Goal: Information Seeking & Learning: Find contact information

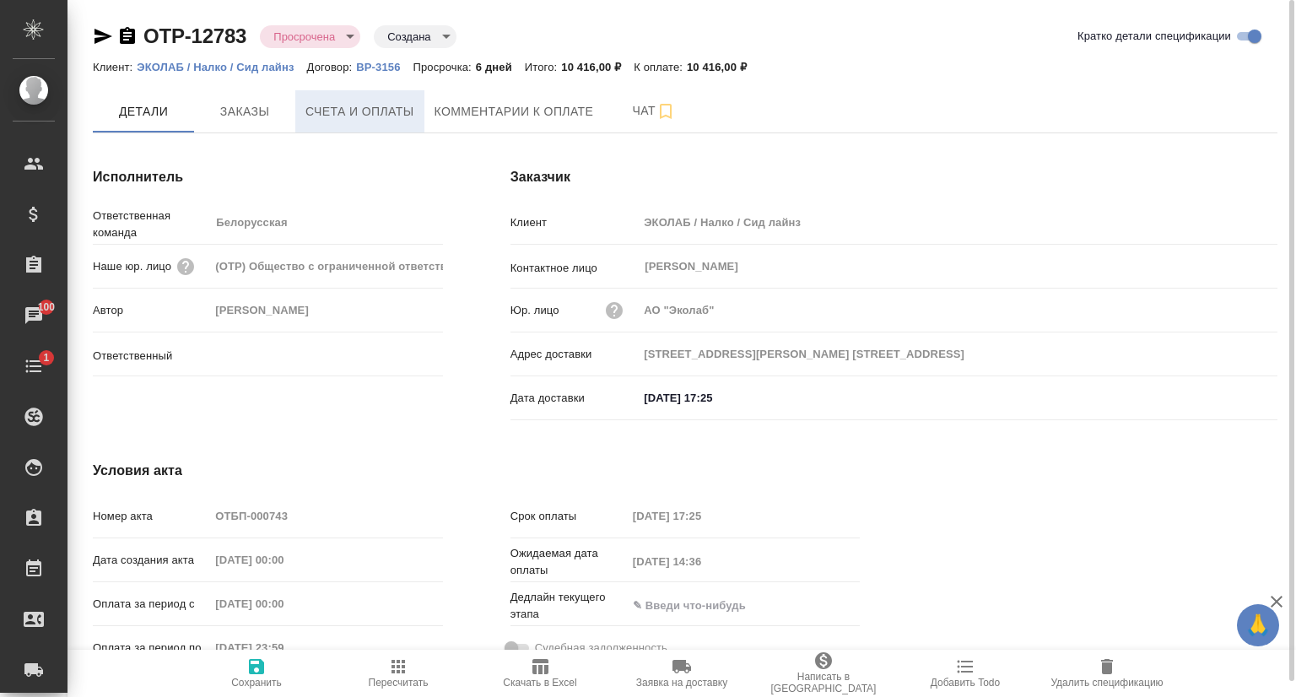
type input "[PERSON_NAME]"
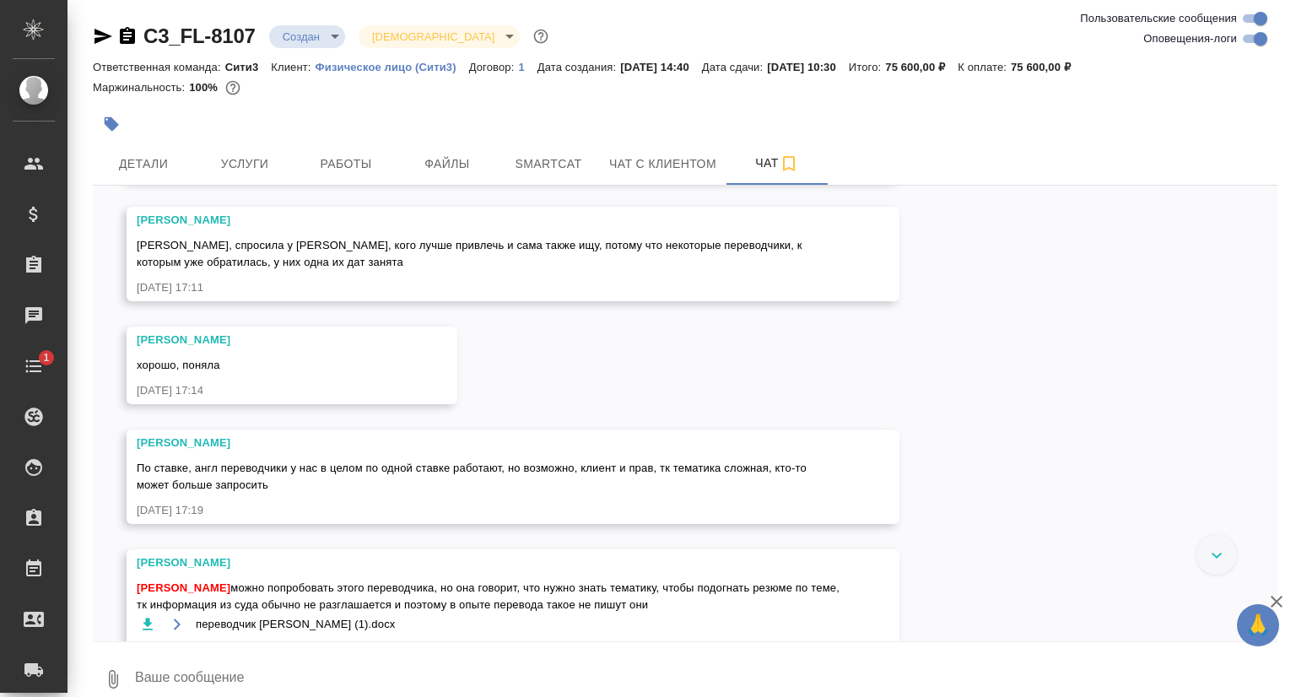
scroll to position [3923, 0]
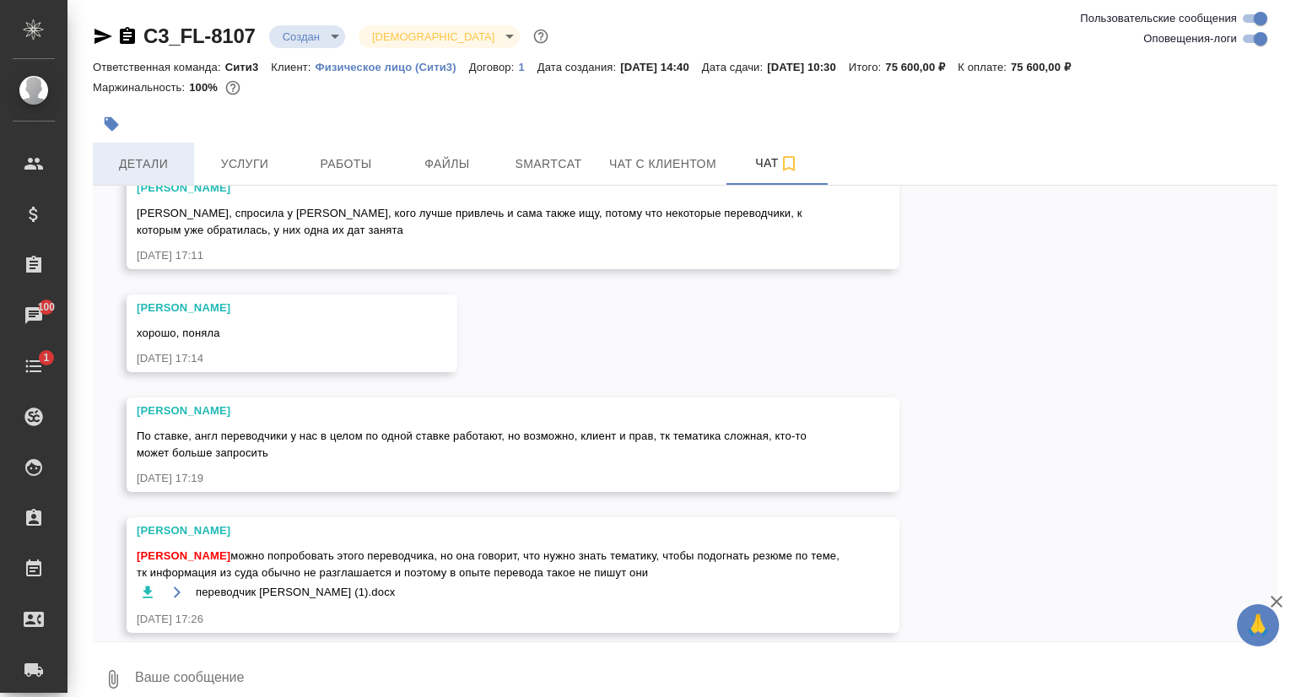
click at [152, 170] on span "Детали" at bounding box center [143, 164] width 81 height 21
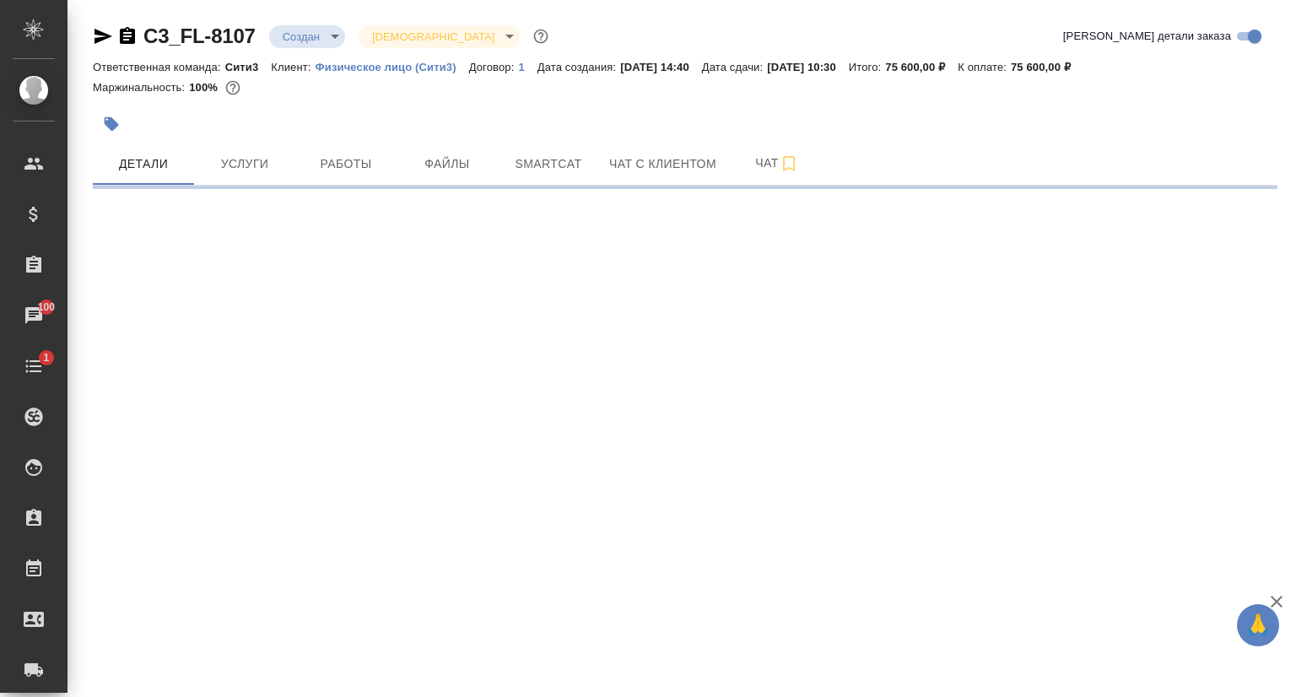
select select "RU"
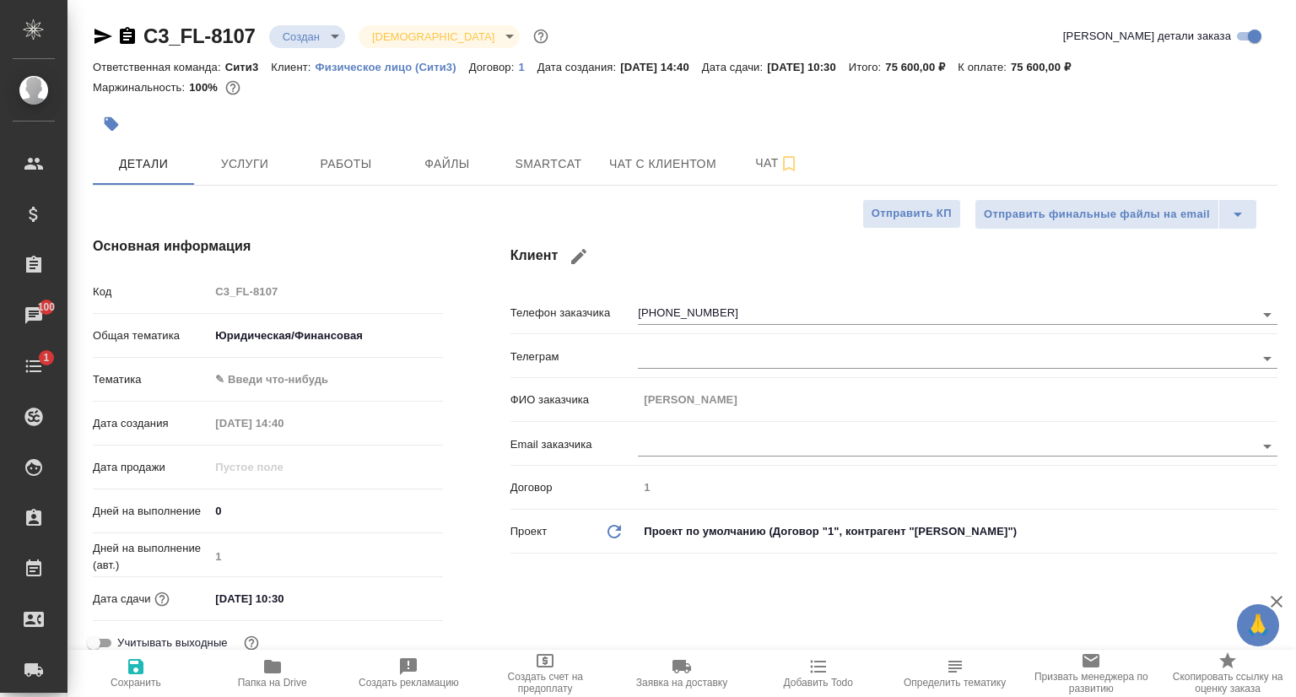
type textarea "x"
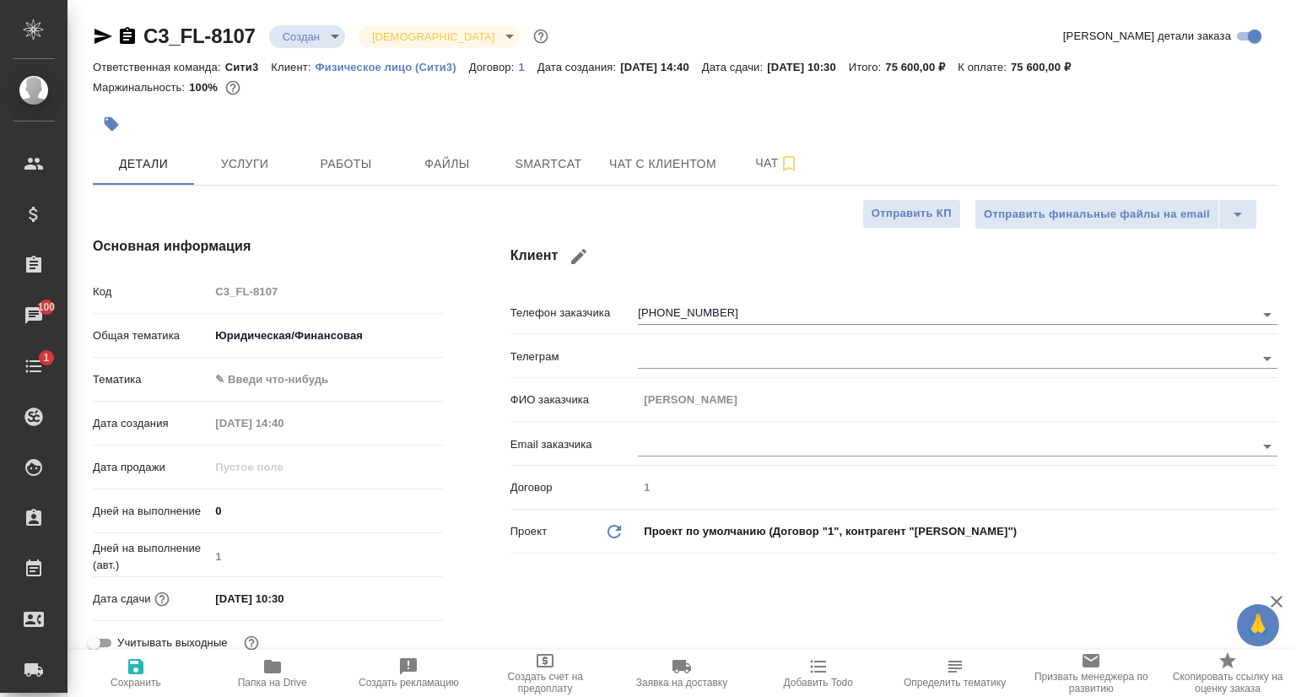
type textarea "x"
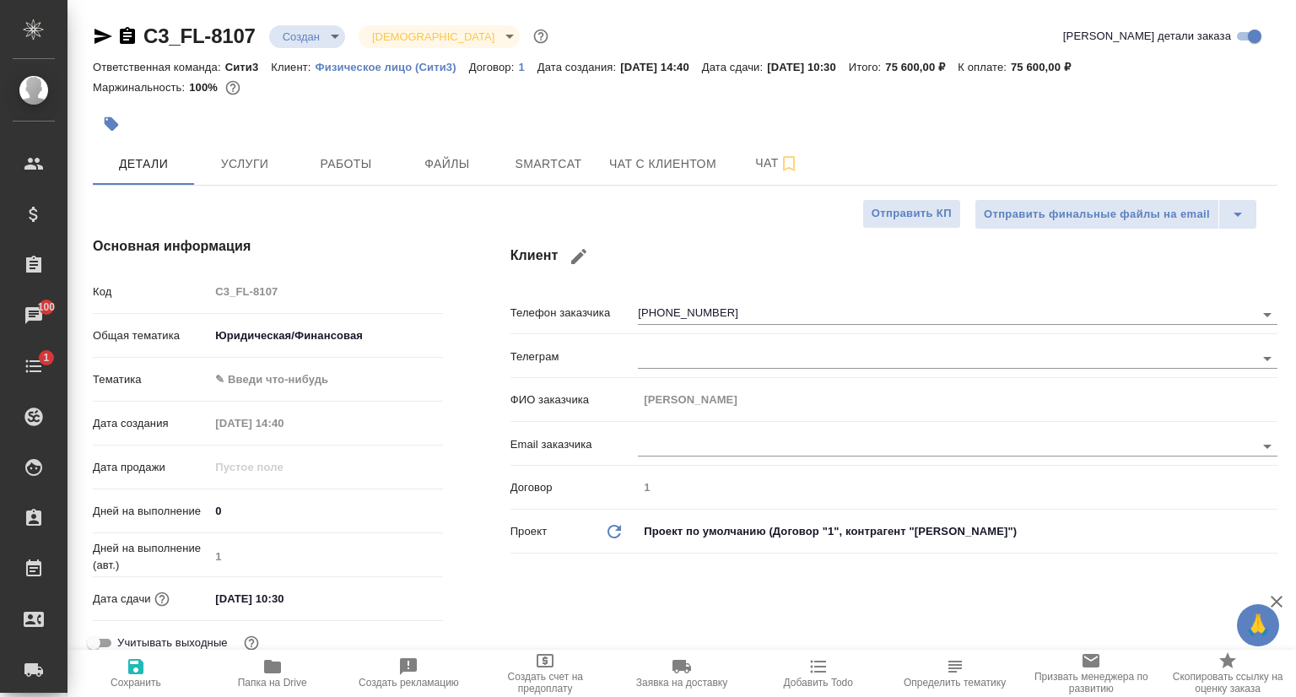
type textarea "x"
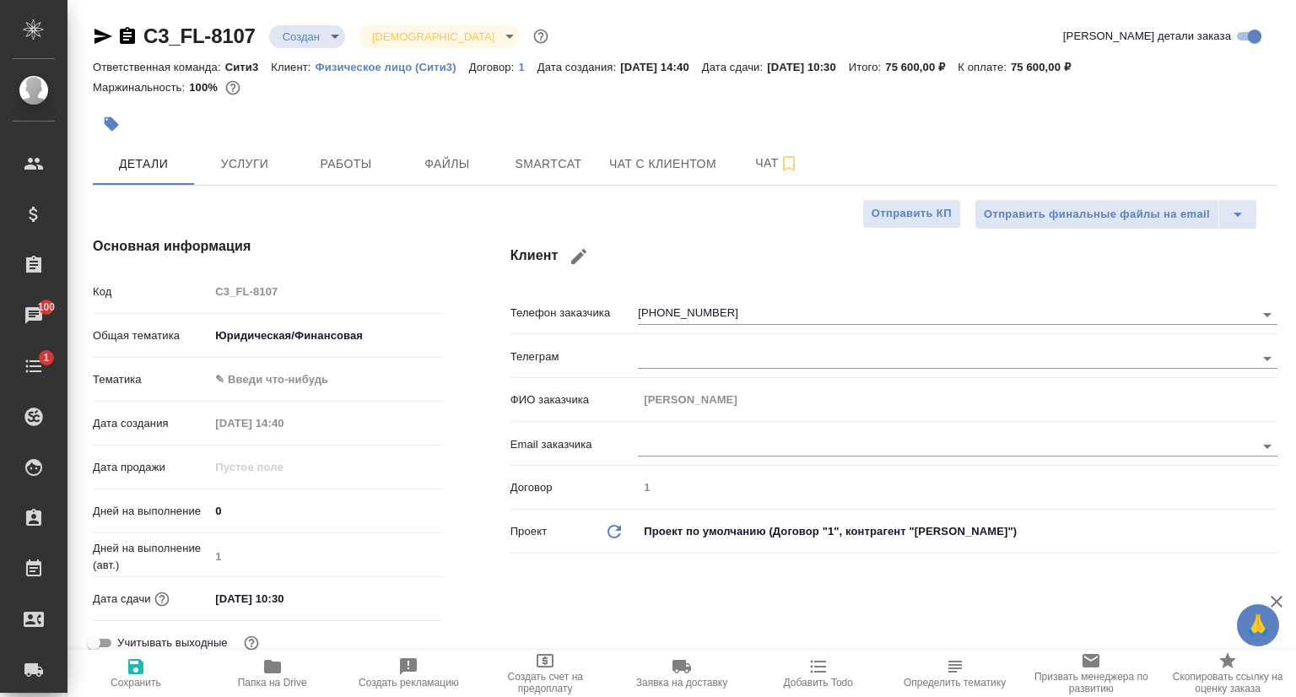
click at [208, 297] on div "Код C3_FL-8107" at bounding box center [268, 292] width 350 height 30
type textarea "x"
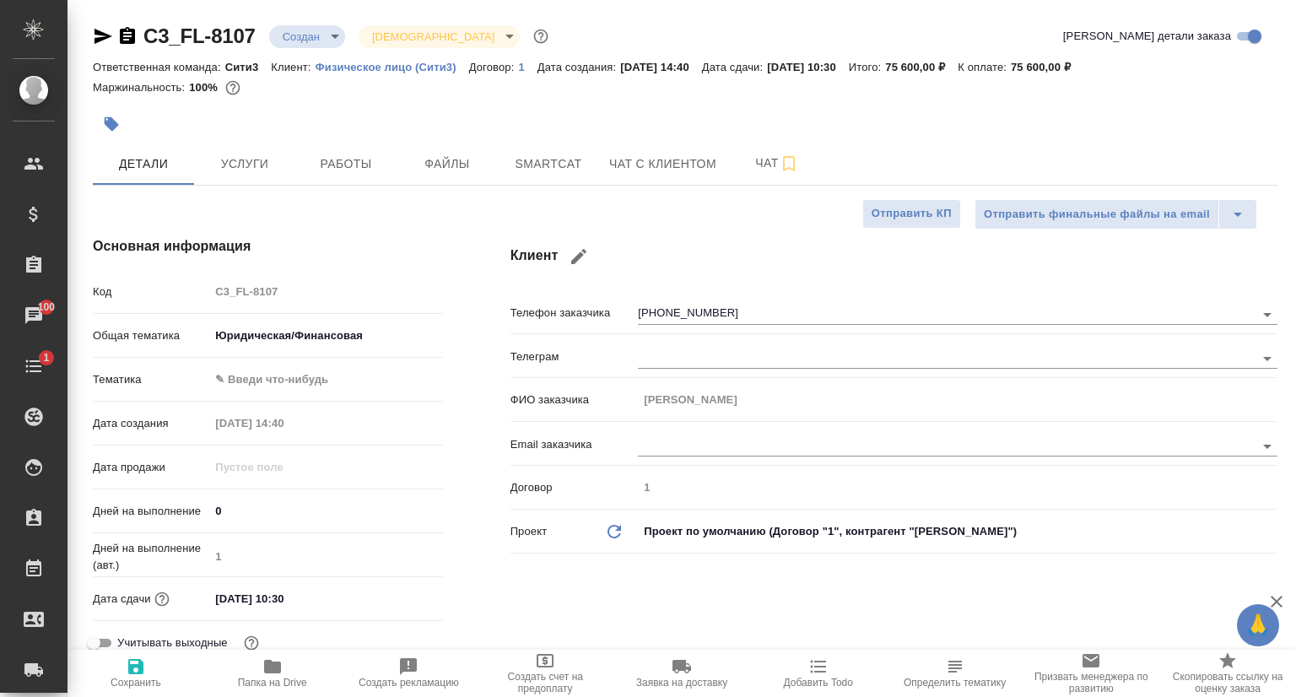
type textarea "x"
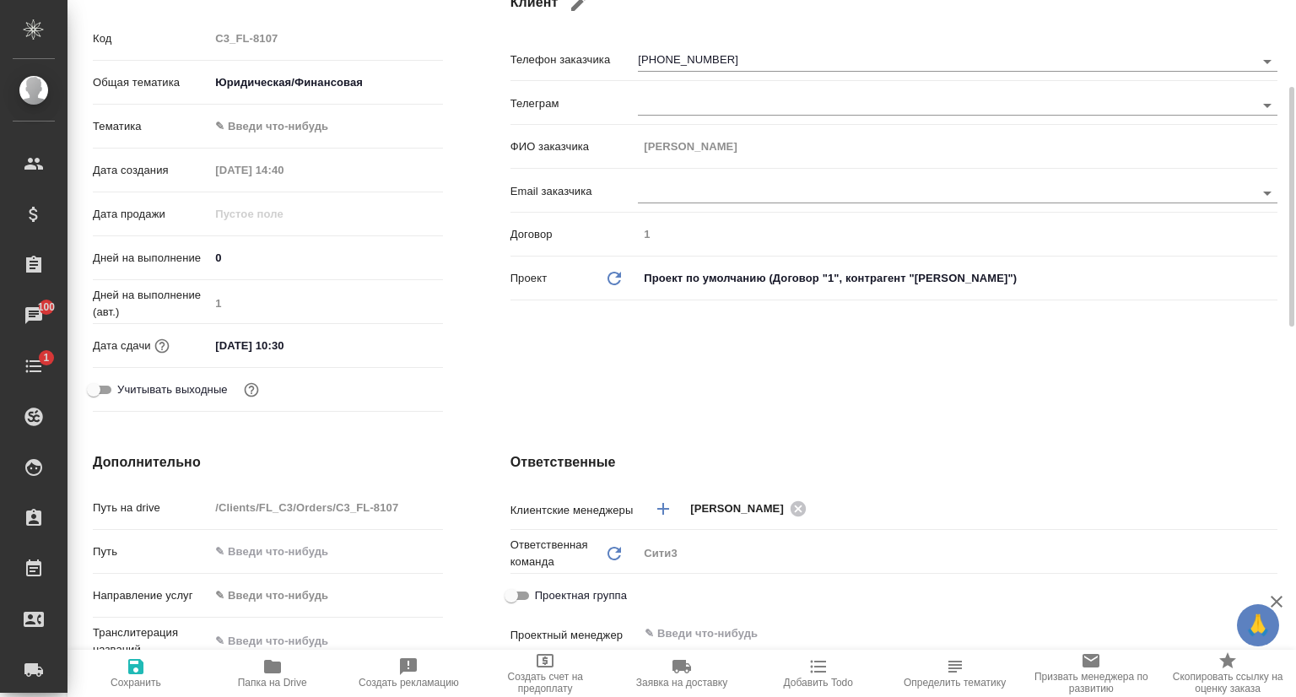
type textarea "x"
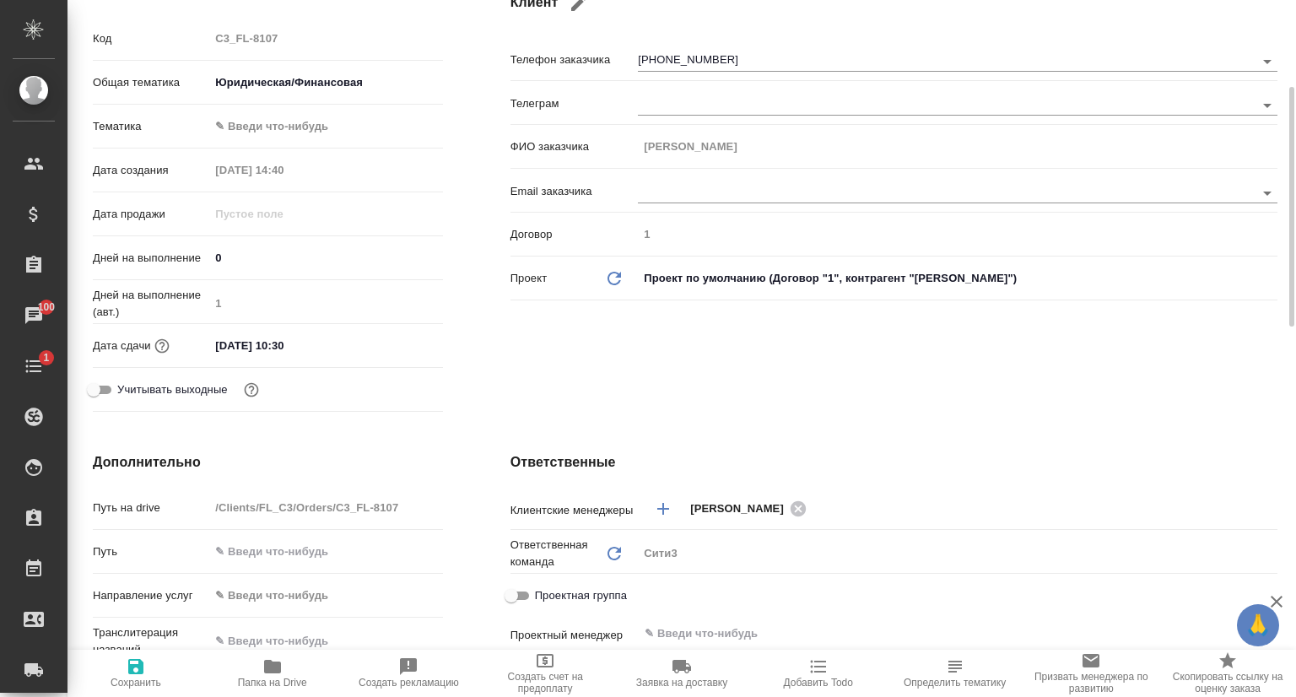
type textarea "x"
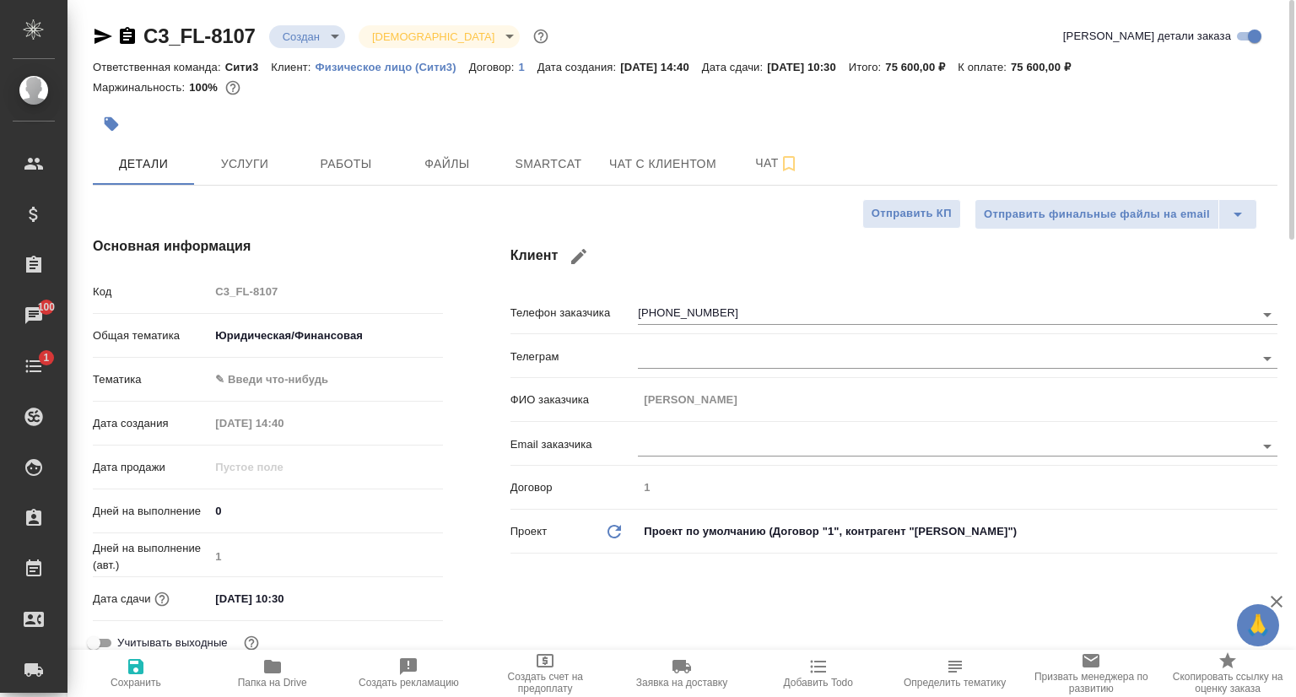
type textarea "x"
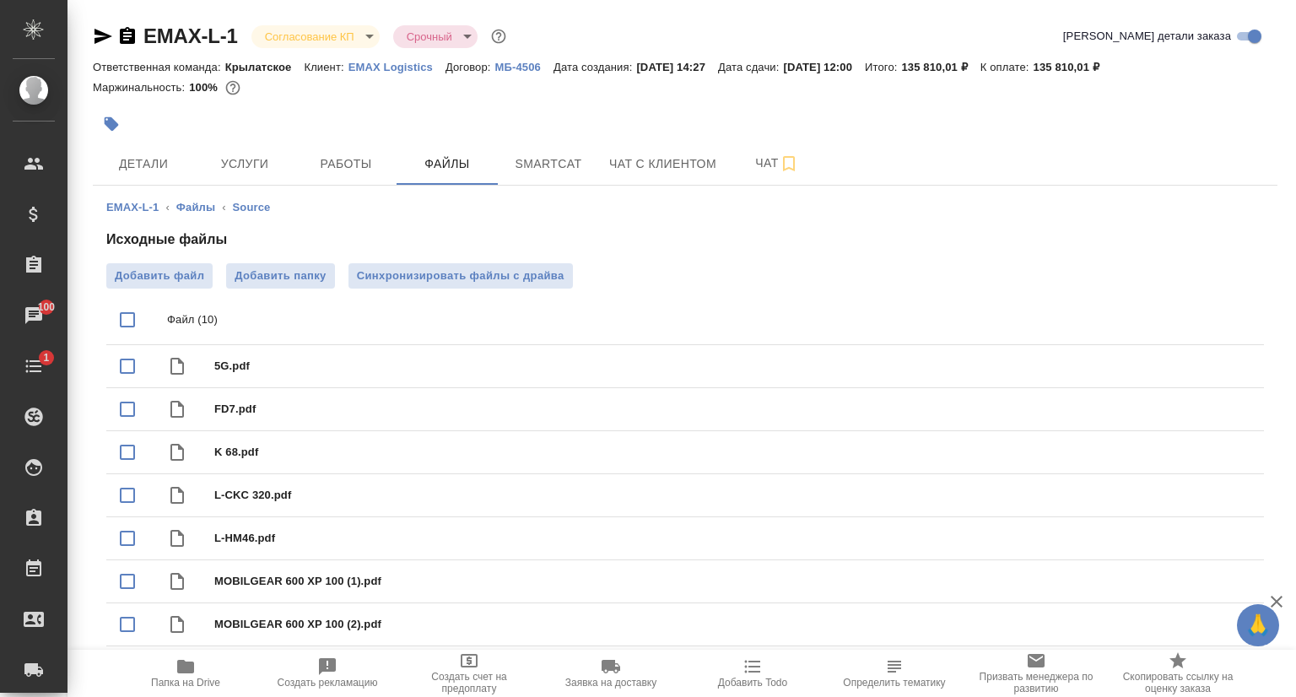
click at [100, 32] on icon "button" at bounding box center [103, 36] width 18 height 15
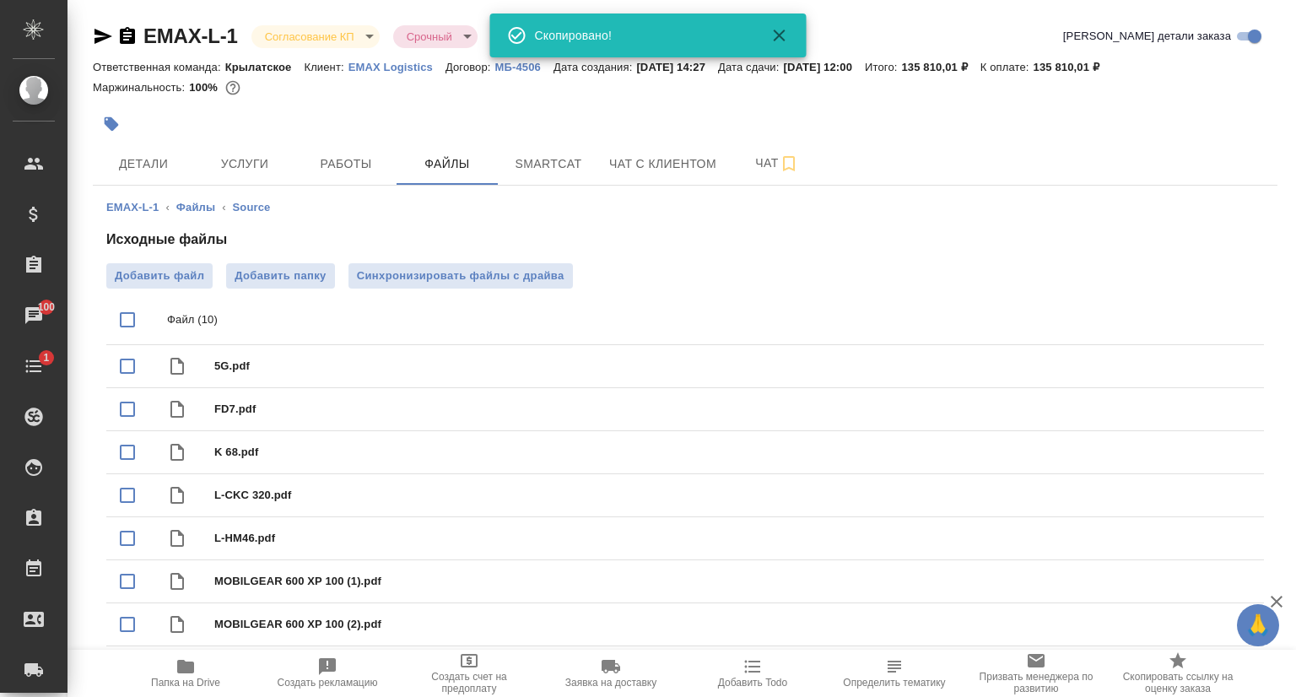
click at [98, 31] on icon "button" at bounding box center [103, 36] width 18 height 15
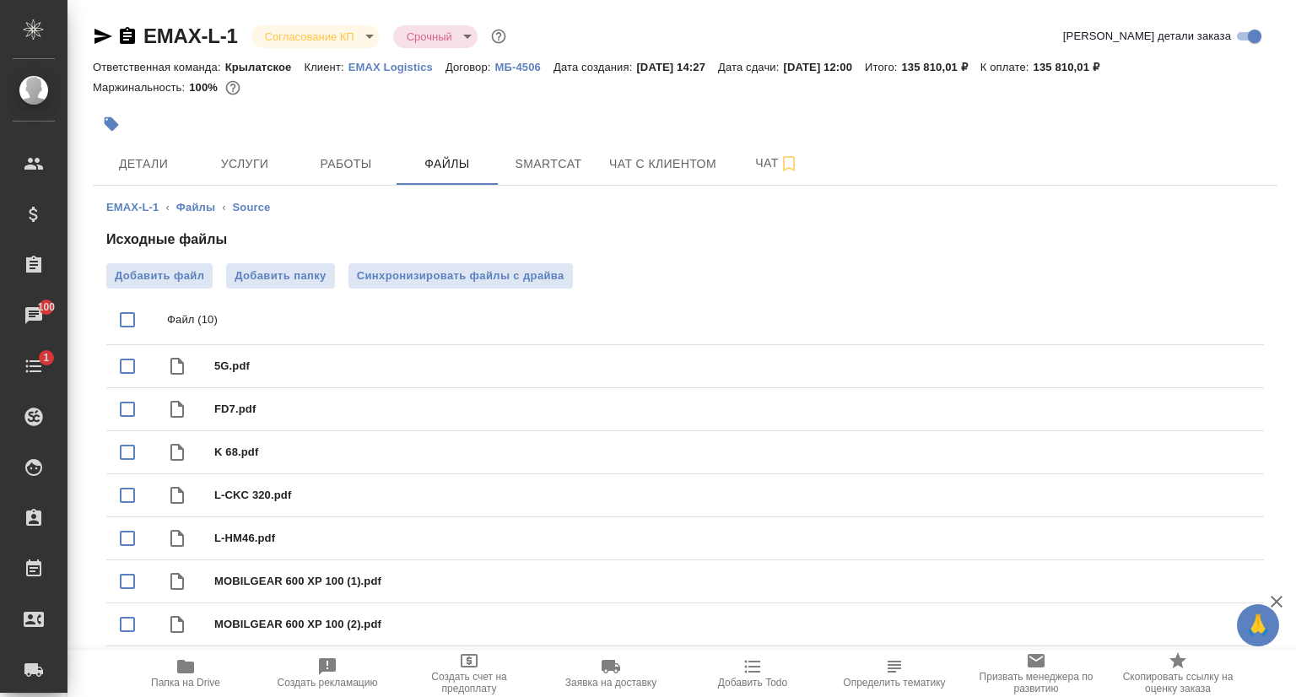
click at [98, 29] on icon "button" at bounding box center [103, 36] width 20 height 20
drag, startPoint x: 150, startPoint y: 153, endPoint x: 159, endPoint y: 153, distance: 9.3
click at [150, 153] on button "Детали" at bounding box center [143, 164] width 101 height 42
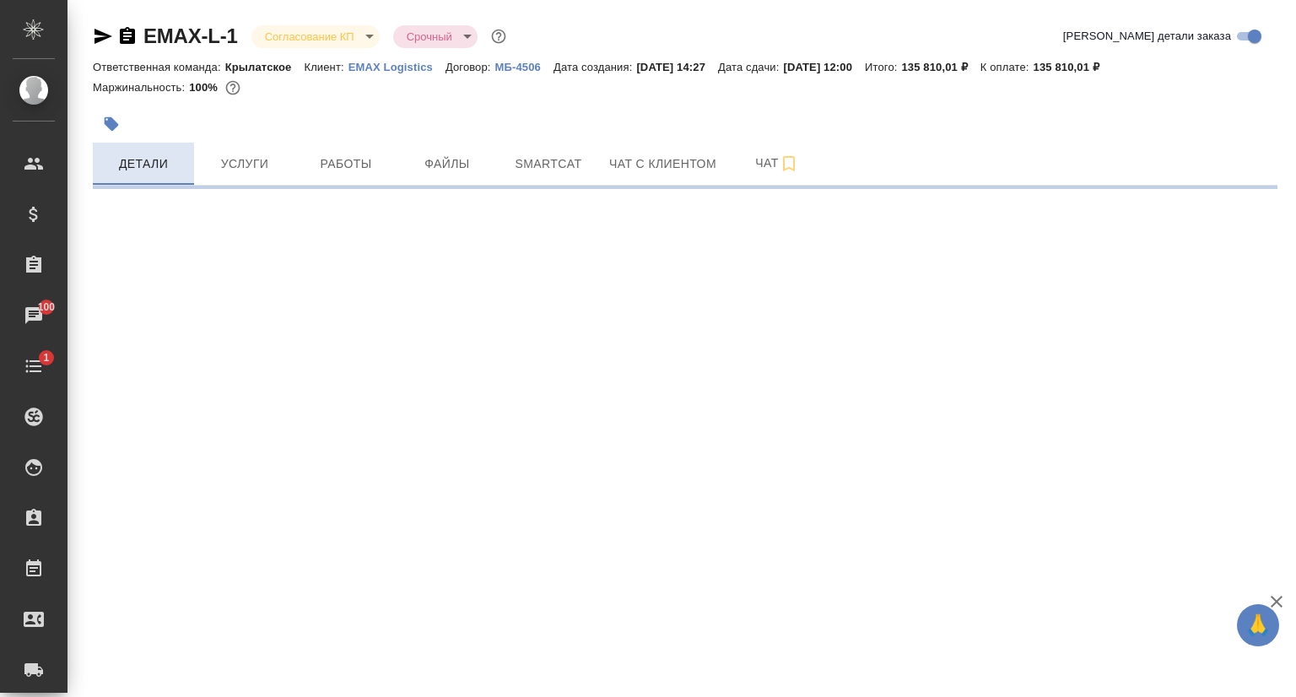
select select "RU"
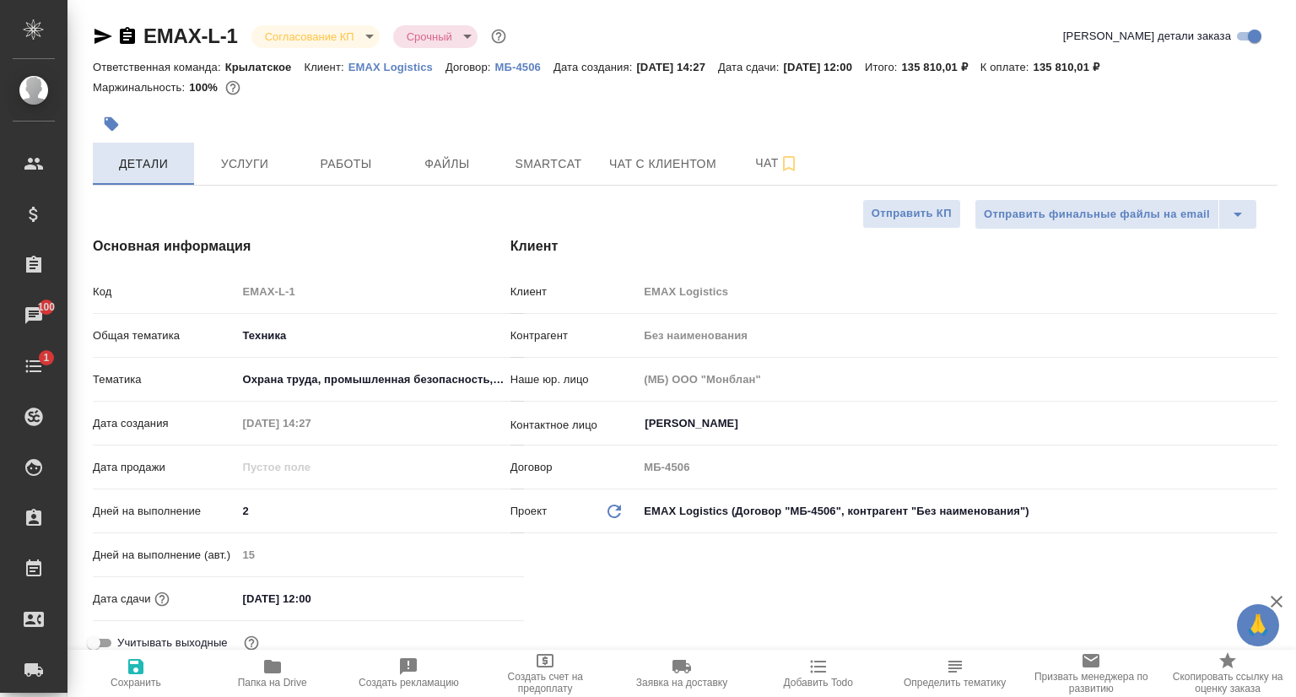
type textarea "x"
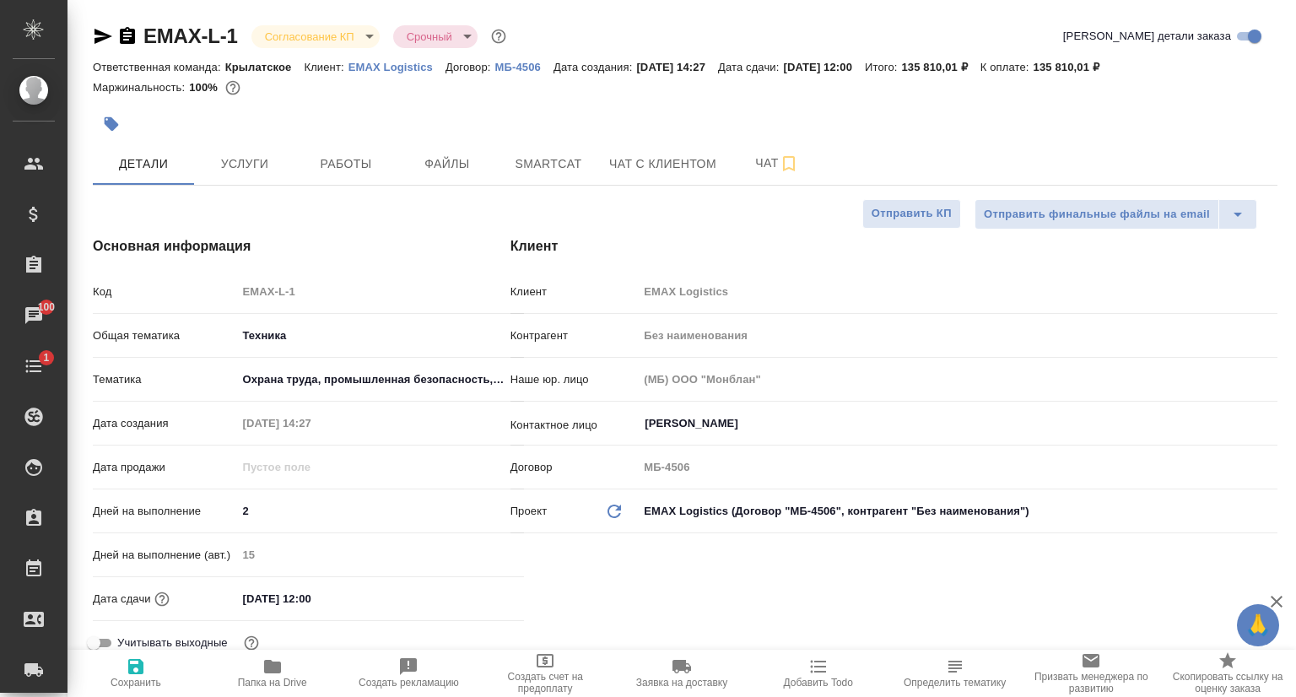
type textarea "x"
click at [397, 70] on p "EMAX Logistics" at bounding box center [396, 67] width 97 height 13
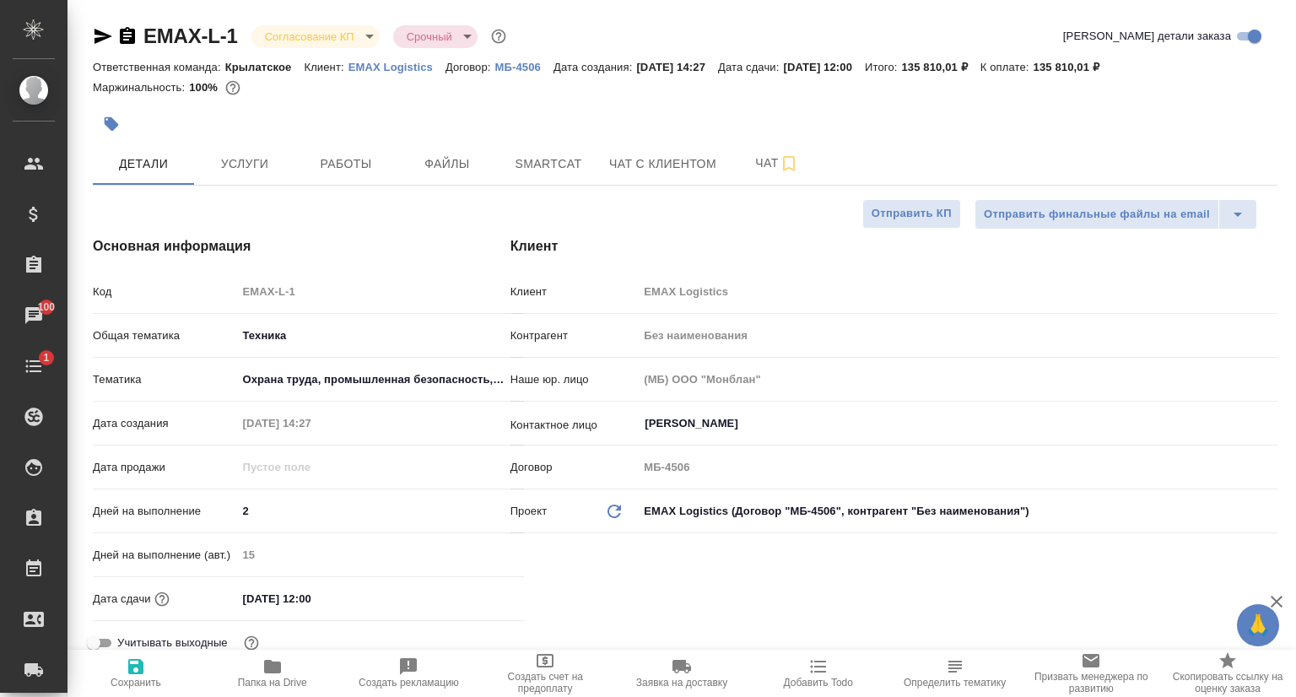
type textarea "x"
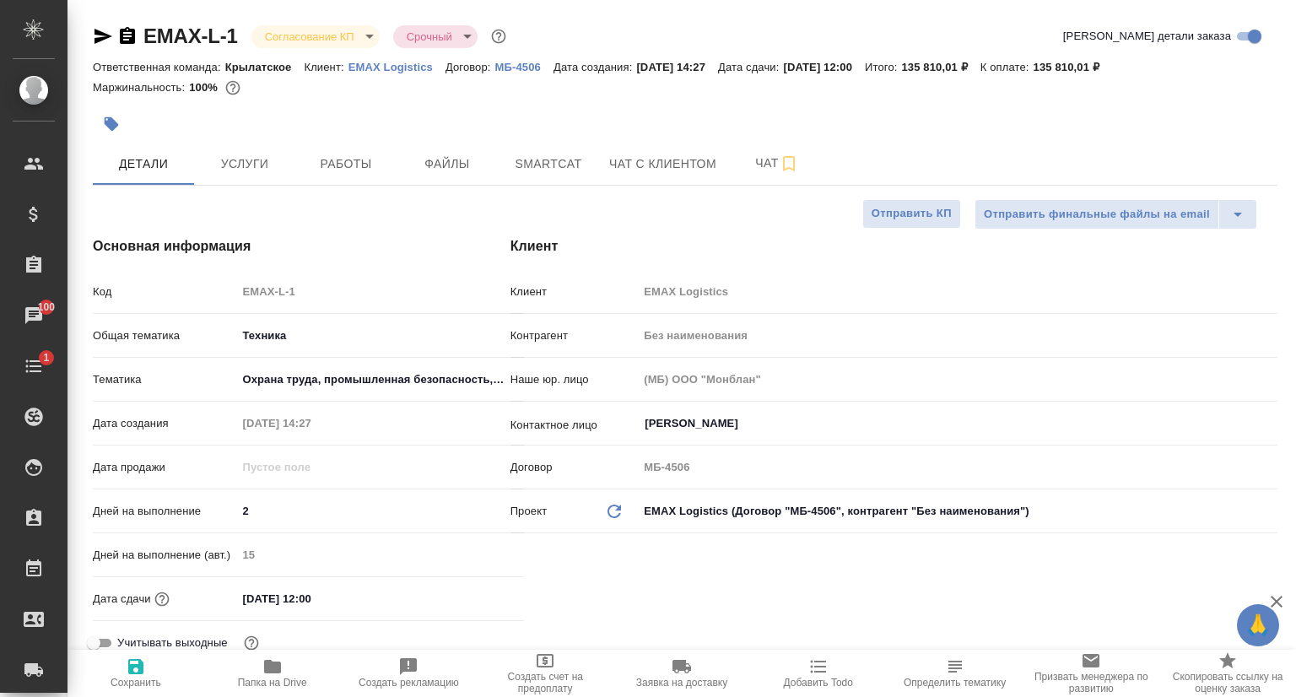
type textarea "x"
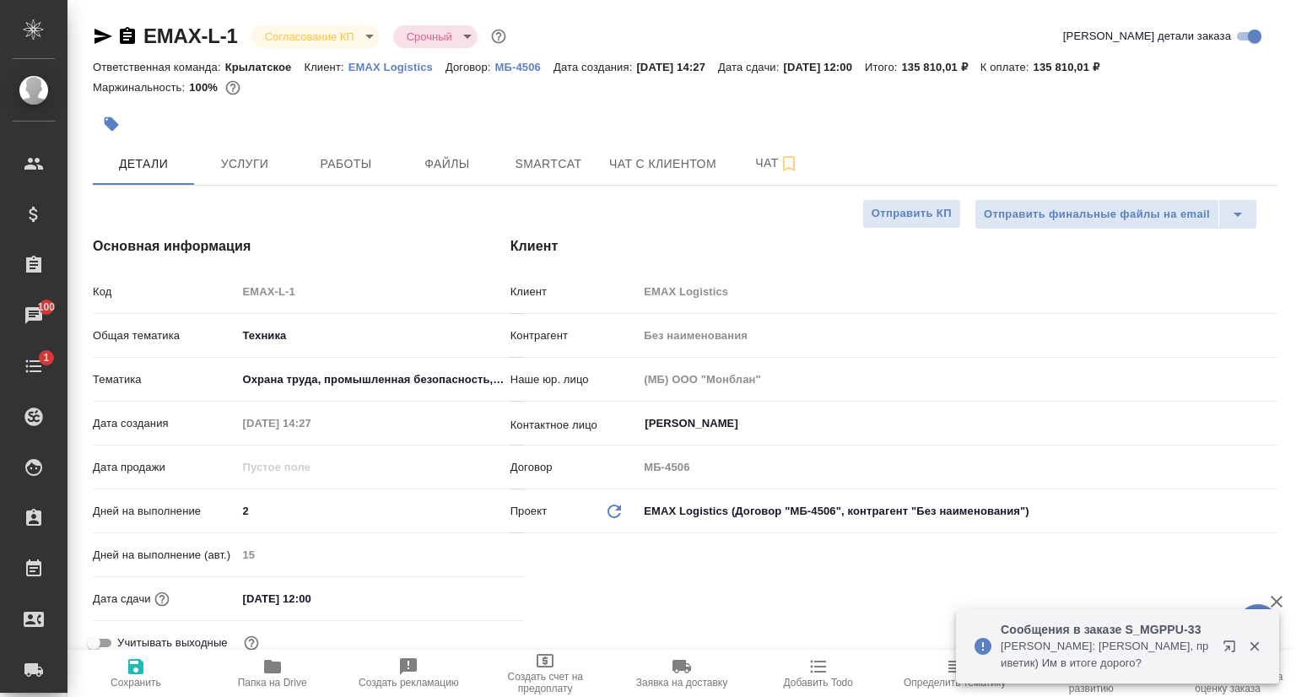
type textarea "x"
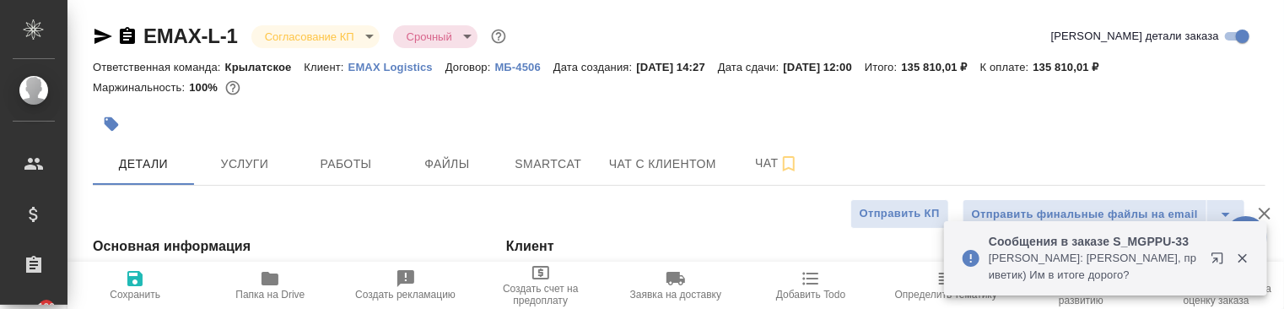
type textarea "x"
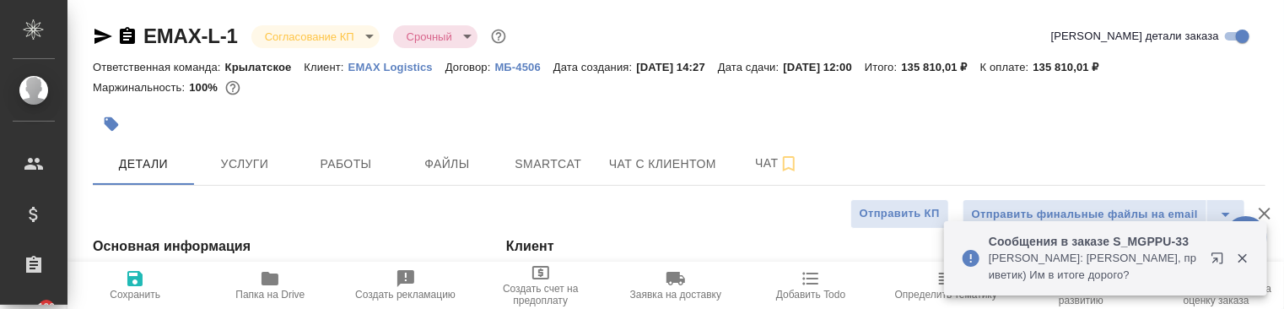
type textarea "x"
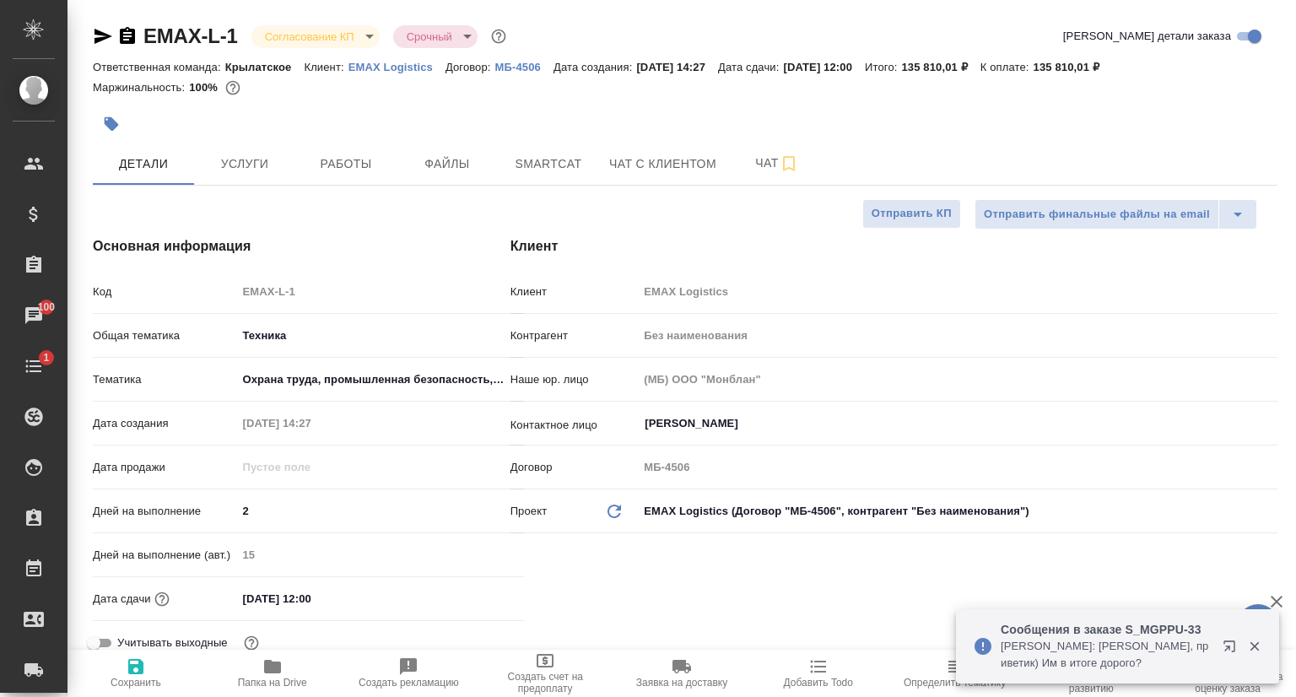
type textarea "x"
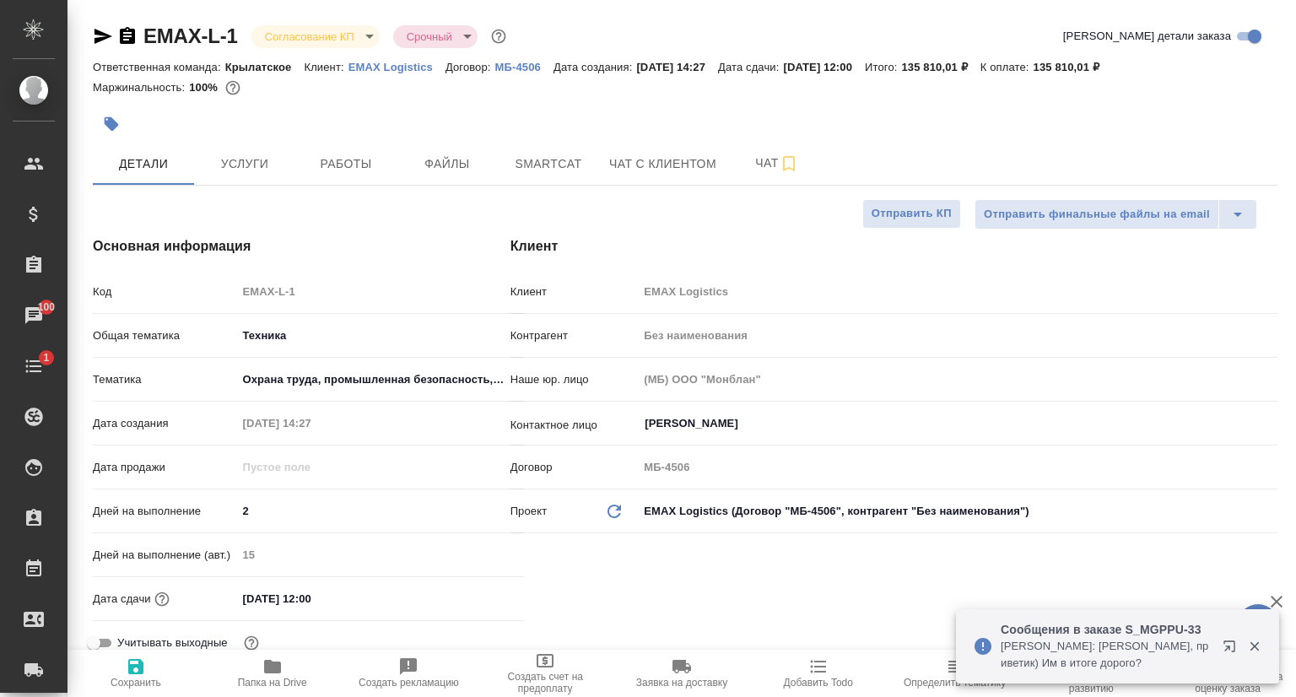
type textarea "x"
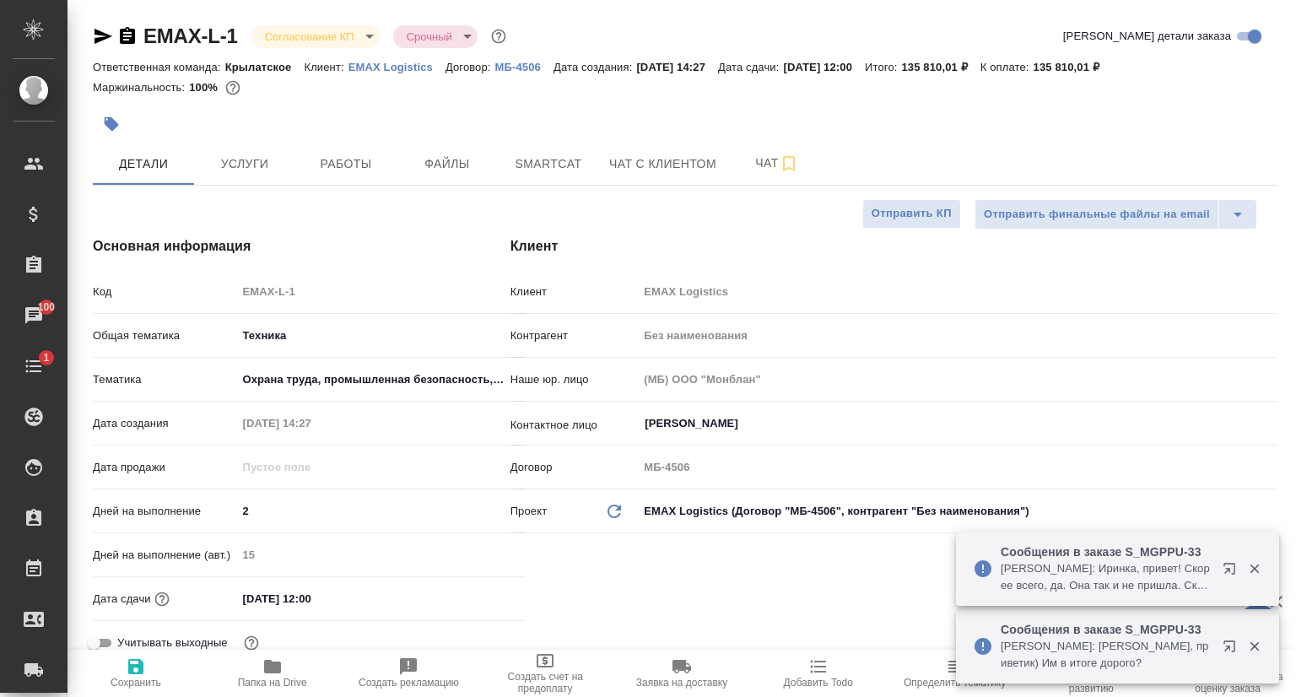
type textarea "x"
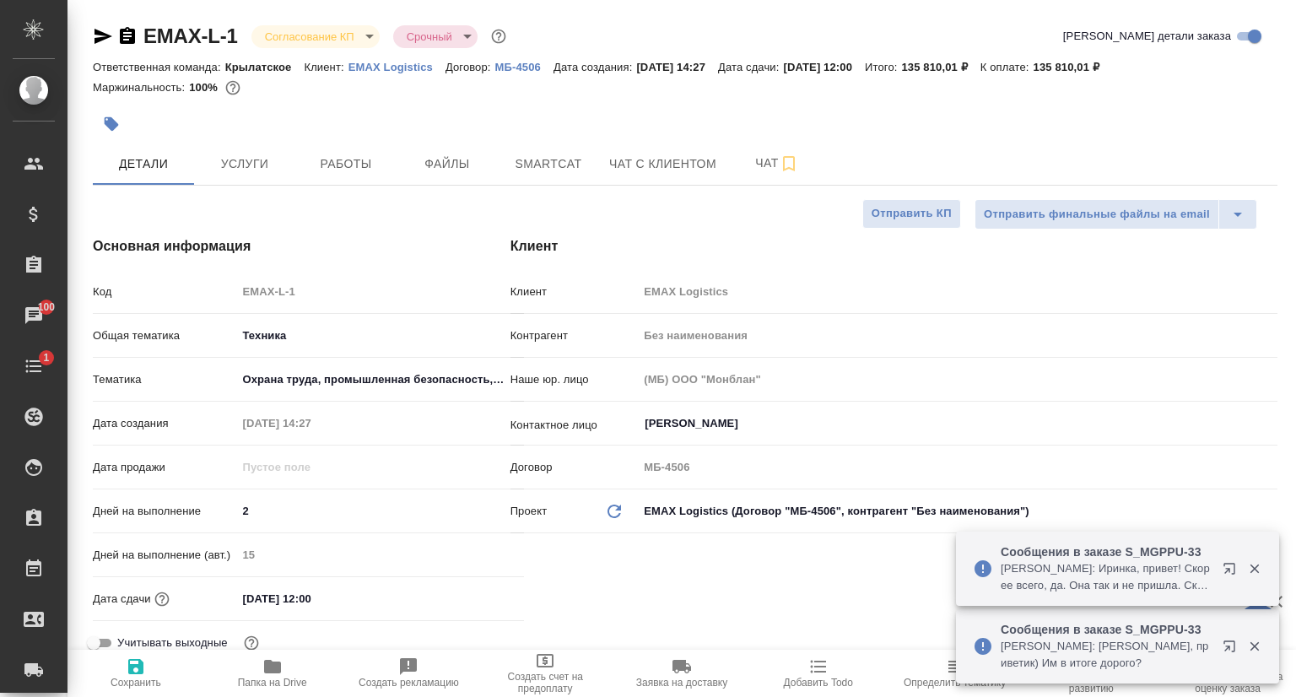
type textarea "x"
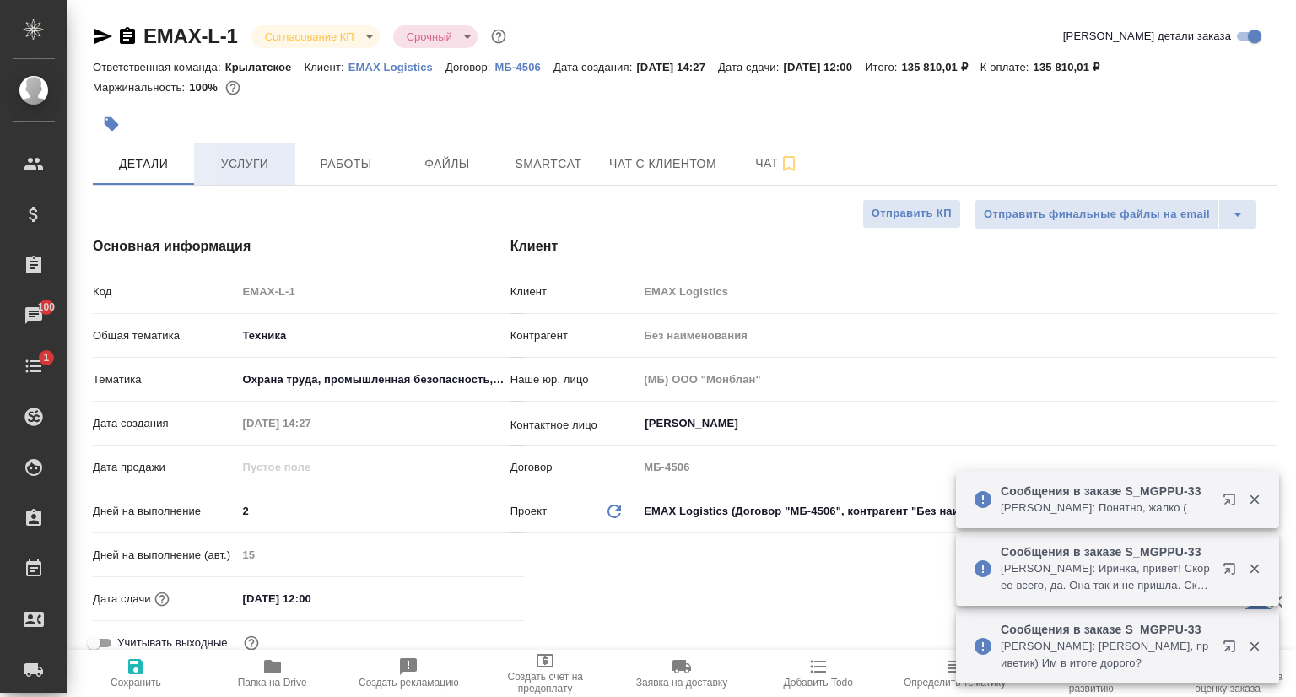
click at [256, 159] on span "Услуги" at bounding box center [244, 164] width 81 height 21
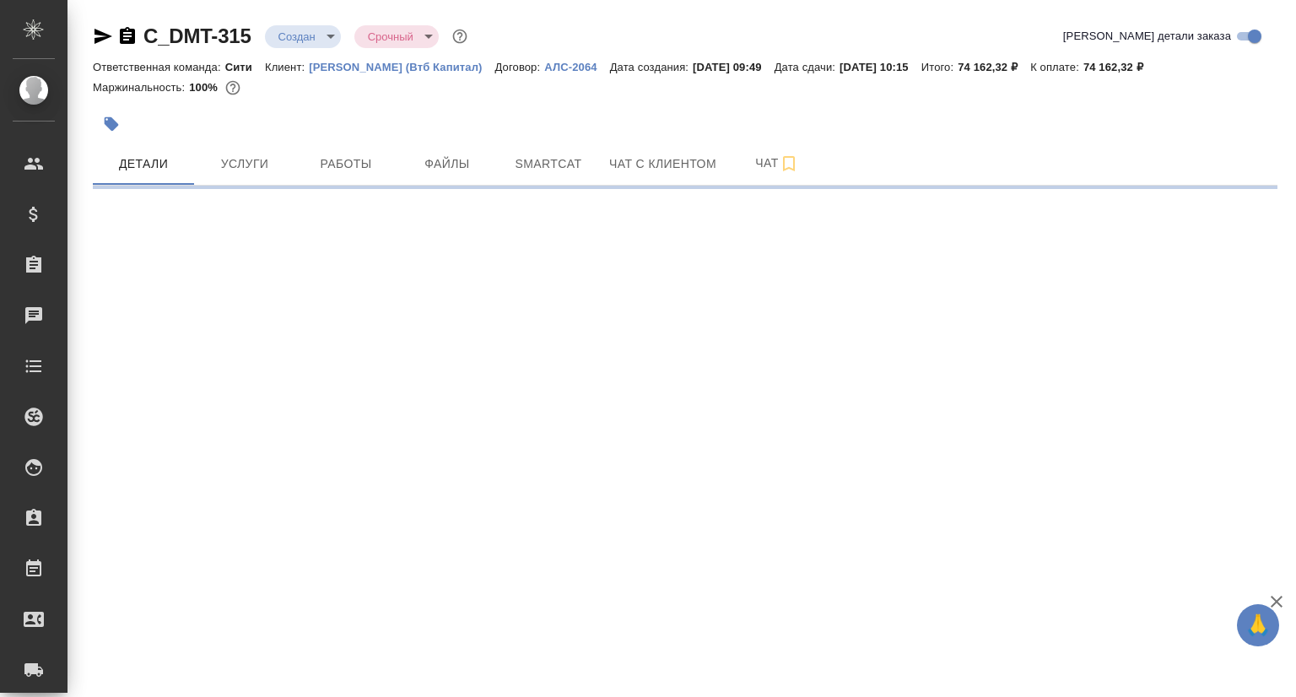
select select "RU"
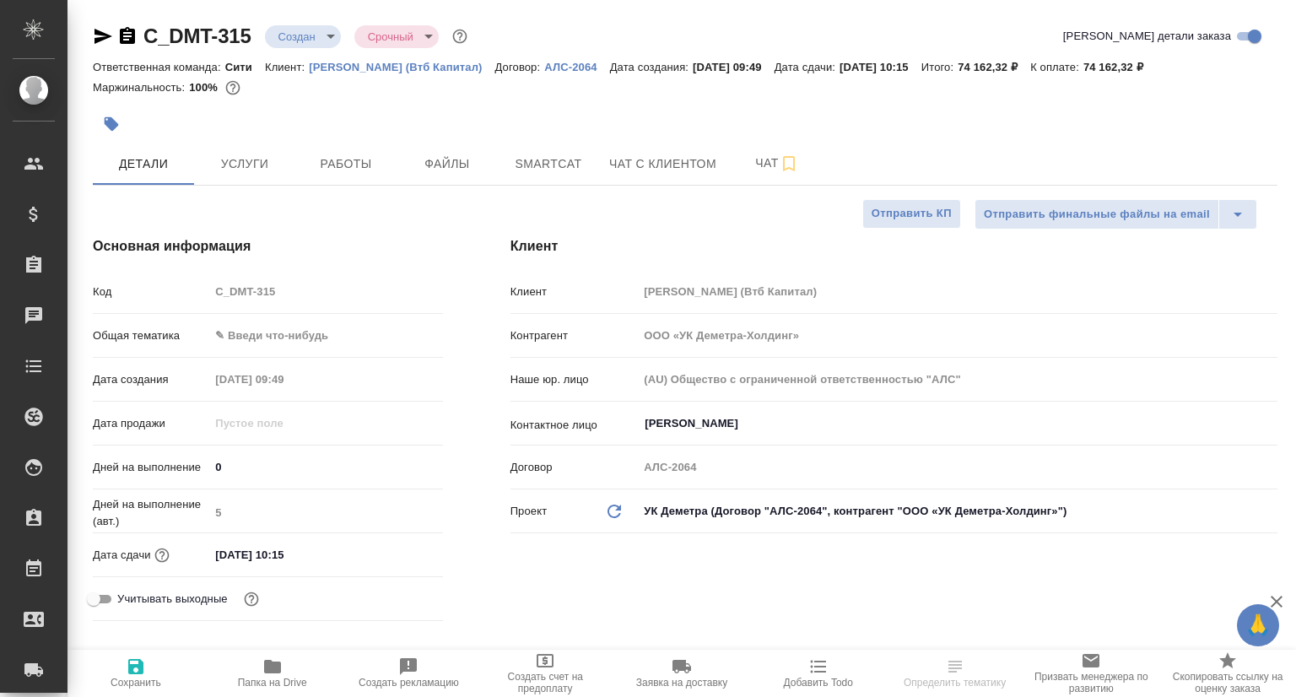
type textarea "x"
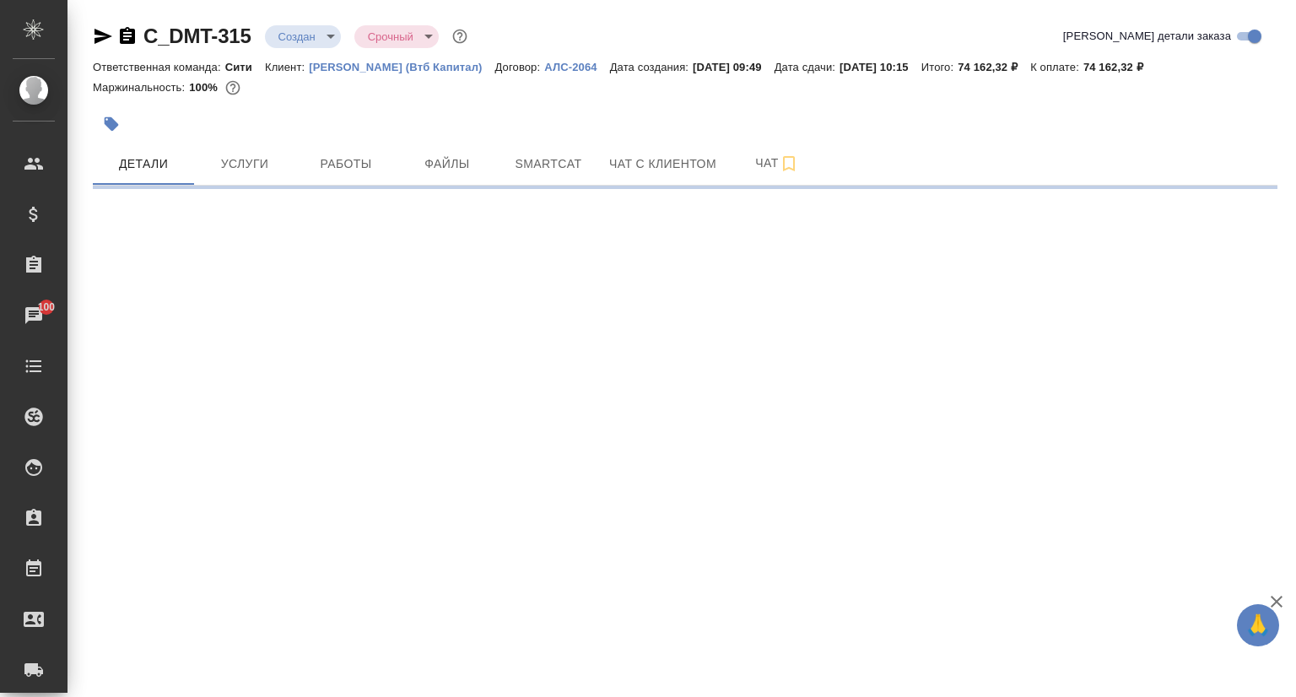
select select "RU"
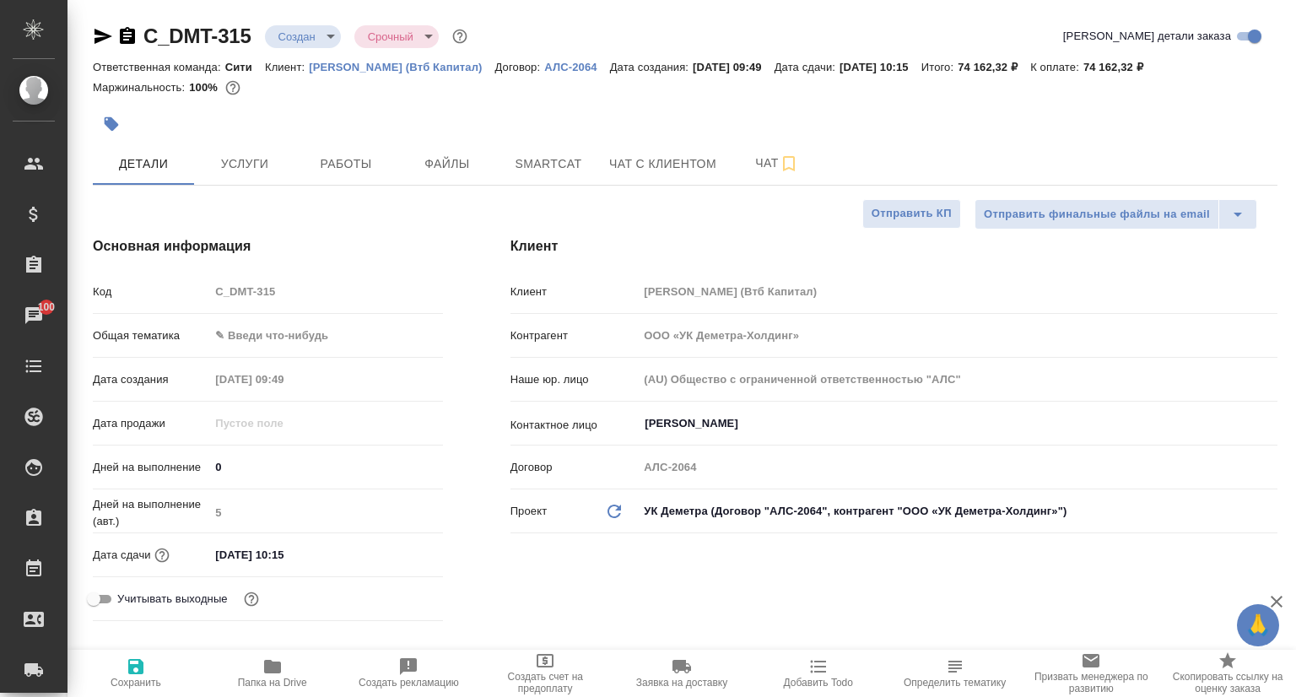
type textarea "x"
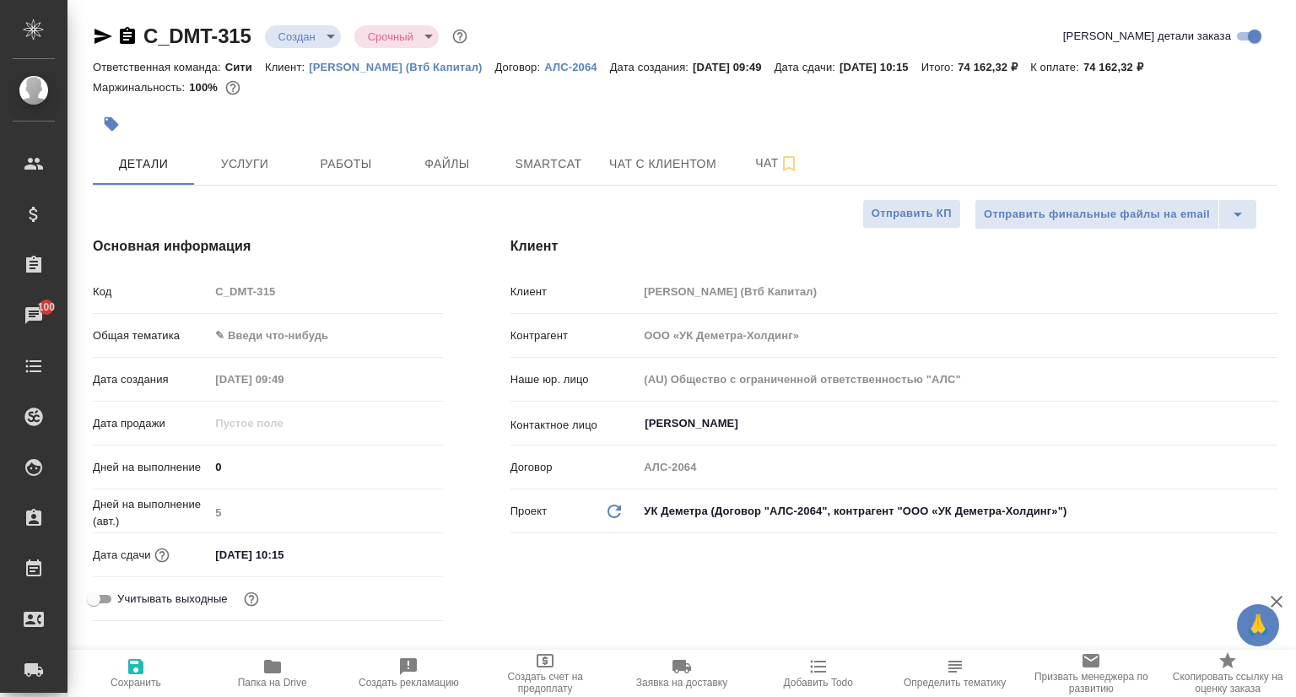
type textarea "x"
click at [103, 39] on icon "button" at bounding box center [103, 36] width 18 height 15
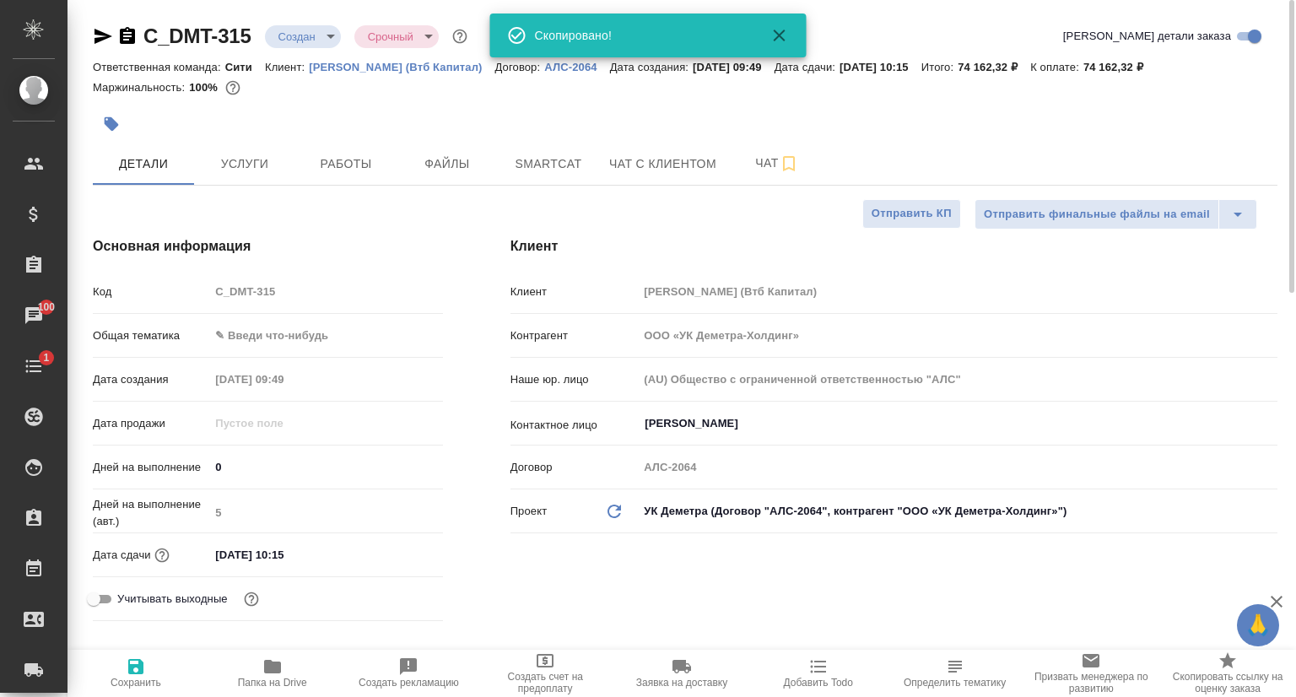
type textarea "x"
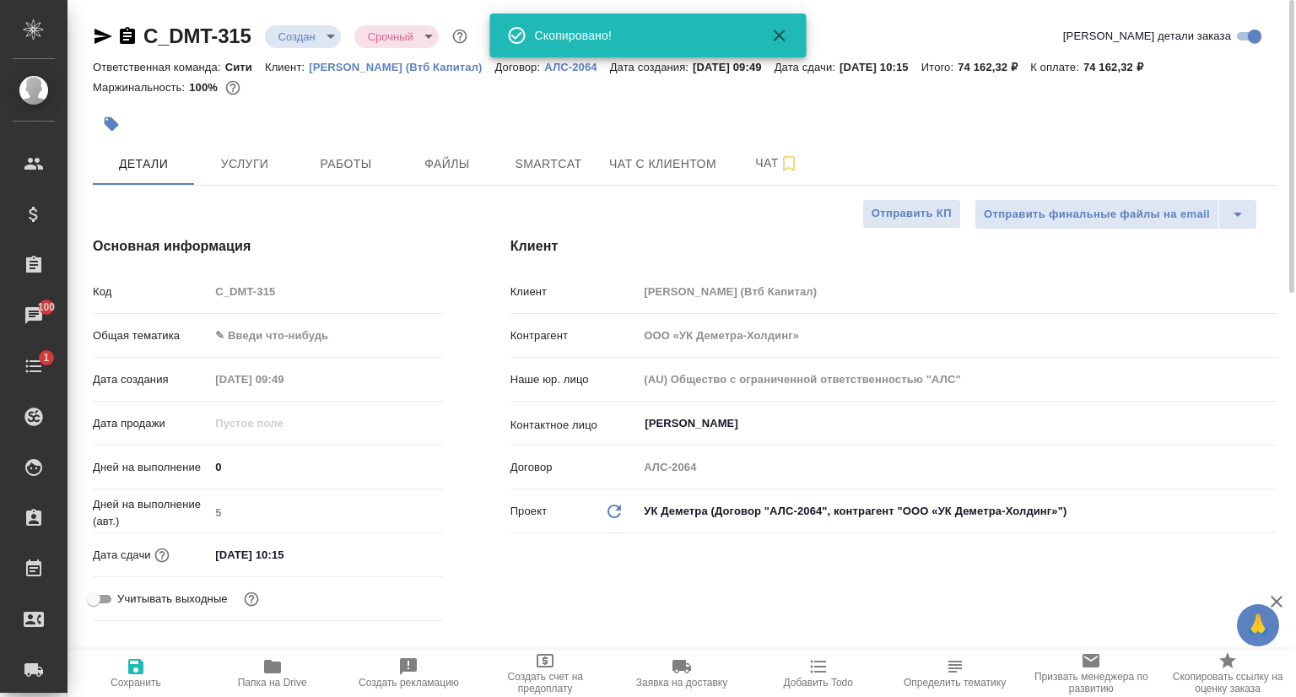
type textarea "x"
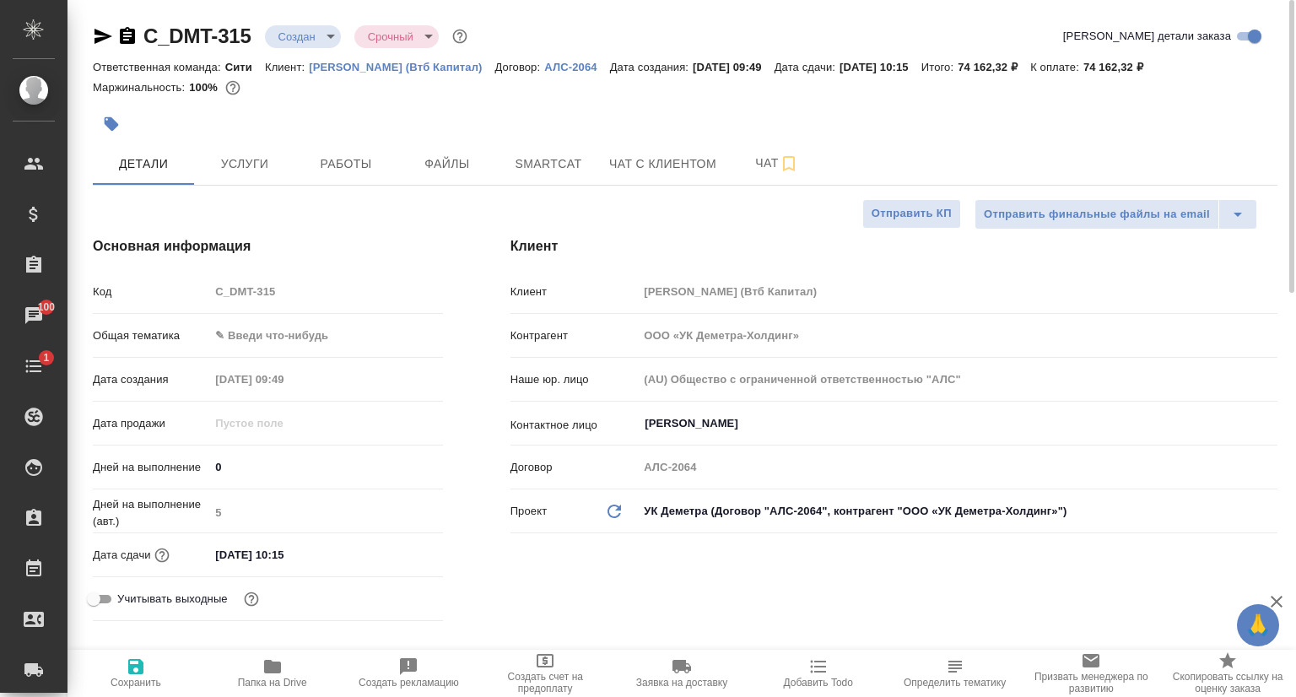
type textarea "x"
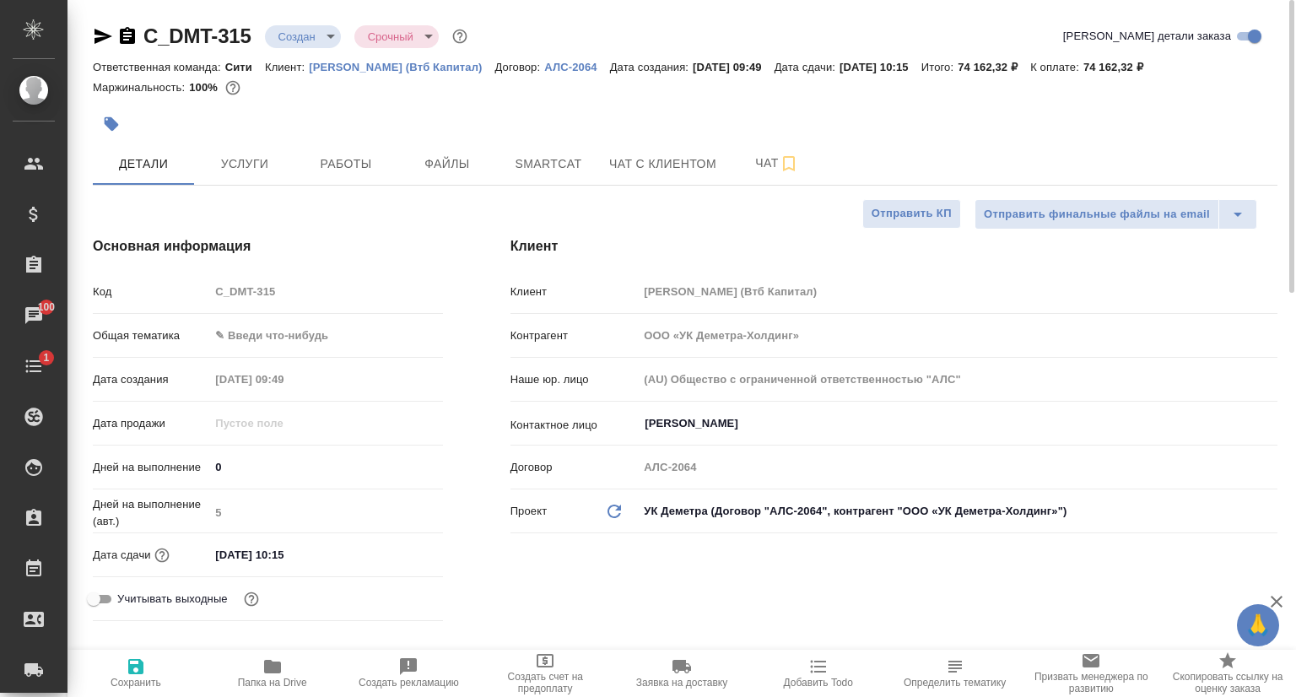
type textarea "x"
click at [394, 68] on p "Деметра Холдинг (Втб Капитал)" at bounding box center [402, 67] width 186 height 13
type textarea "x"
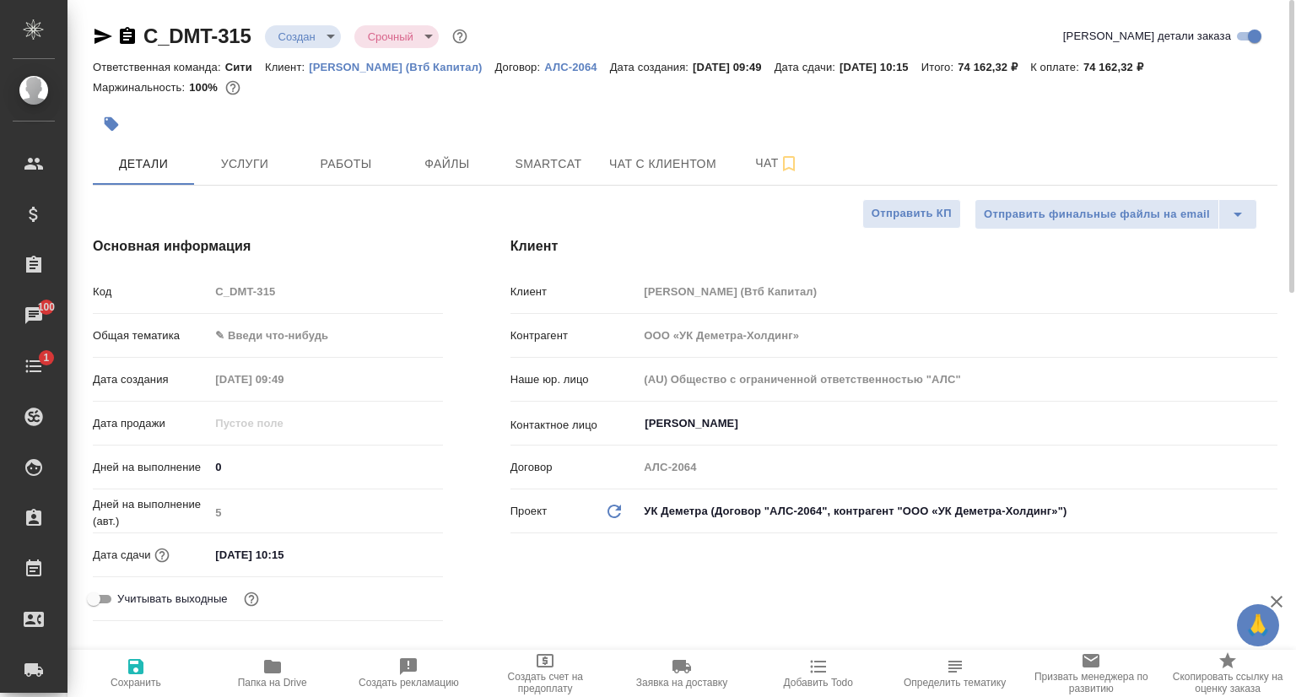
type textarea "x"
click at [105, 38] on icon "button" at bounding box center [103, 36] width 18 height 15
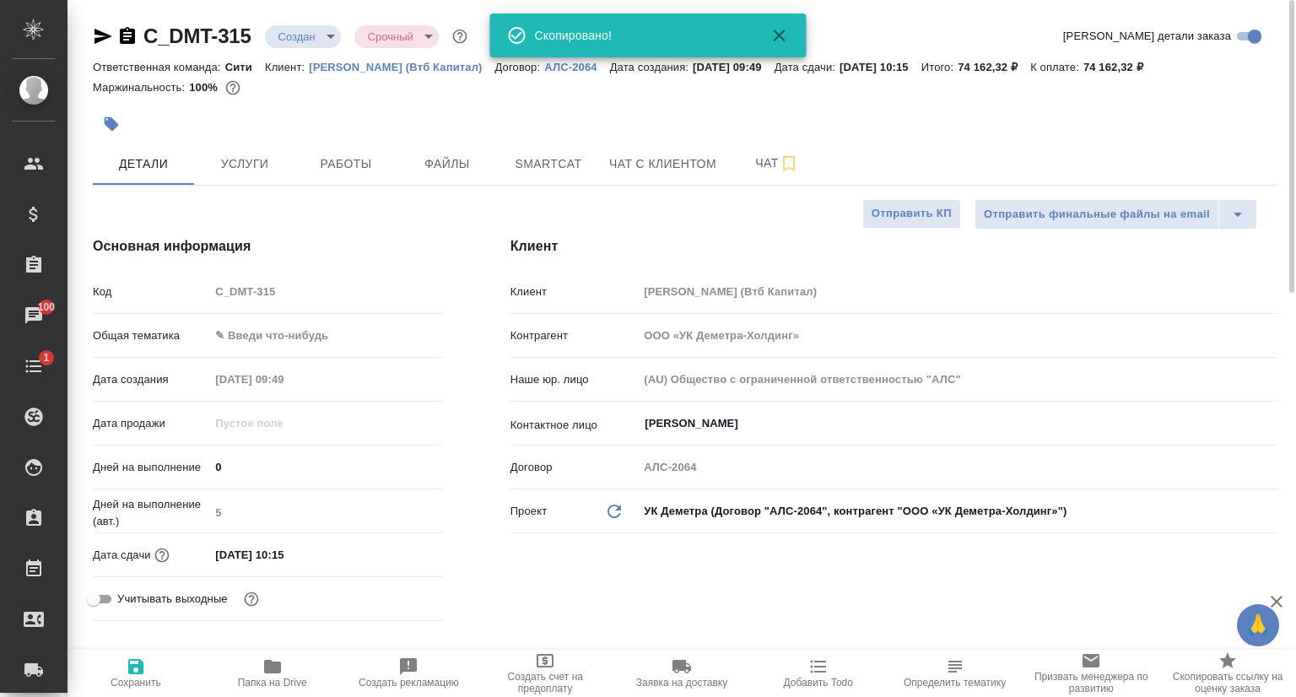
type textarea "x"
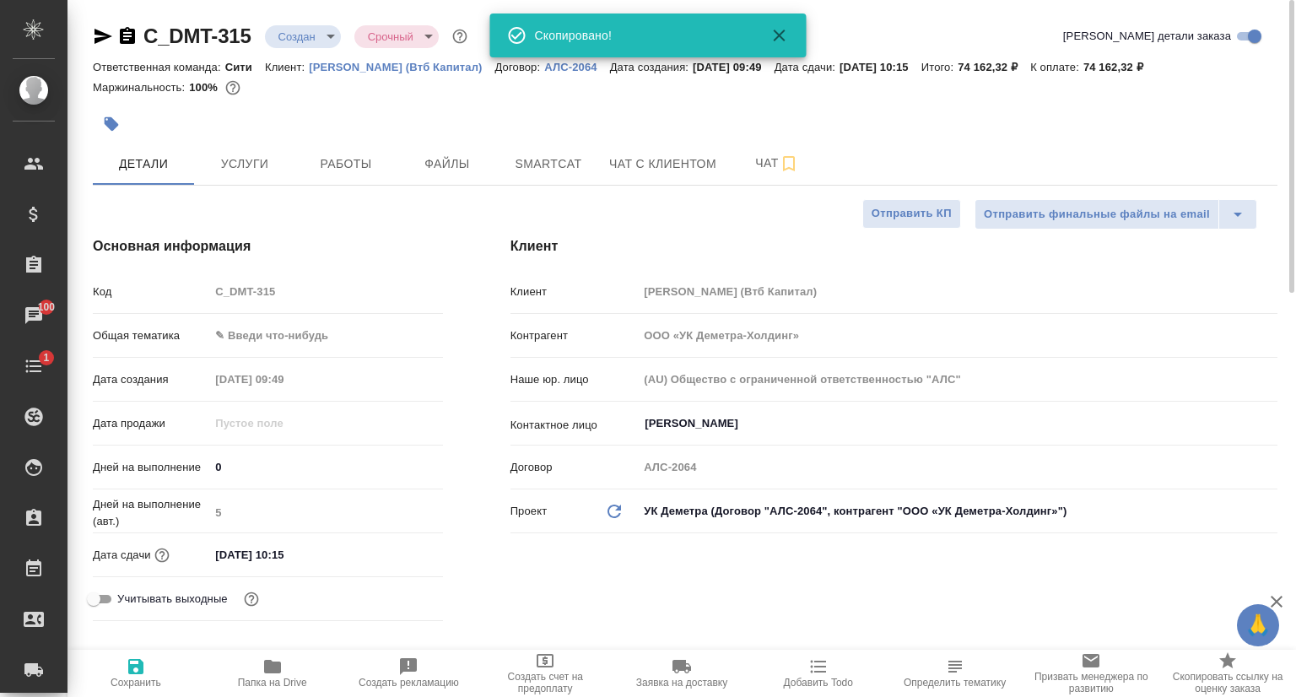
type textarea "x"
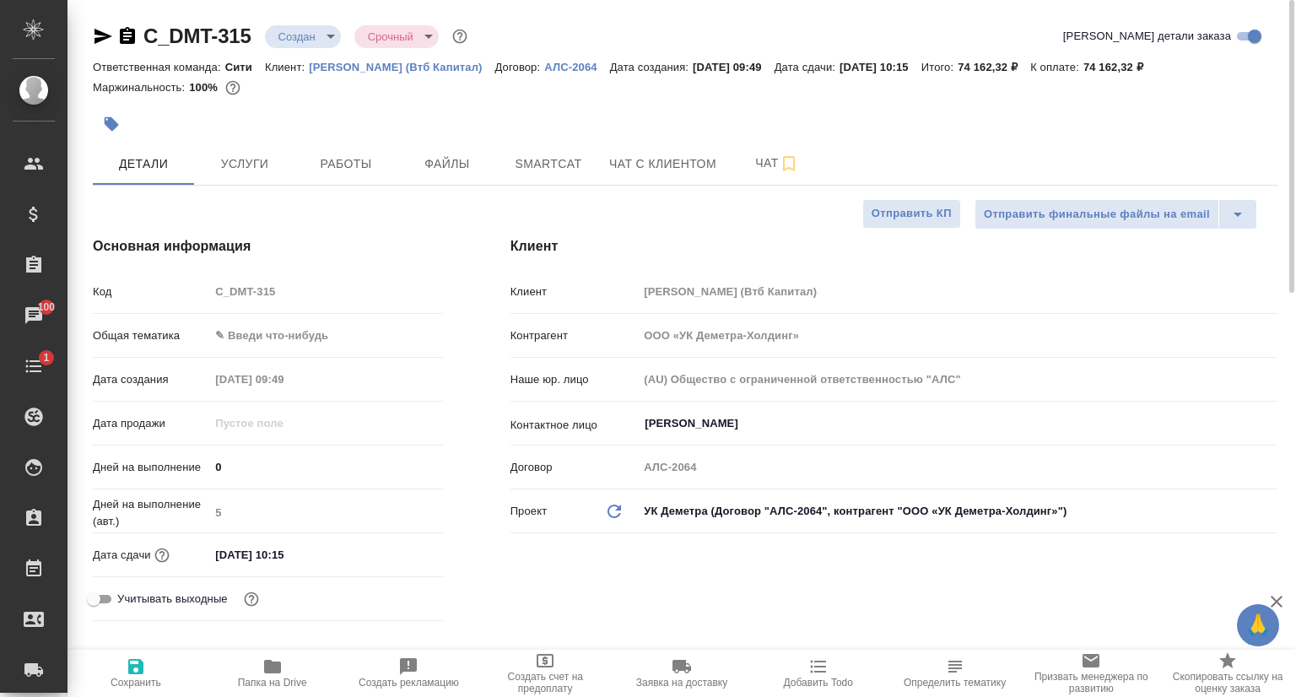
type textarea "x"
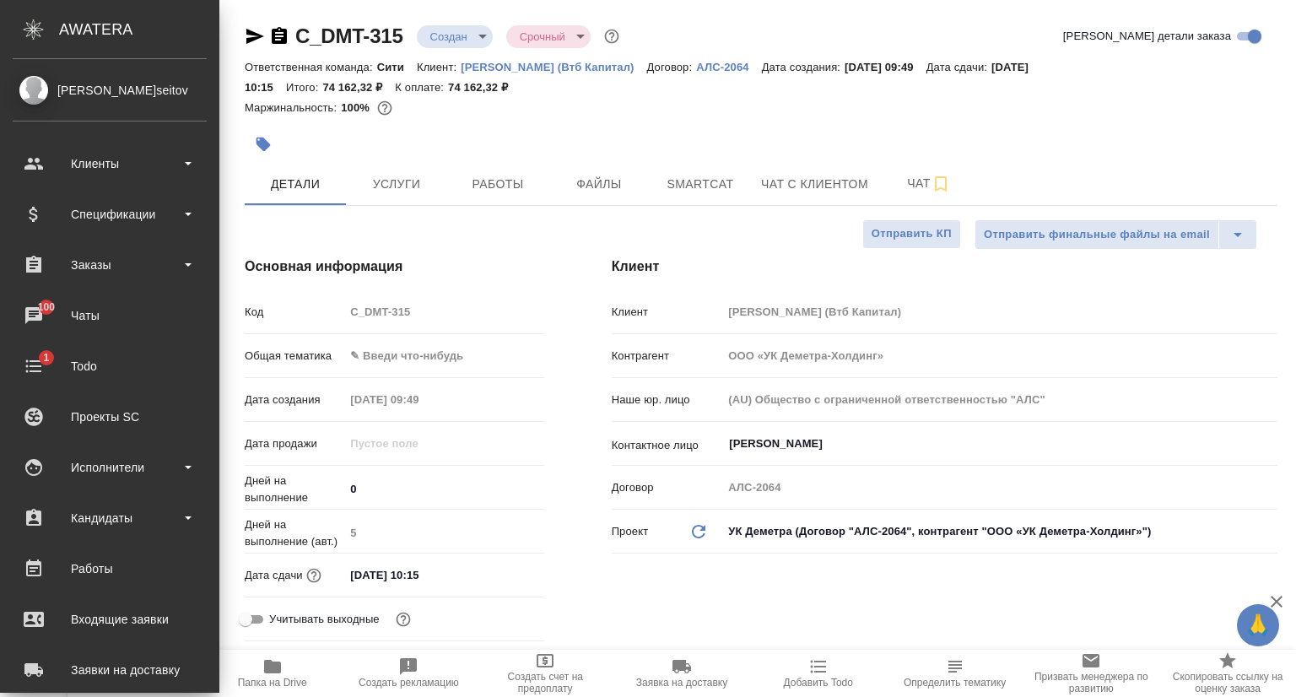
type textarea "x"
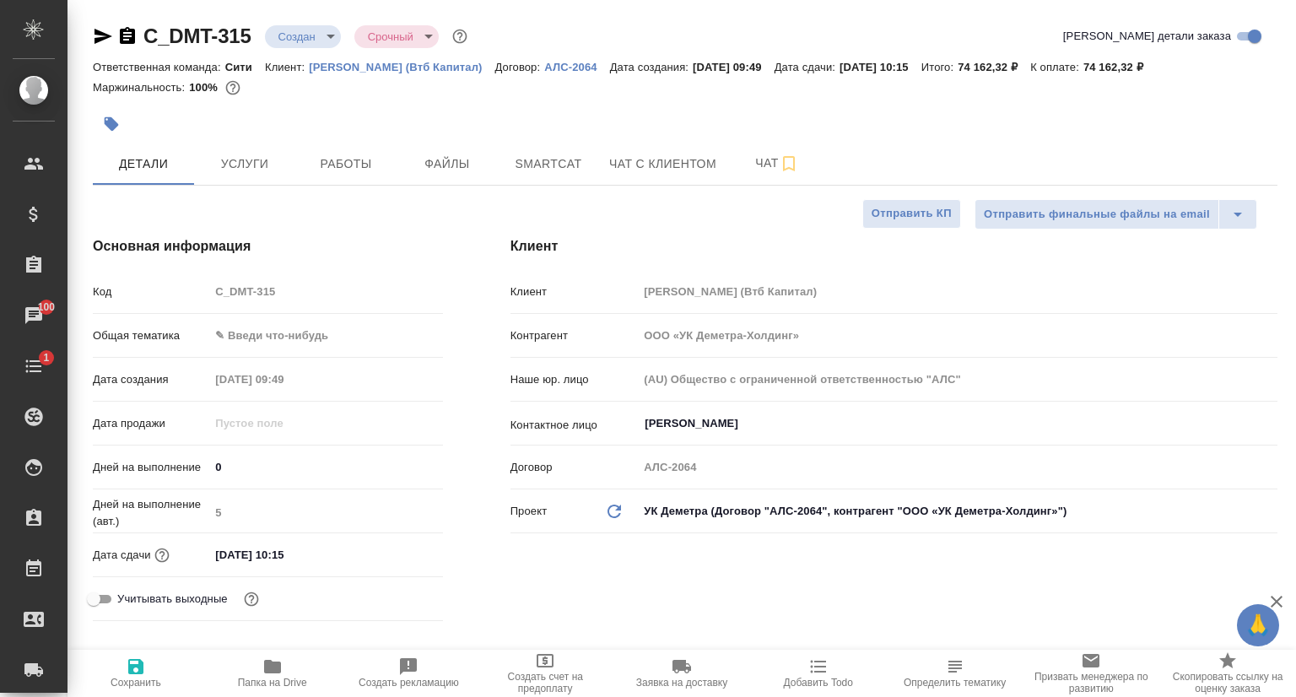
type textarea "x"
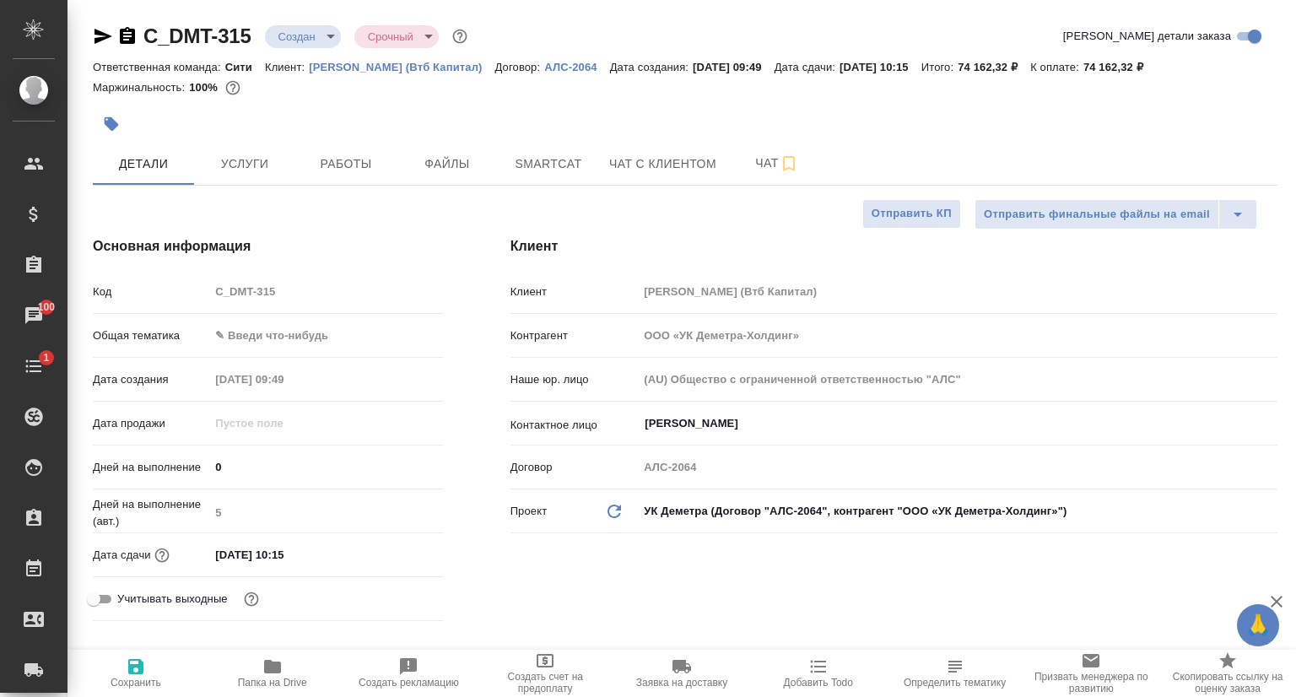
type textarea "x"
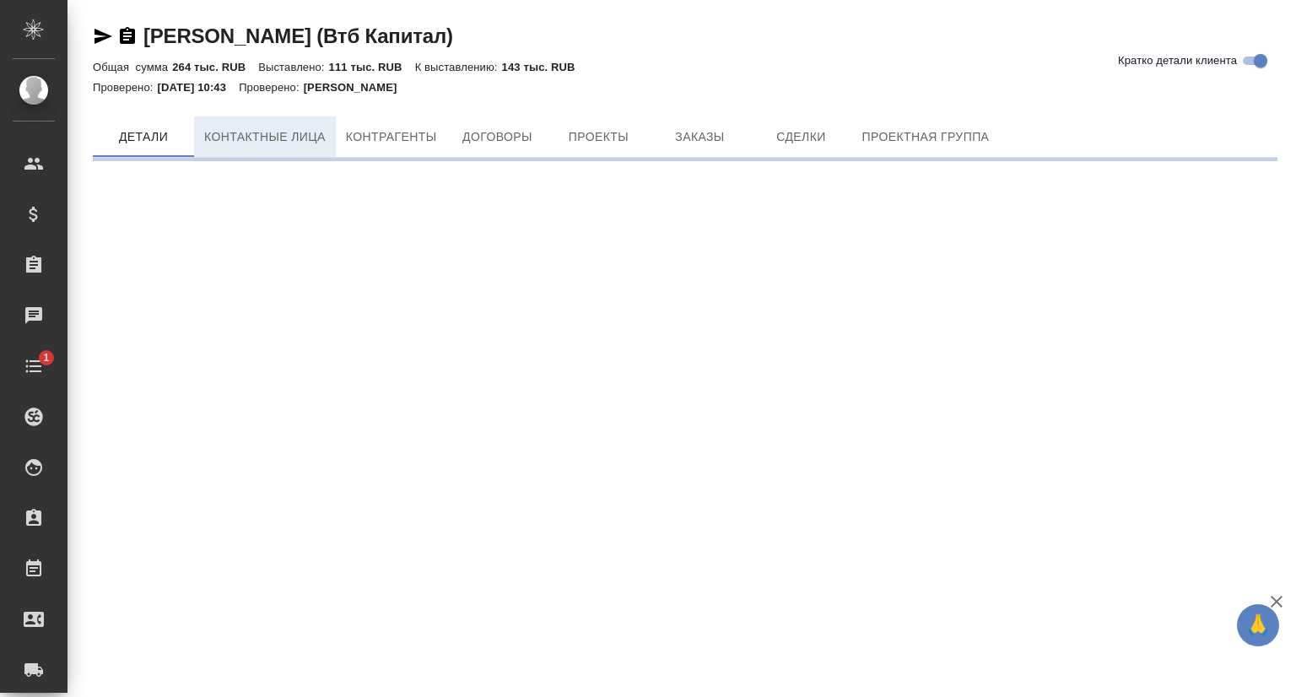
click at [297, 127] on span "Контактные лица" at bounding box center [264, 137] width 121 height 21
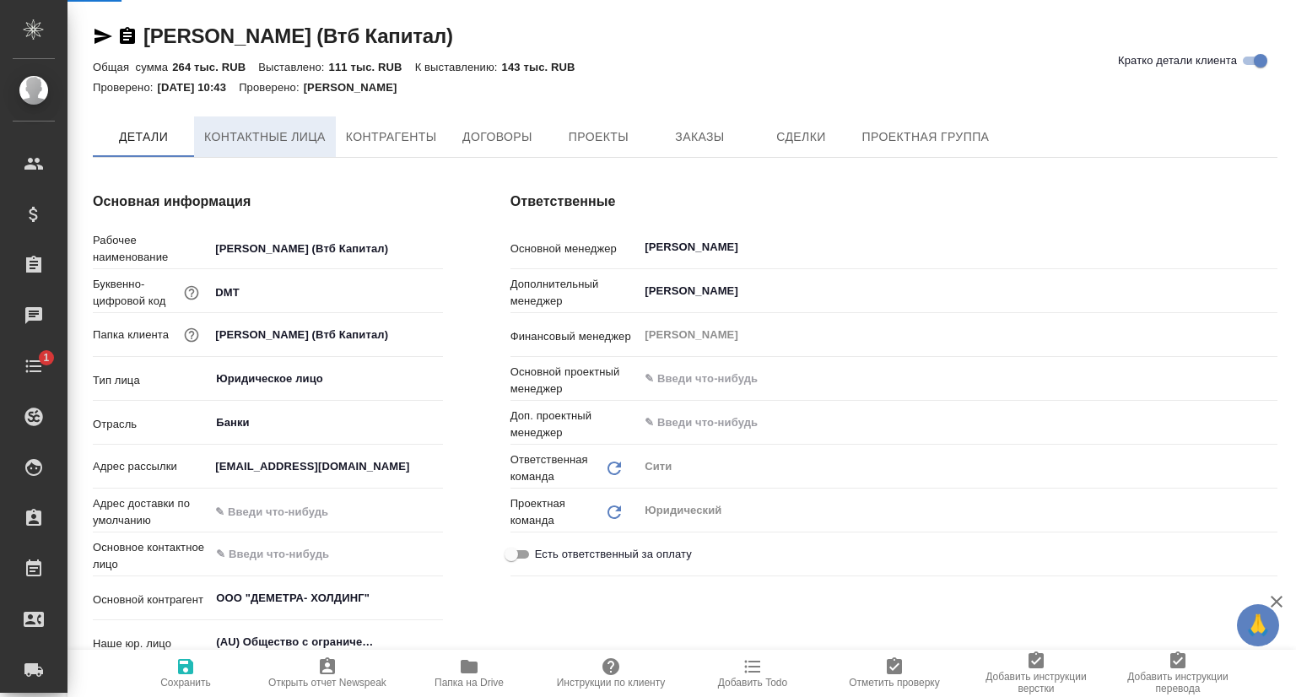
type textarea "x"
click at [289, 131] on span "Контактные лица" at bounding box center [264, 137] width 121 height 21
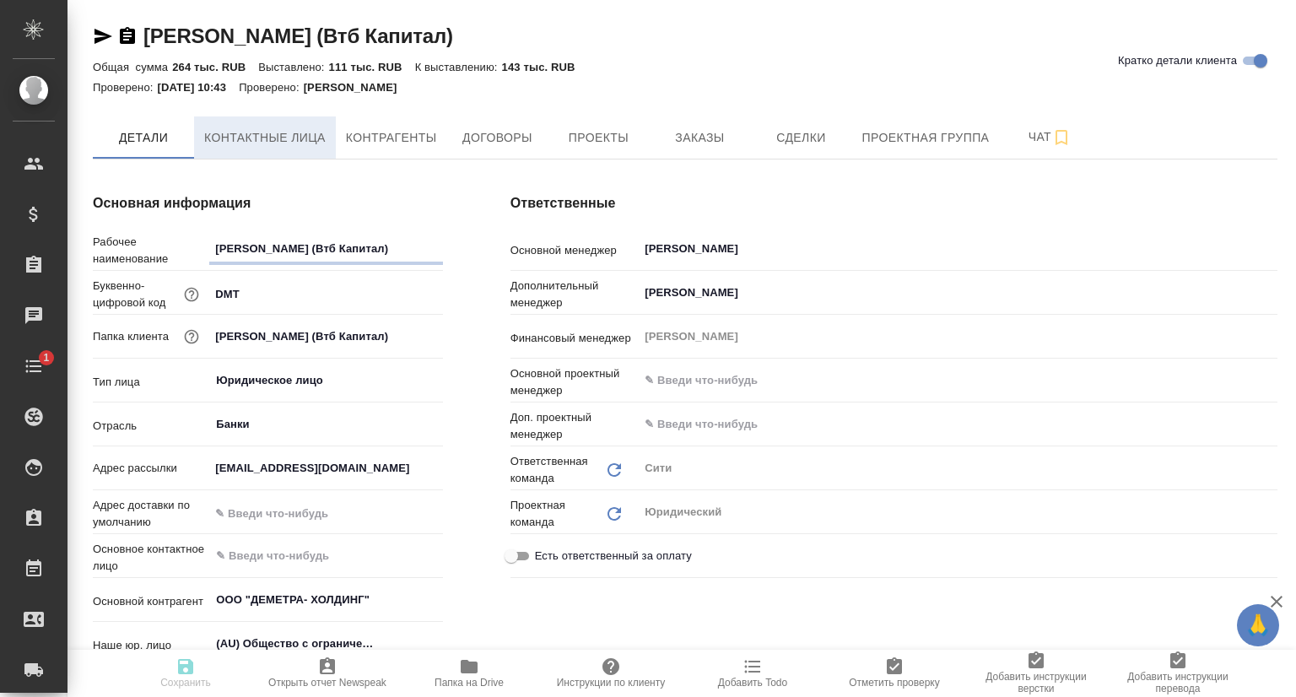
type textarea "x"
select select "RU"
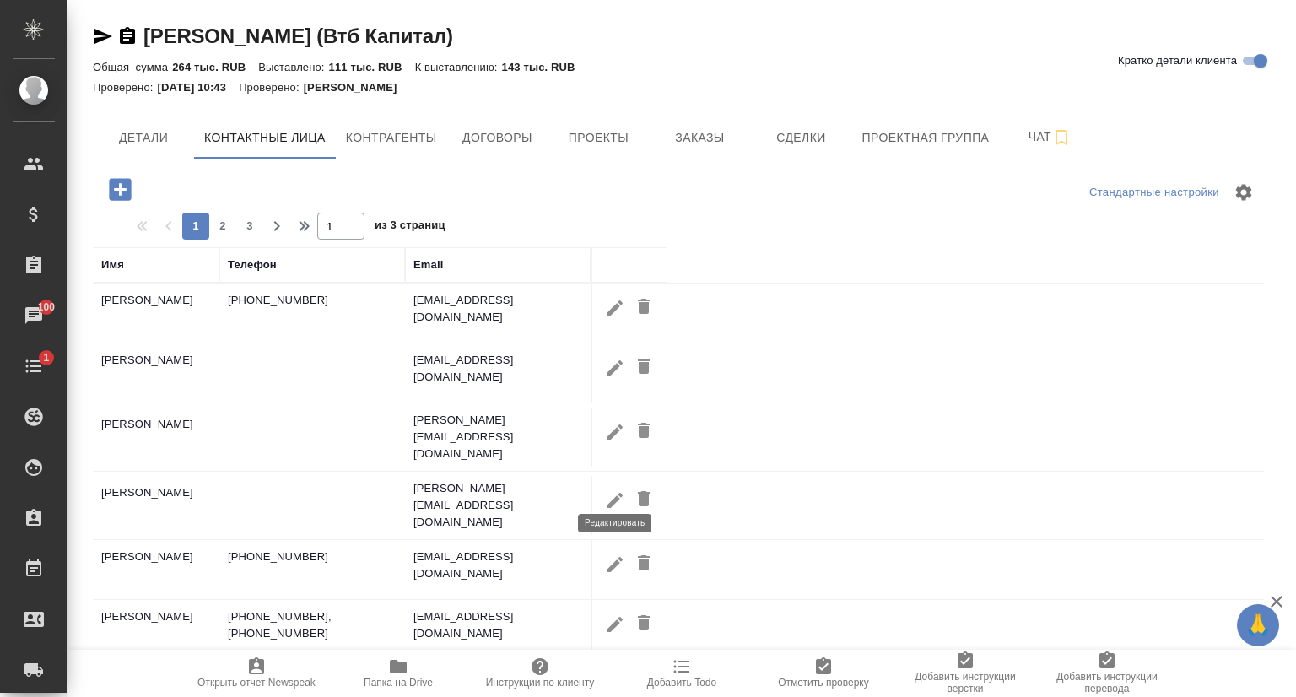
click at [606, 490] on icon "button" at bounding box center [615, 500] width 20 height 20
type input "[PERSON_NAME]"
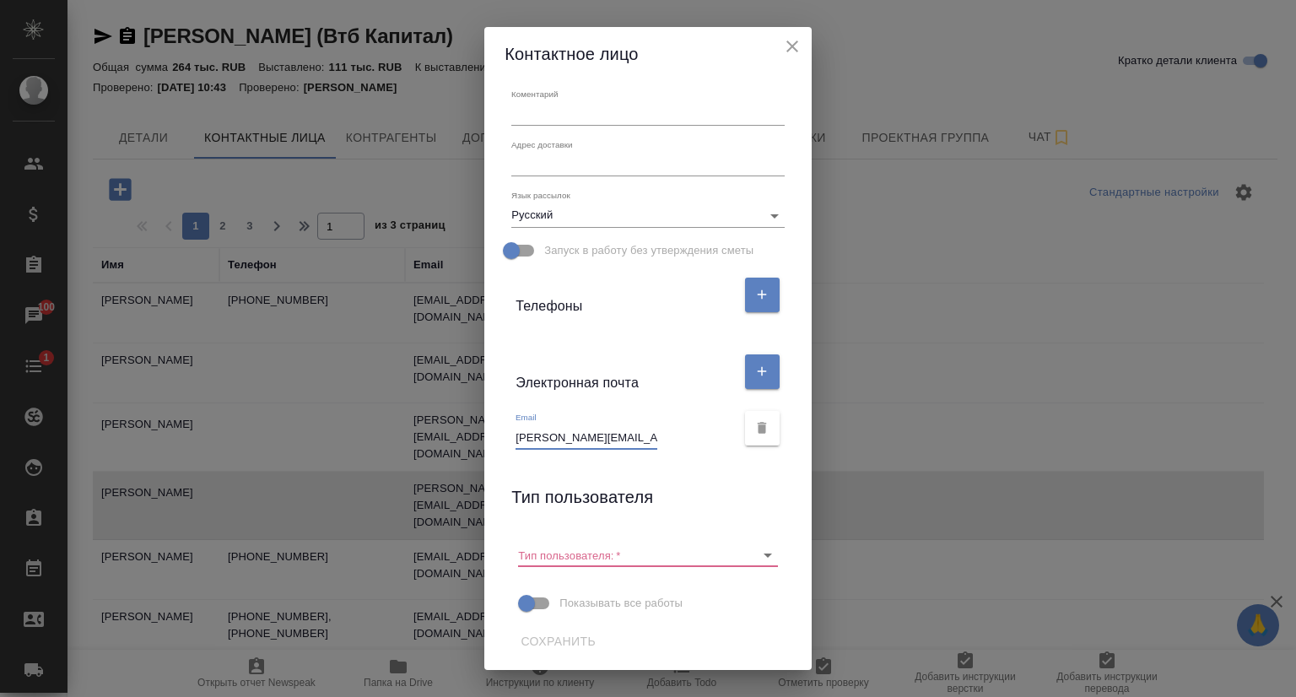
scroll to position [0, 12]
drag, startPoint x: 641, startPoint y: 440, endPoint x: 611, endPoint y: 441, distance: 30.4
click at [611, 441] on input "[PERSON_NAME][EMAIL_ADDRESS][DOMAIN_NAME]" at bounding box center [586, 437] width 142 height 24
drag, startPoint x: 585, startPoint y: 435, endPoint x: 657, endPoint y: 436, distance: 71.7
click at [657, 436] on div "Email Anna.Ryabokon@dholding.ru" at bounding box center [624, 430] width 219 height 37
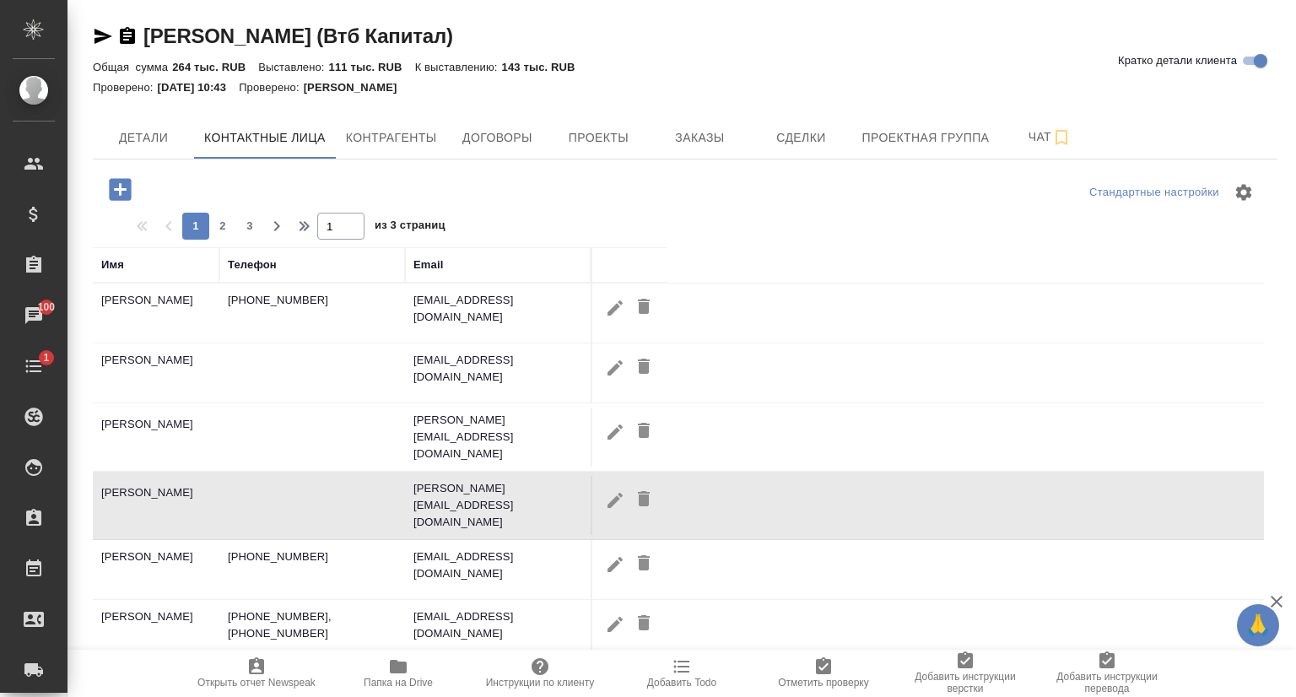
scroll to position [0, 0]
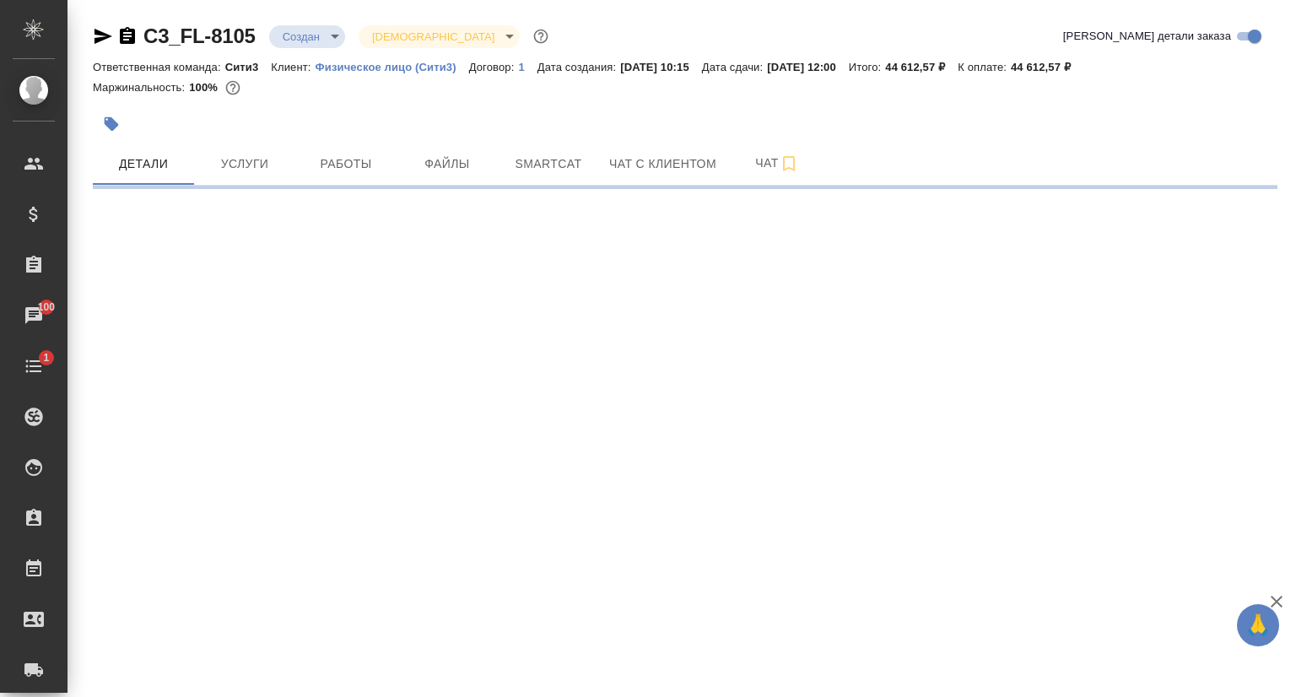
select select "RU"
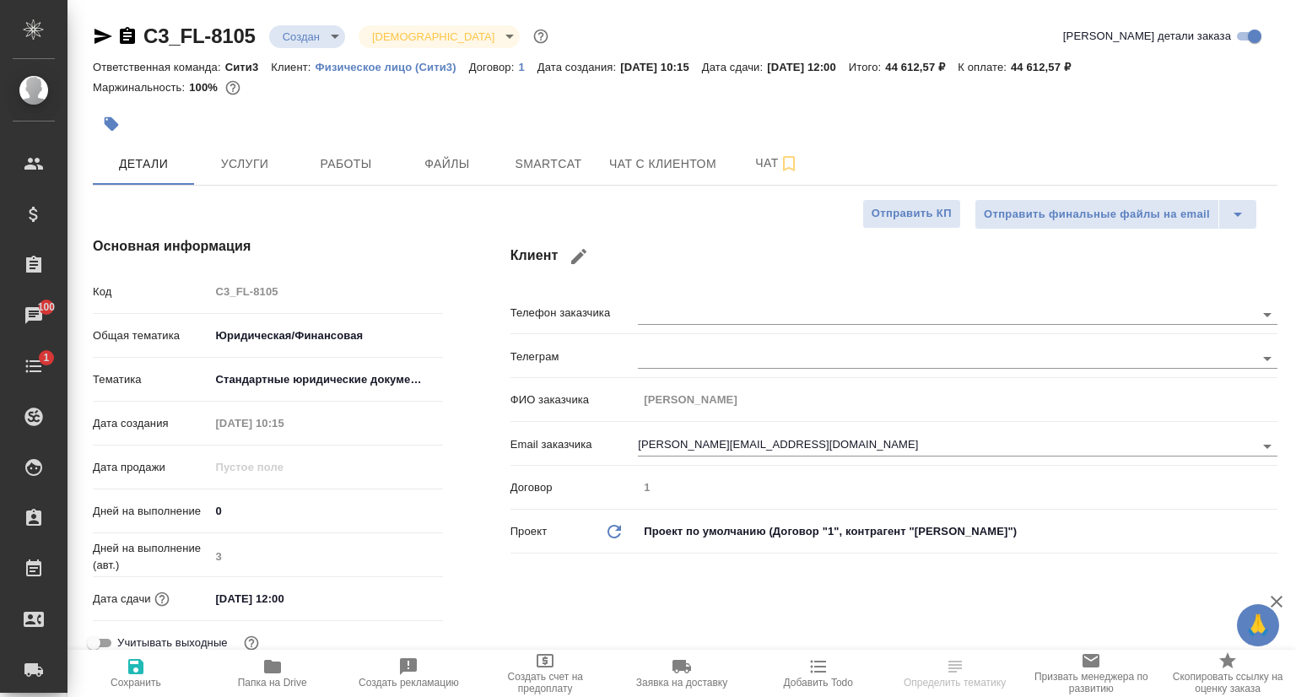
type textarea "x"
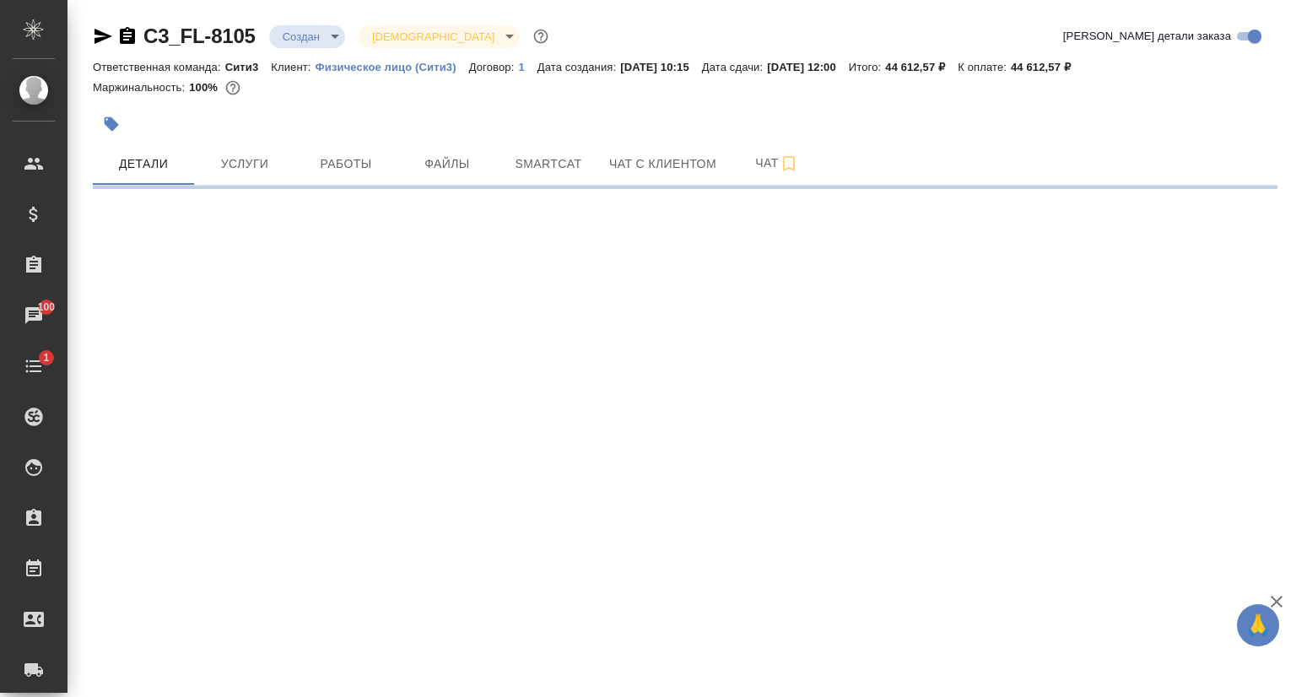
select select "RU"
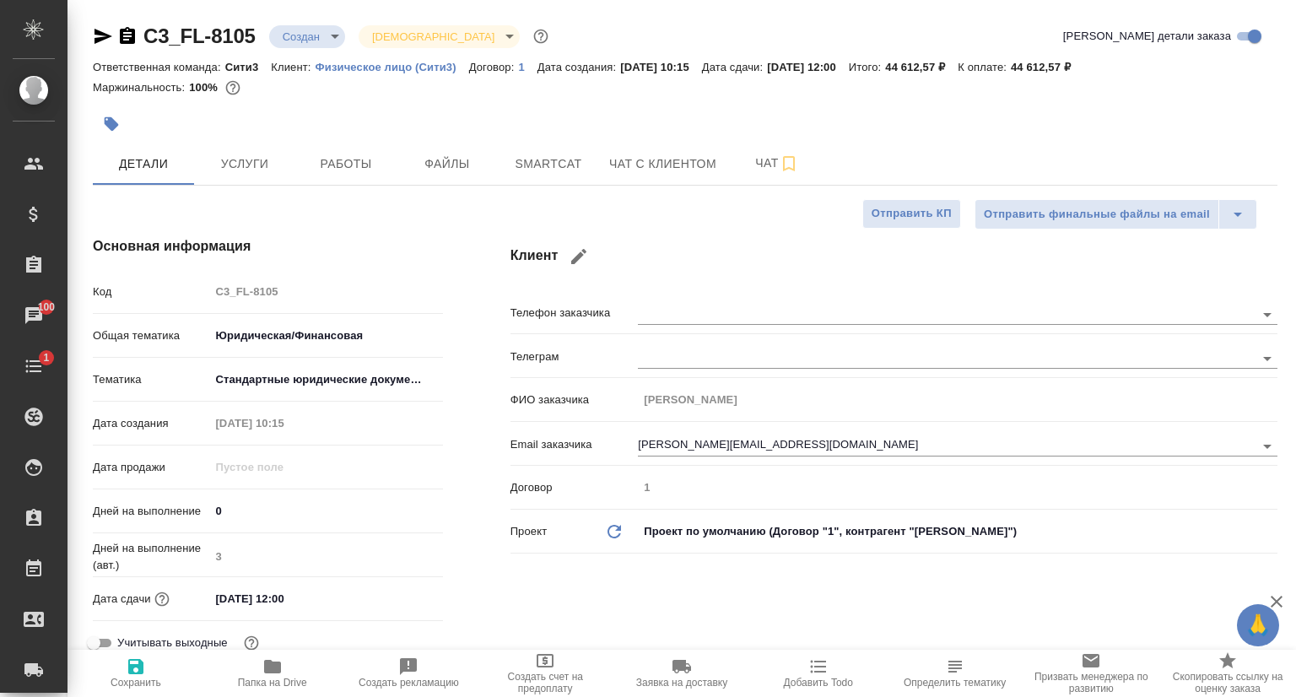
type textarea "x"
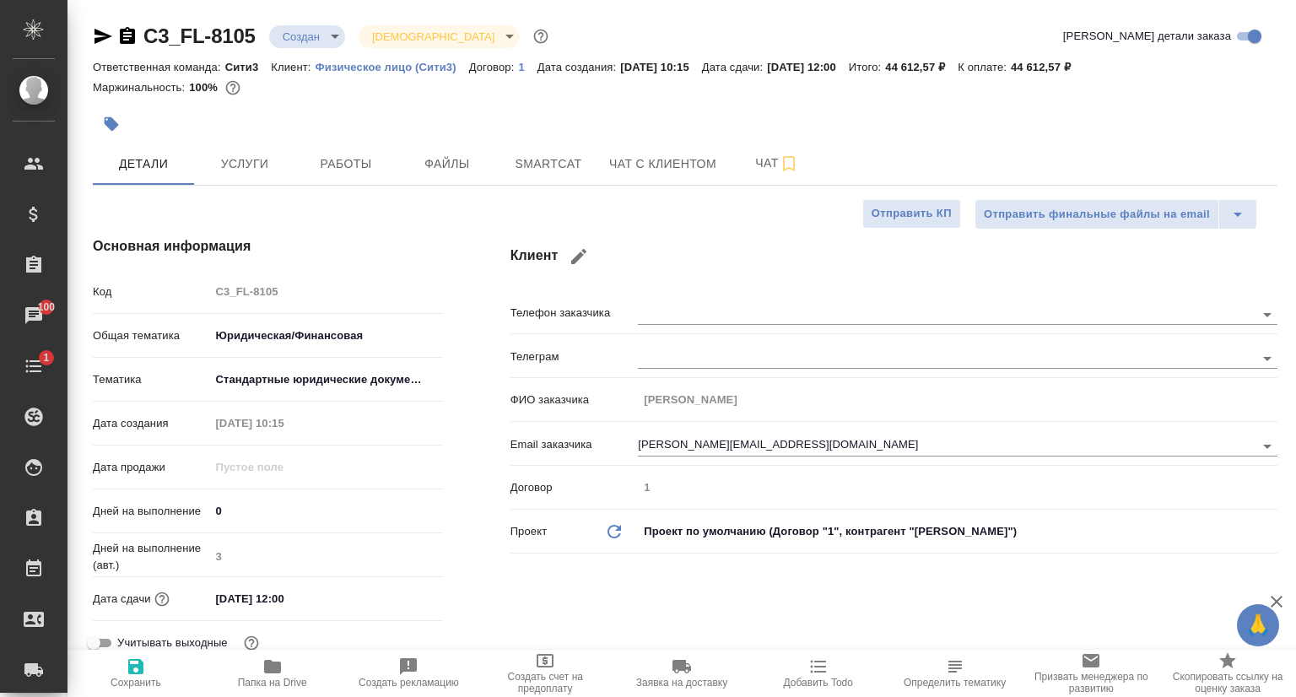
type textarea "x"
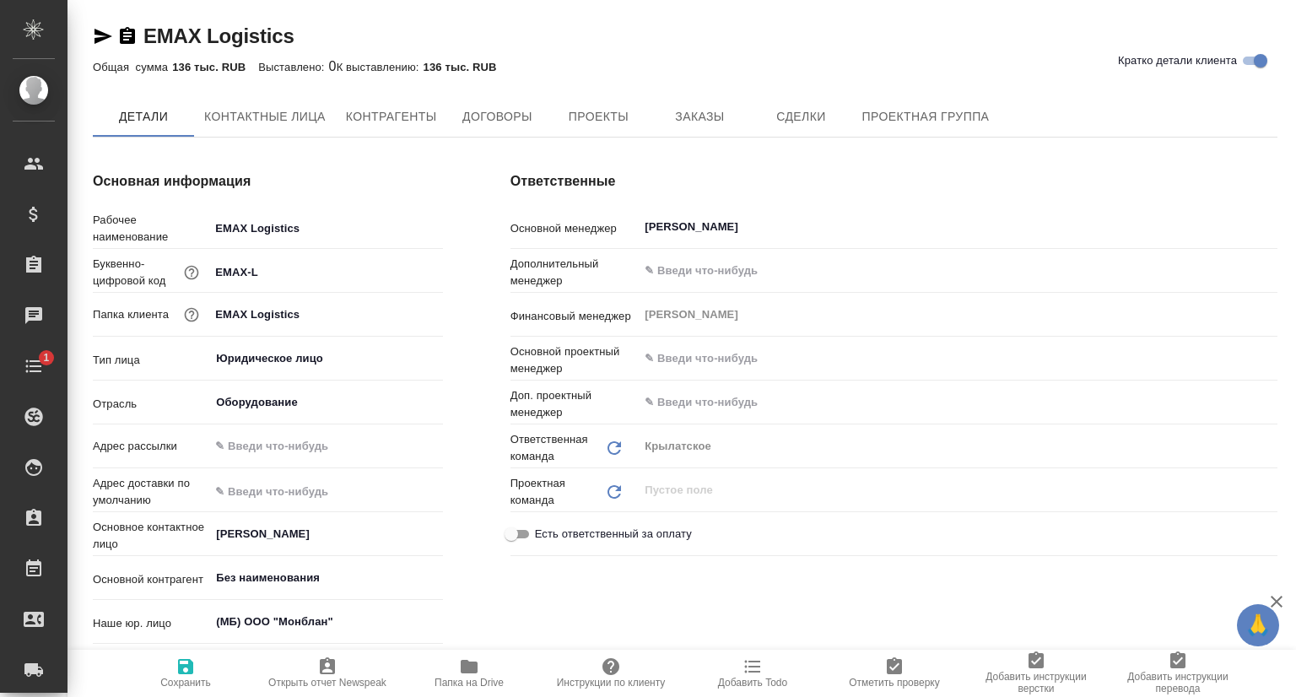
type textarea "x"
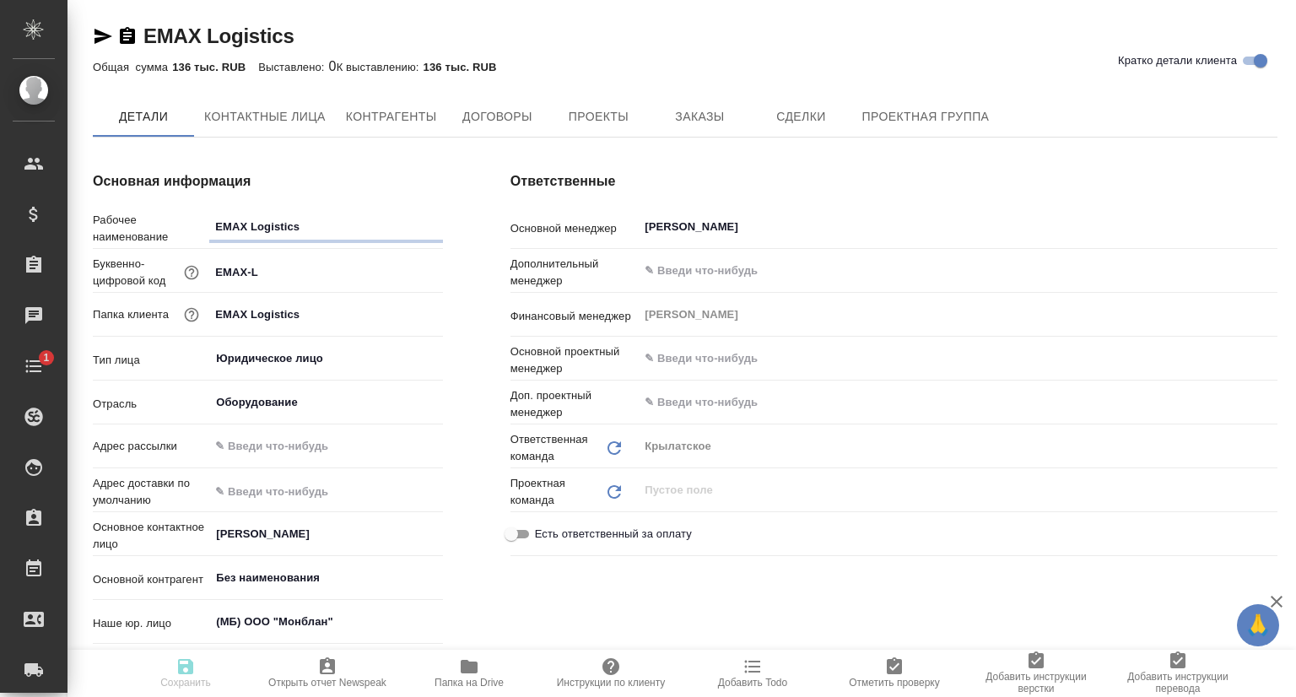
type textarea "x"
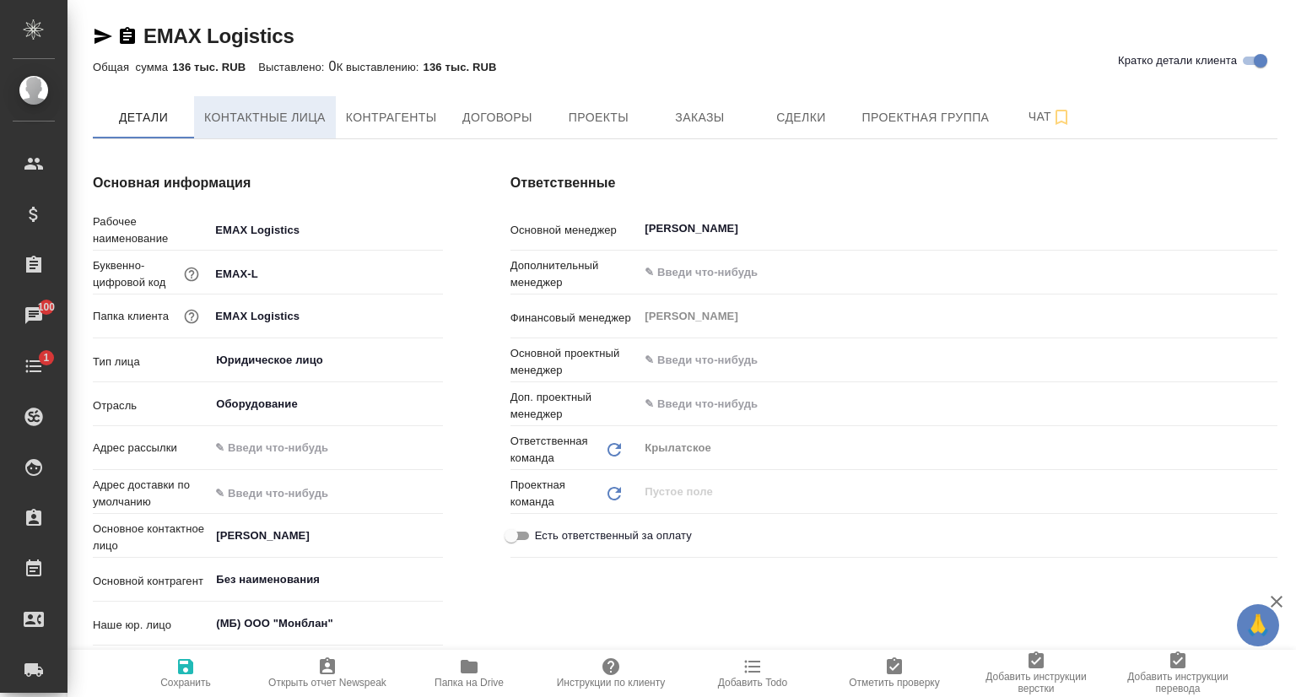
click at [243, 105] on button "Контактные лица" at bounding box center [265, 117] width 142 height 42
select select "RU"
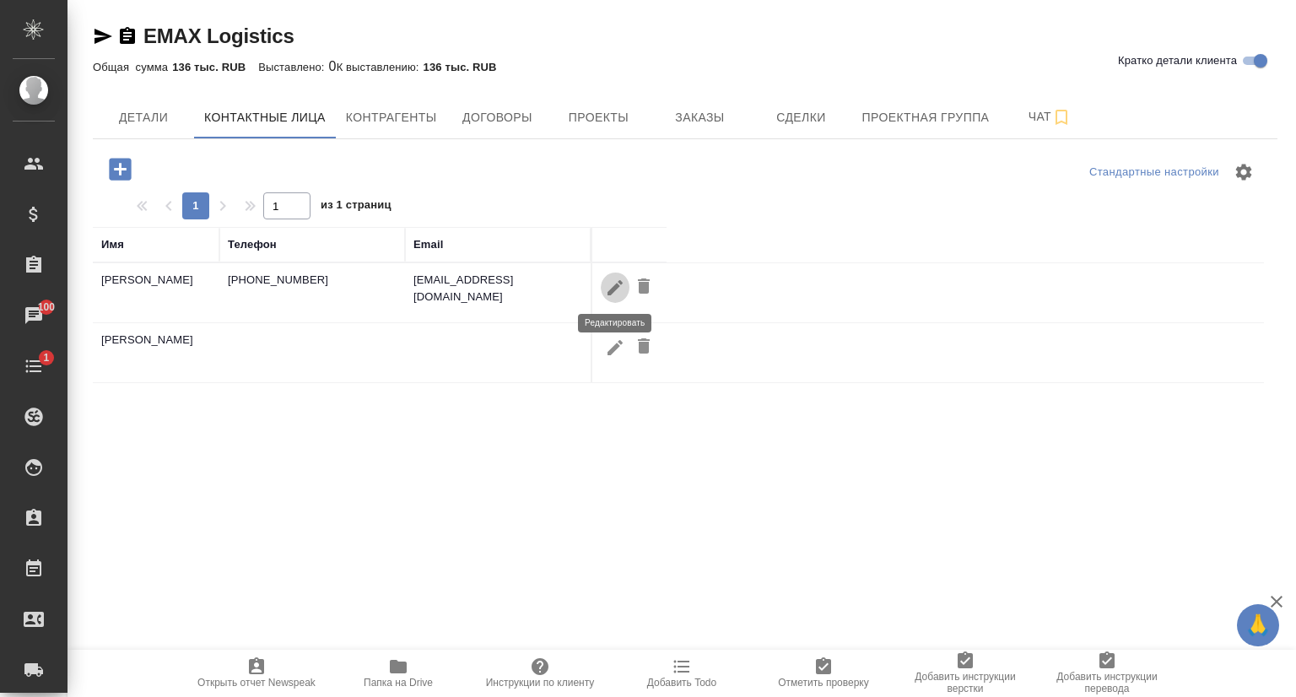
click at [607, 289] on icon "button" at bounding box center [615, 288] width 20 height 20
type input "Топоркова"
type input "Вероника"
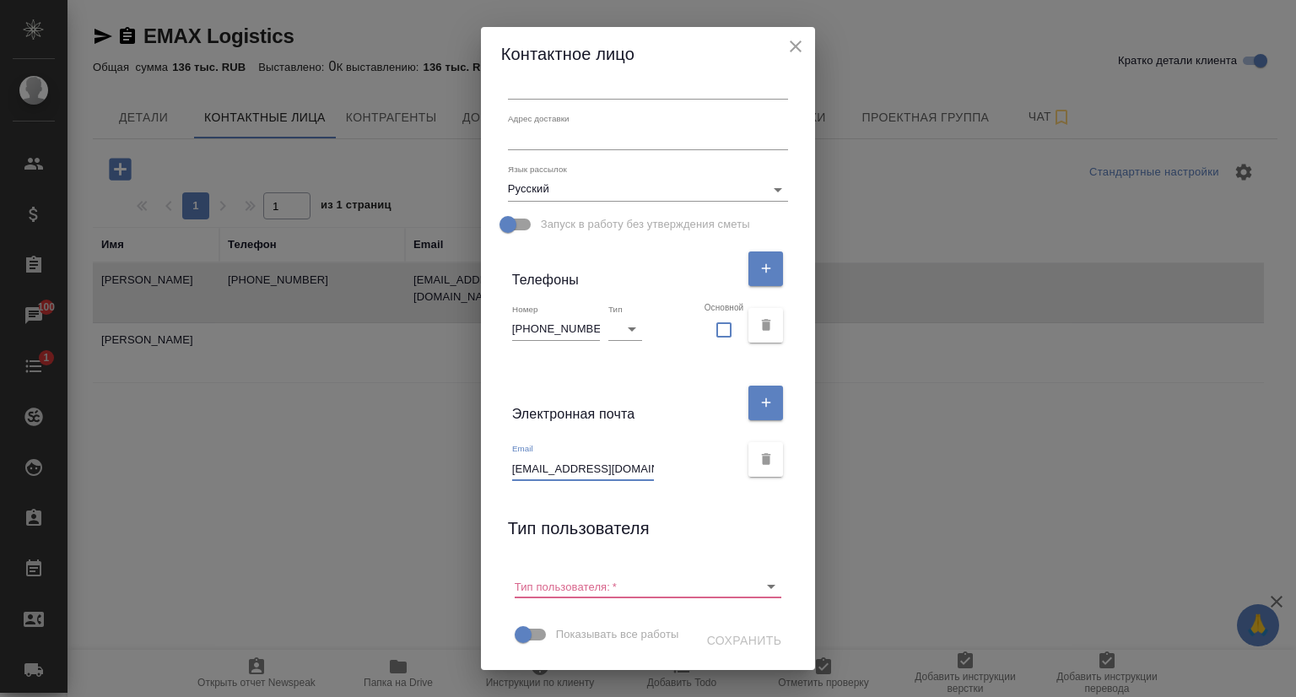
scroll to position [0, 26]
drag, startPoint x: 508, startPoint y: 440, endPoint x: 650, endPoint y: 434, distance: 142.7
click at [650, 443] on div "Email toporkovaveronika7@gmail.com" at bounding box center [626, 461] width 228 height 37
click at [797, 49] on icon "close" at bounding box center [795, 46] width 20 height 20
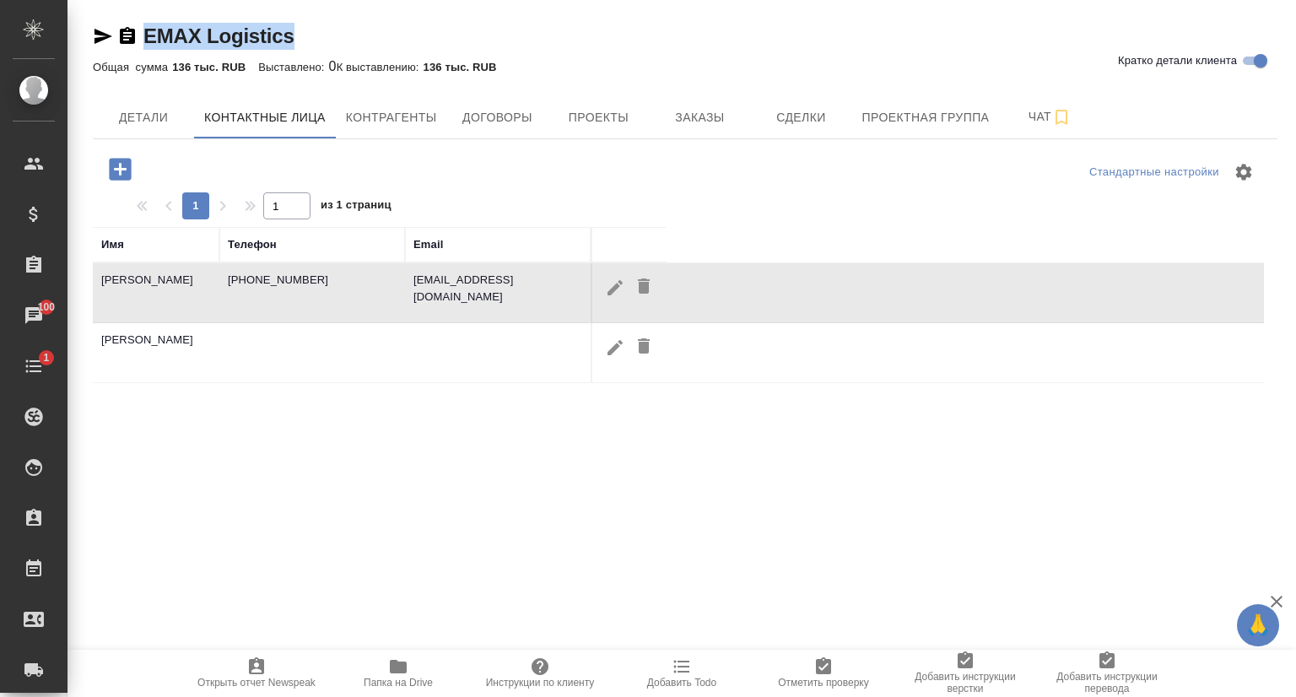
drag, startPoint x: 321, startPoint y: 39, endPoint x: 145, endPoint y: 30, distance: 175.7
click at [145, 30] on div "EMAX Logistics Кратко детали клиента" at bounding box center [685, 36] width 1184 height 27
copy link "EMAX Logistics"
click at [614, 288] on icon "button" at bounding box center [614, 286] width 15 height 15
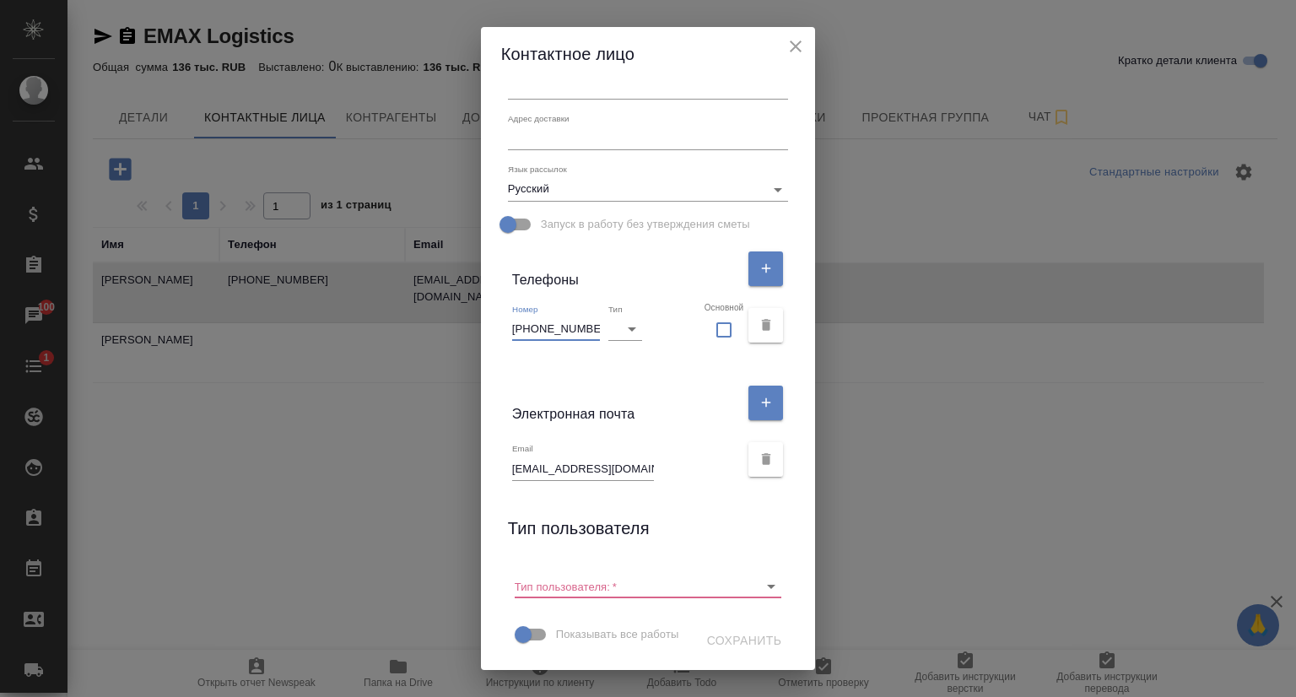
drag, startPoint x: 582, startPoint y: 296, endPoint x: 494, endPoint y: 294, distance: 88.6
click at [494, 294] on div "Имя Топоркова Отчество Фамилия Вероника Коментарий x Адрес доставки x Язык расс…" at bounding box center [648, 375] width 335 height 589
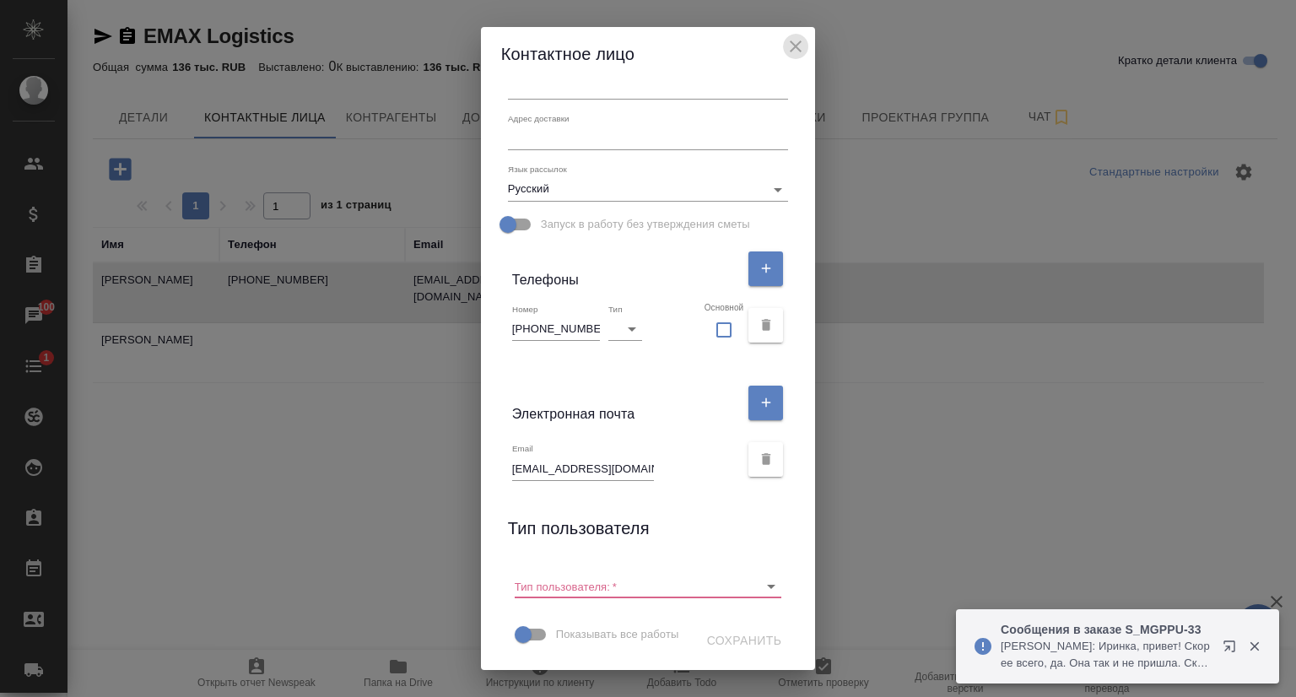
click at [801, 51] on icon "close" at bounding box center [796, 46] width 12 height 12
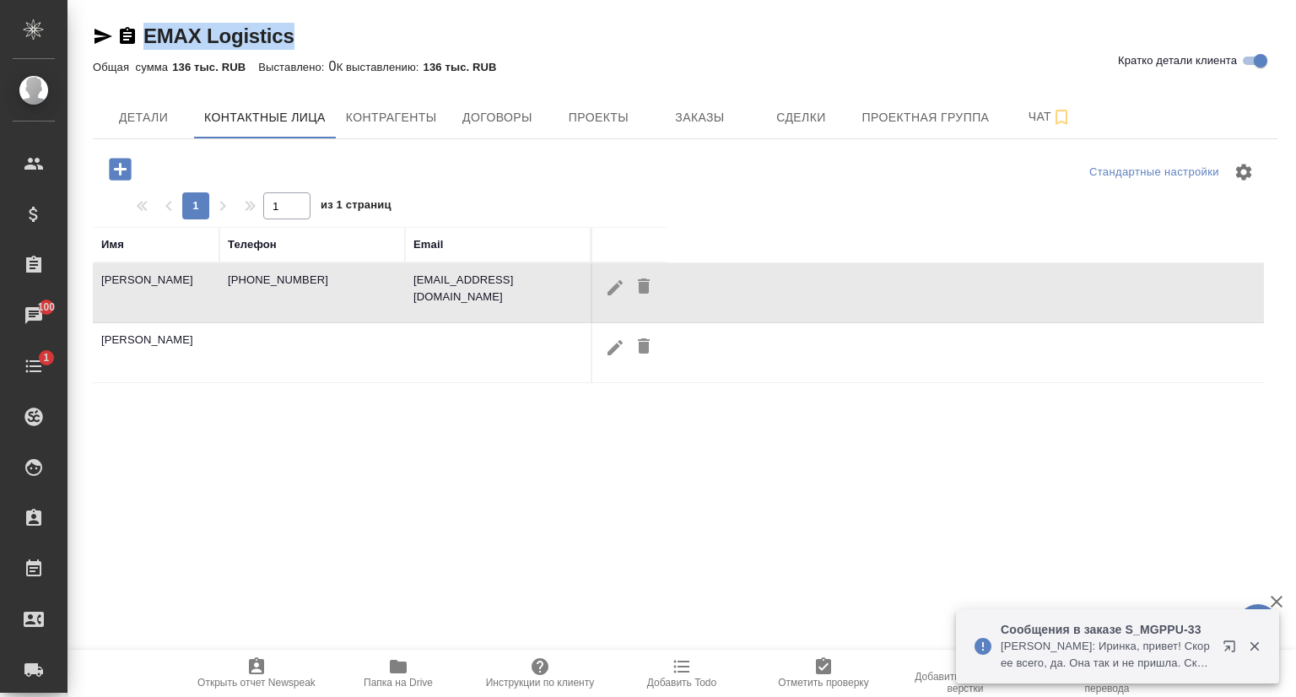
drag, startPoint x: 314, startPoint y: 38, endPoint x: 149, endPoint y: 22, distance: 165.3
click at [149, 23] on div "EMAX Logistics Кратко детали клиента" at bounding box center [685, 36] width 1184 height 27
copy link "EMAX Logistics"
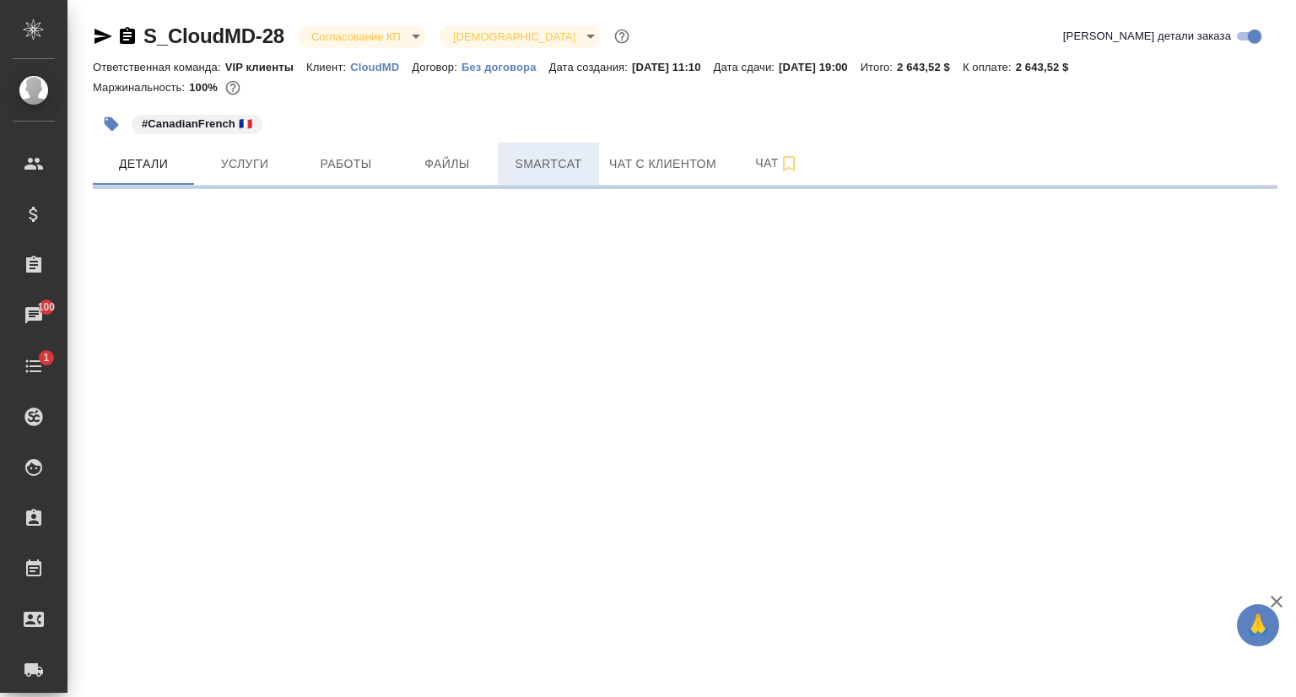
select select "RU"
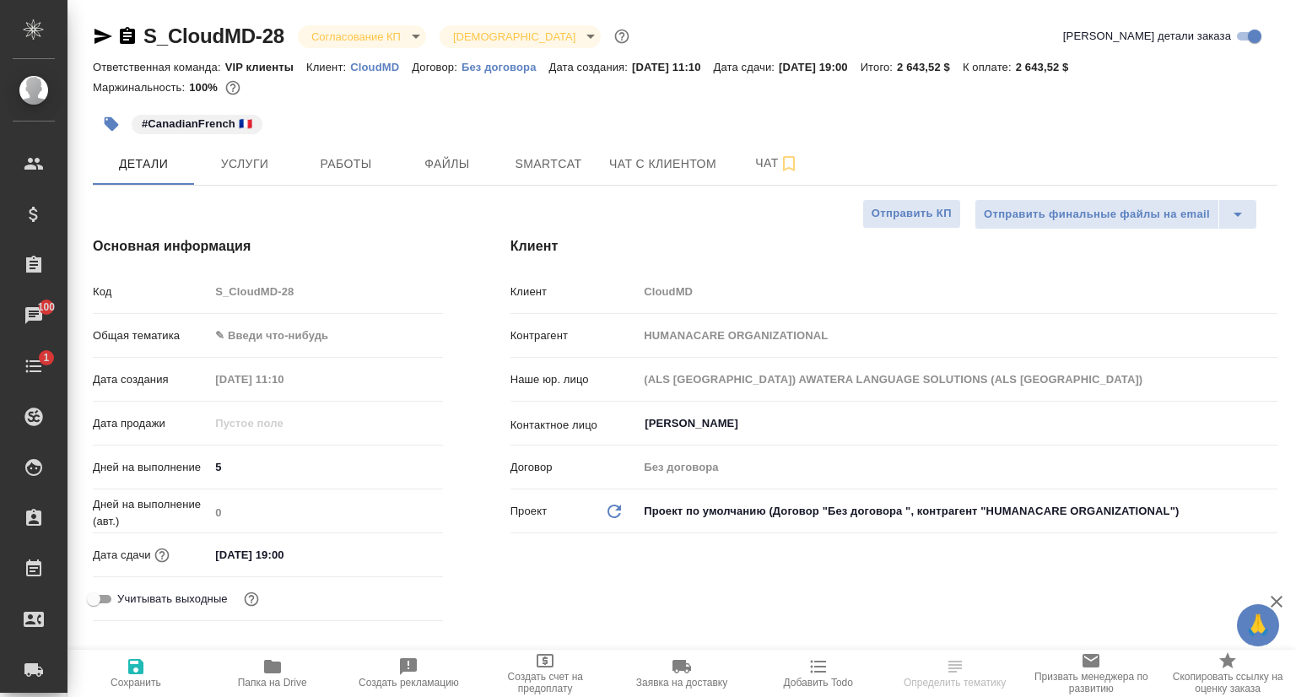
type textarea "x"
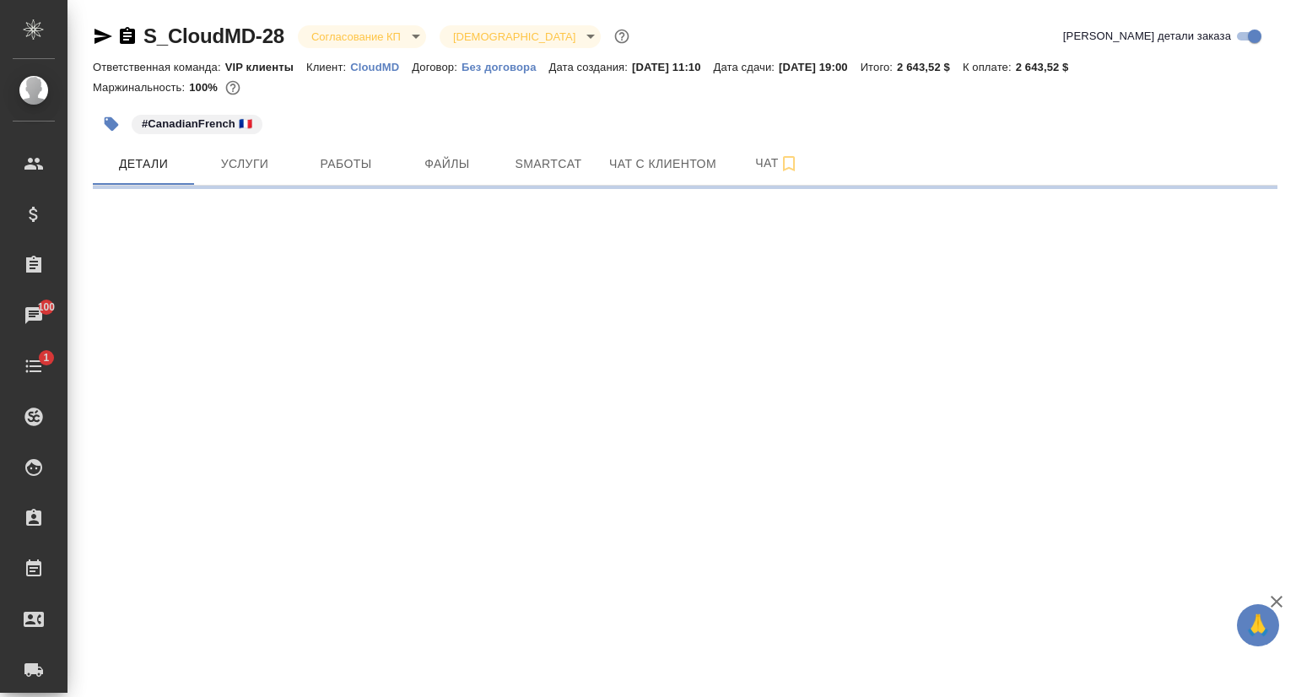
select select "RU"
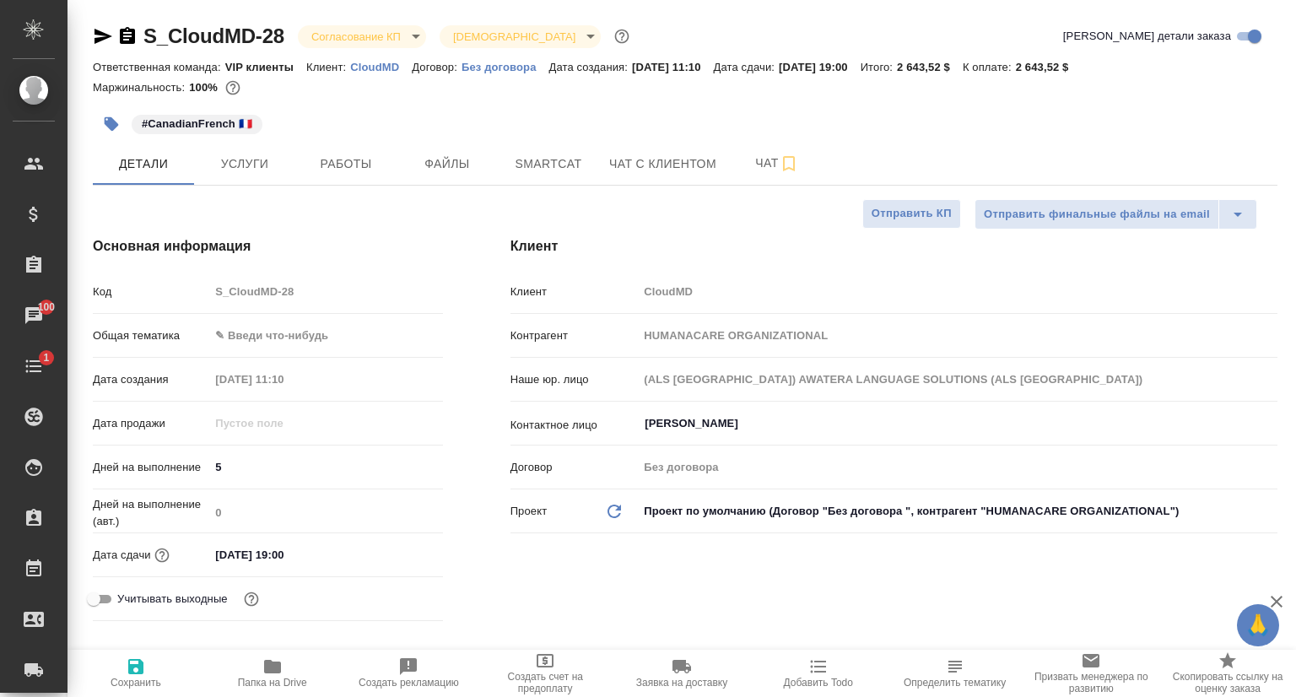
type textarea "x"
click at [262, 169] on span "Услуги" at bounding box center [244, 164] width 81 height 21
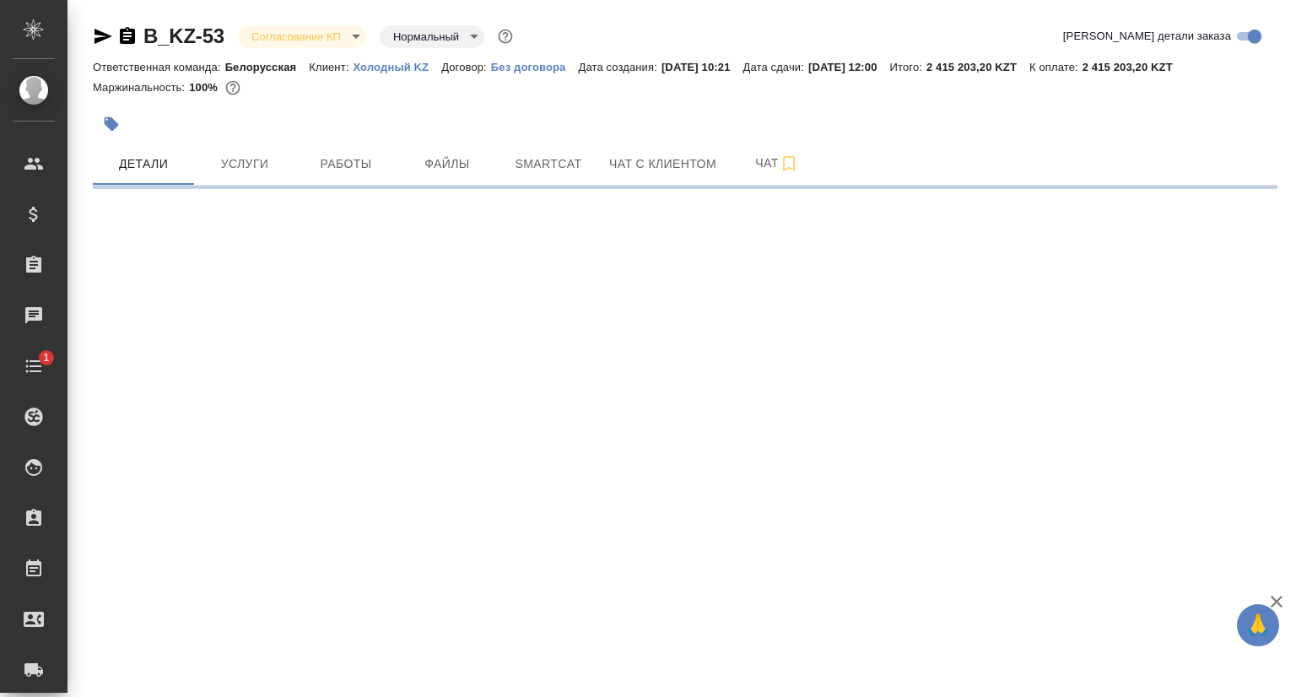
select select "RU"
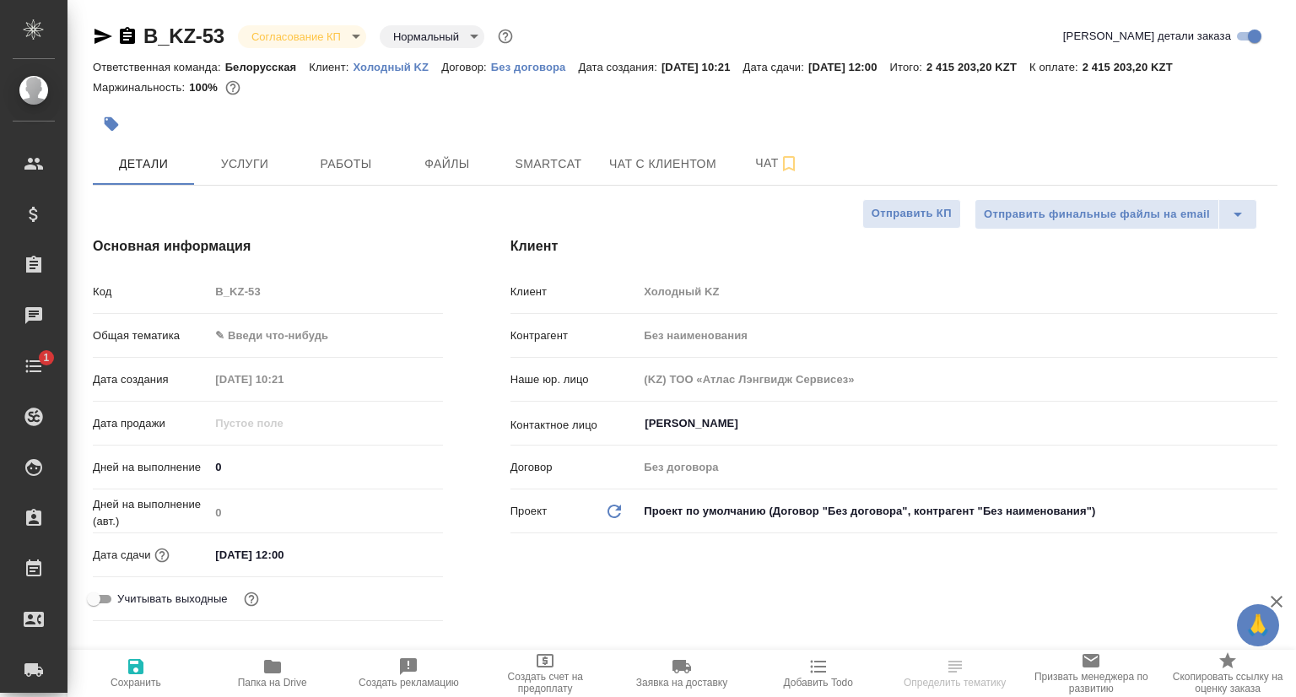
type textarea "x"
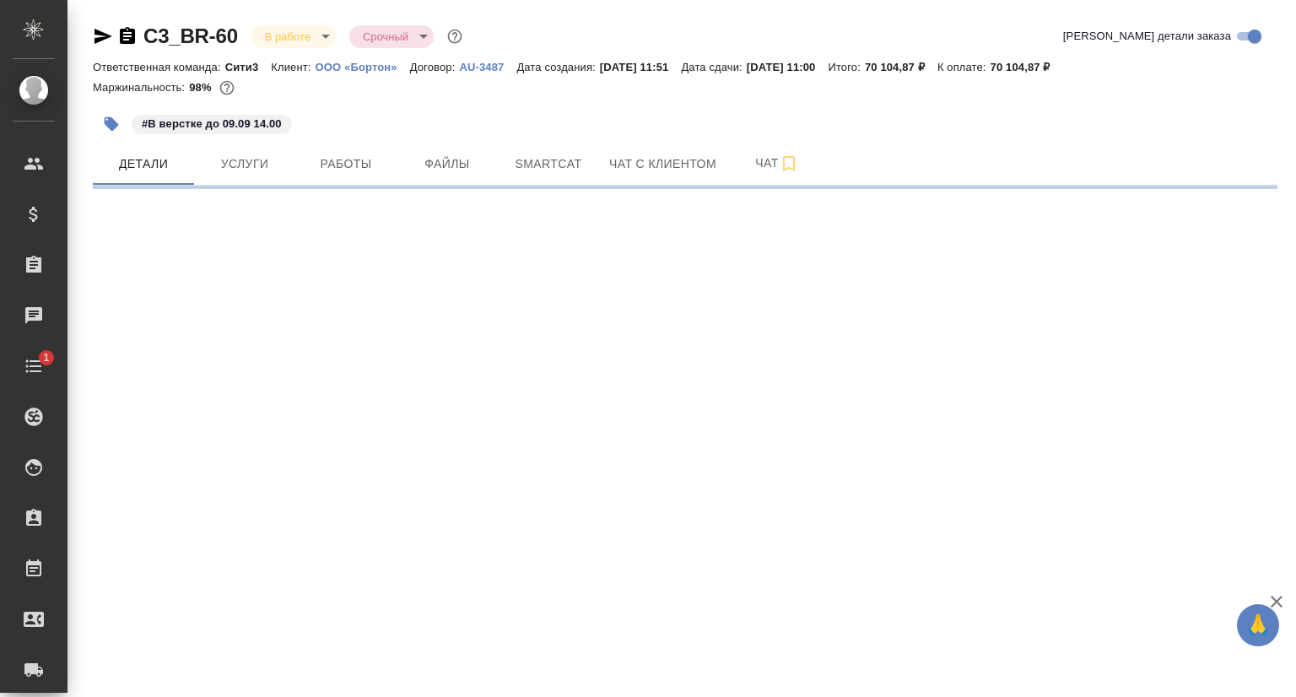
select select "RU"
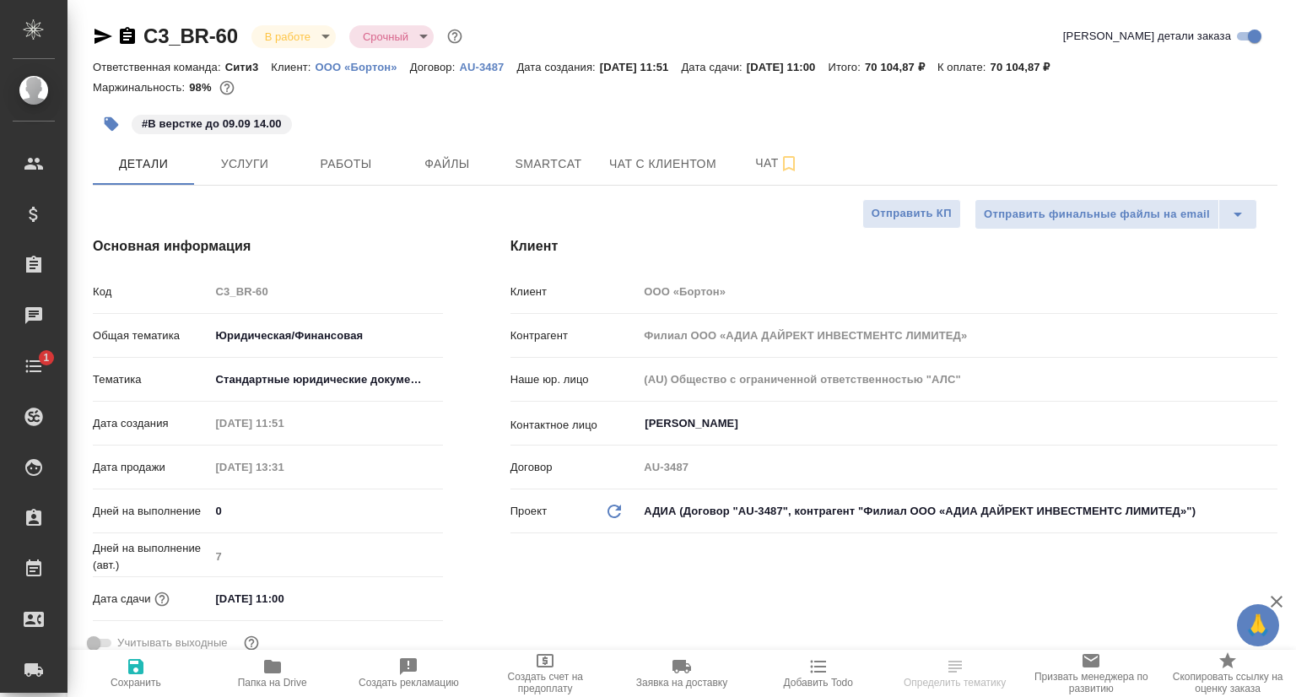
type textarea "x"
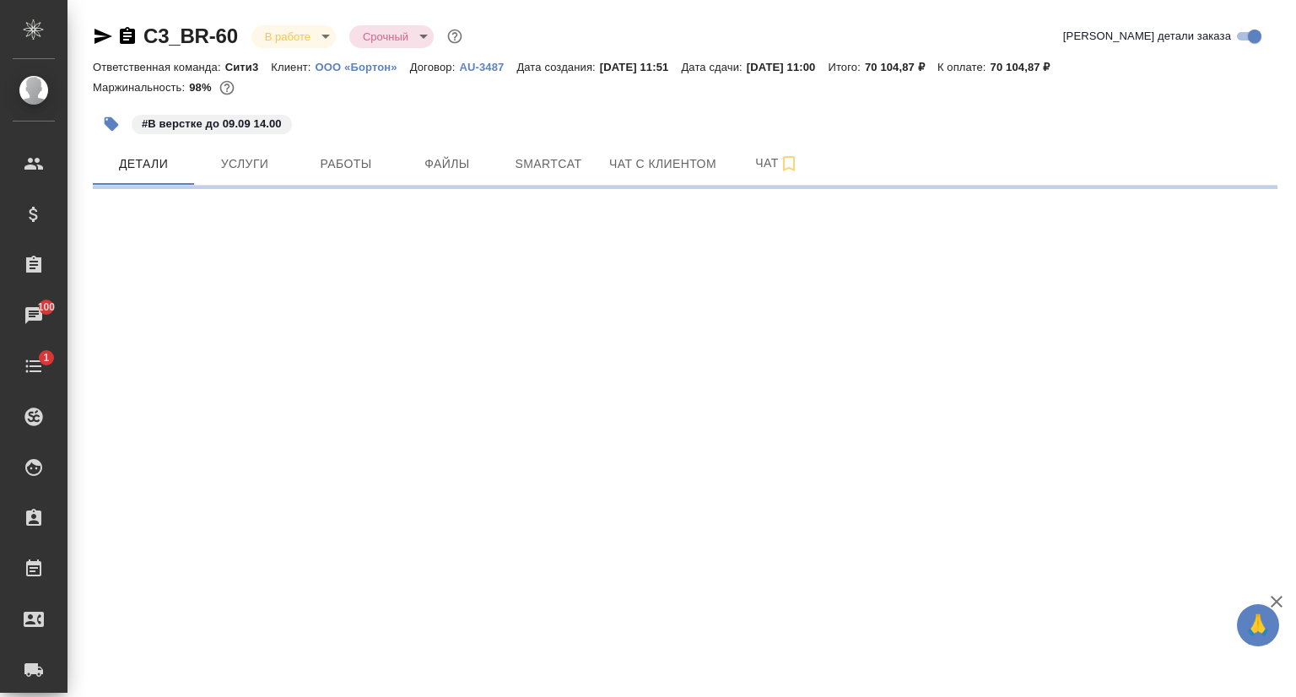
select select "RU"
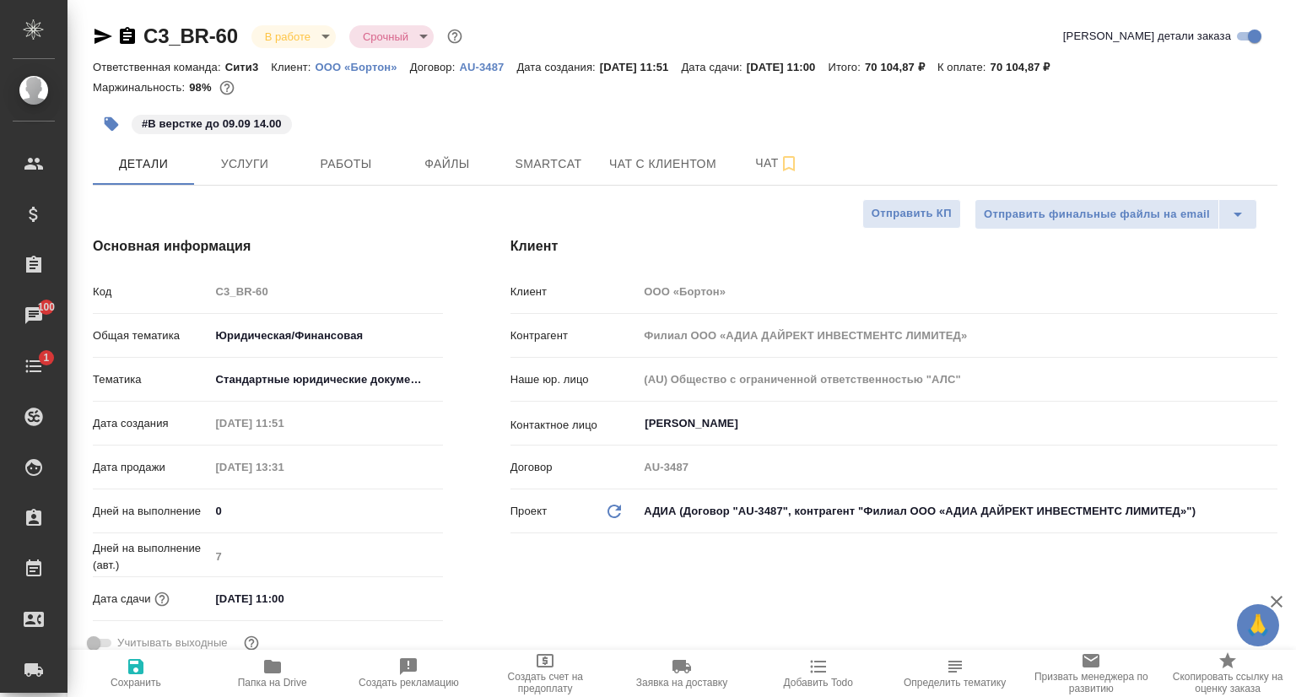
type textarea "x"
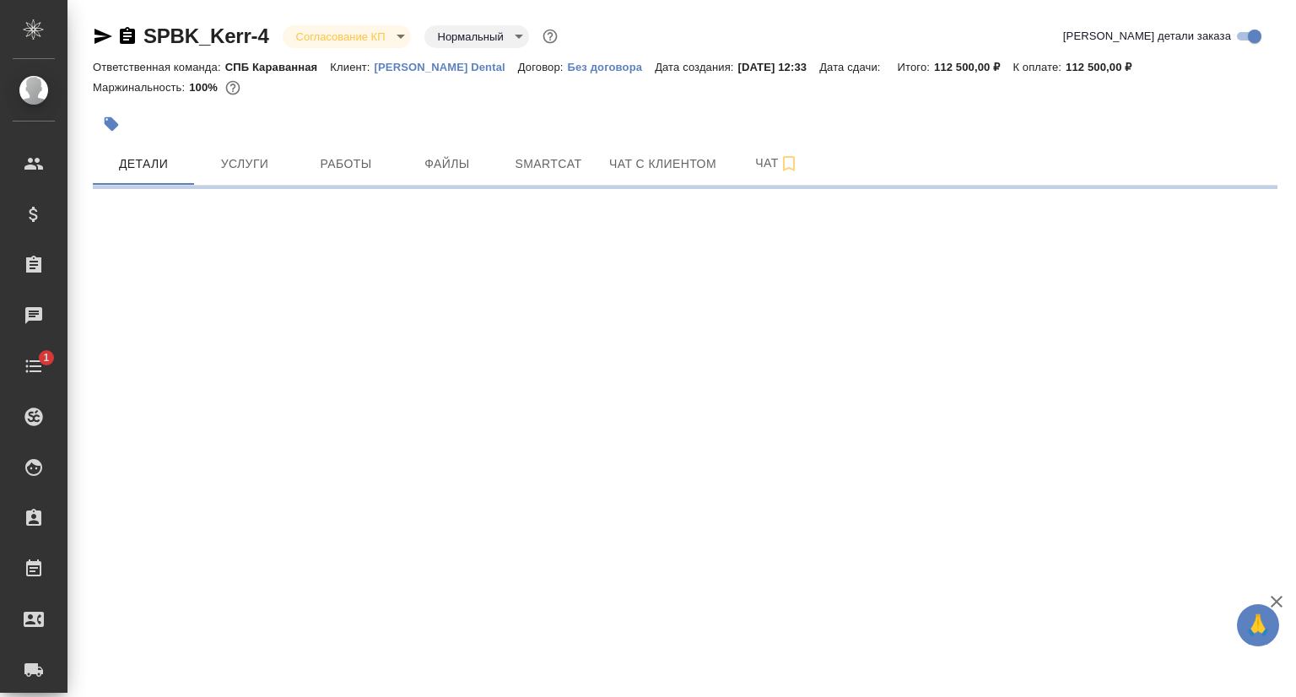
select select "RU"
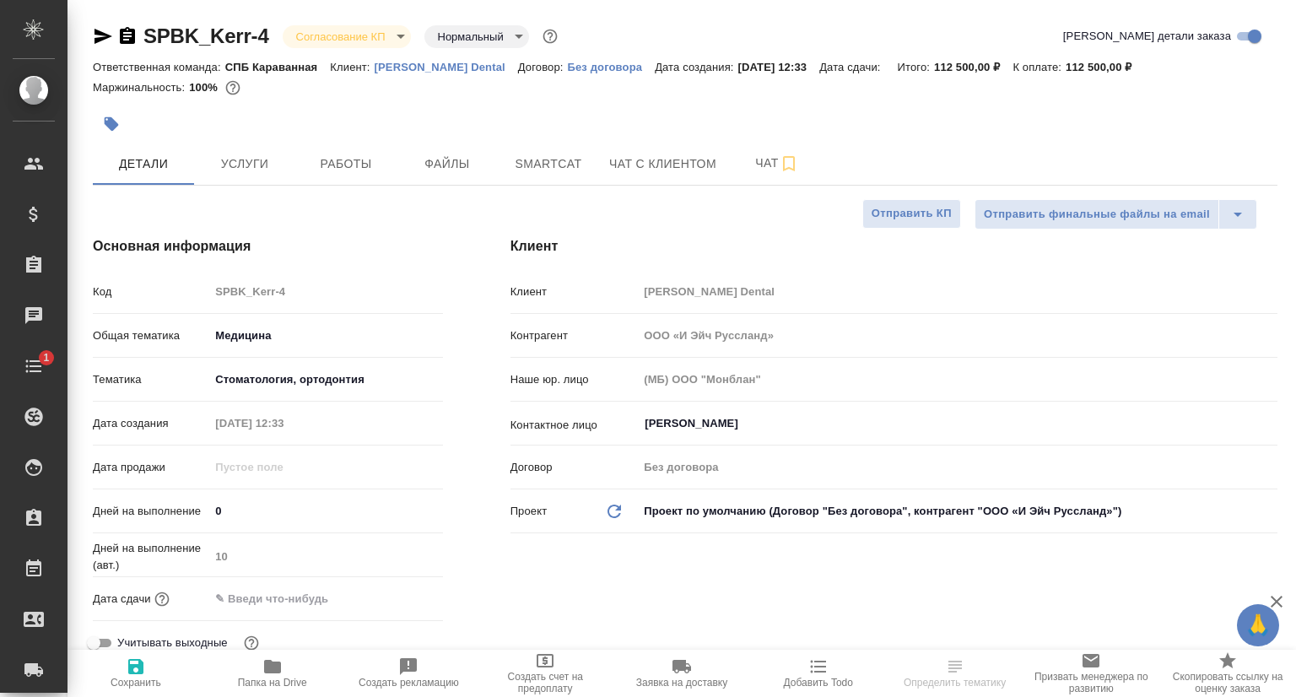
type textarea "x"
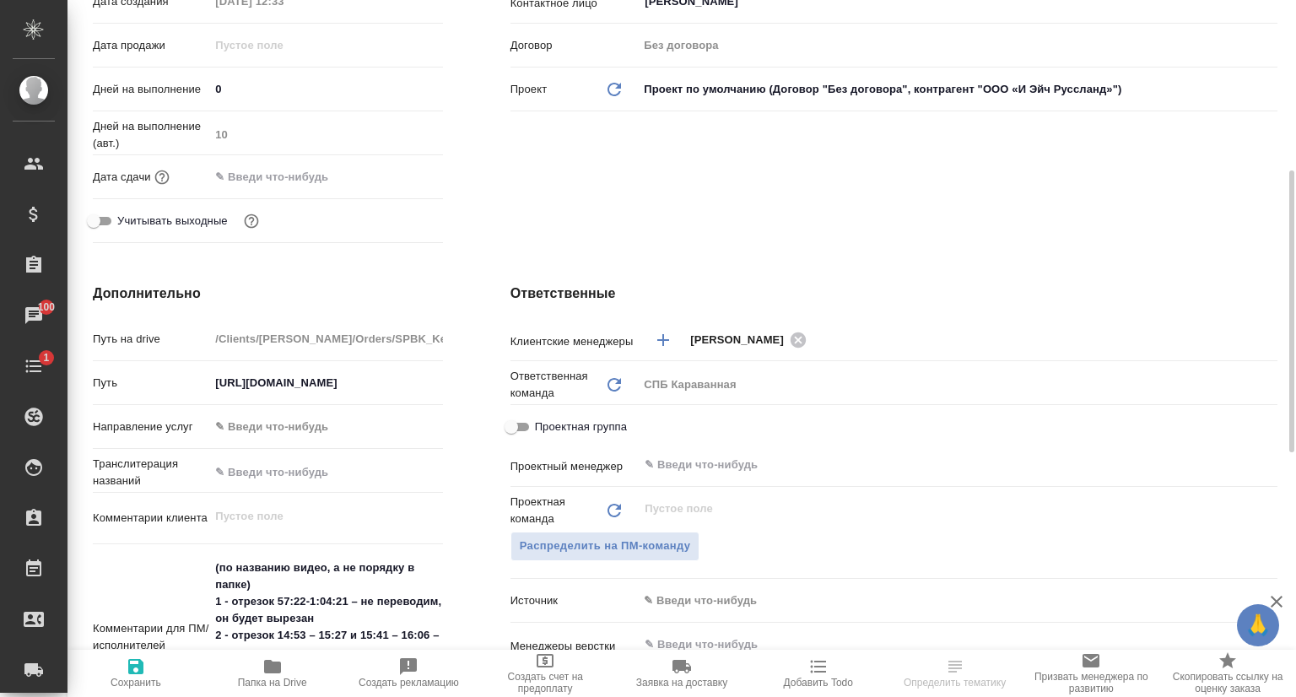
scroll to position [253, 0]
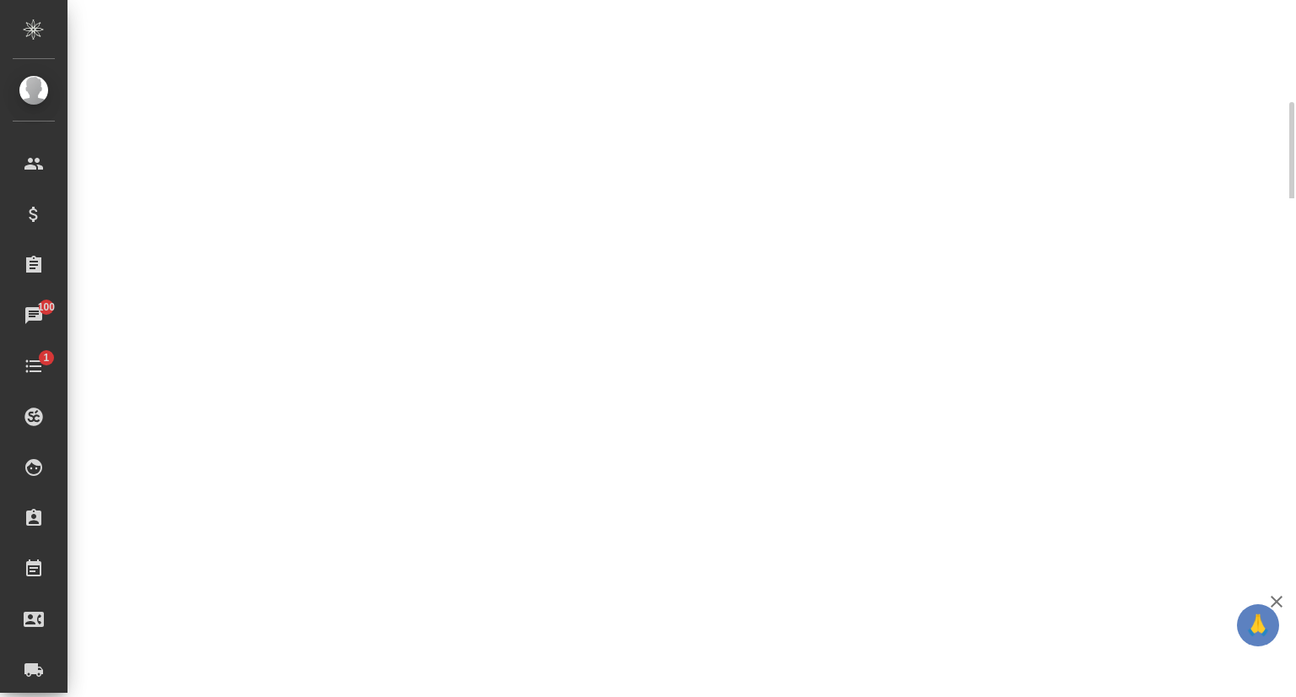
select select "RU"
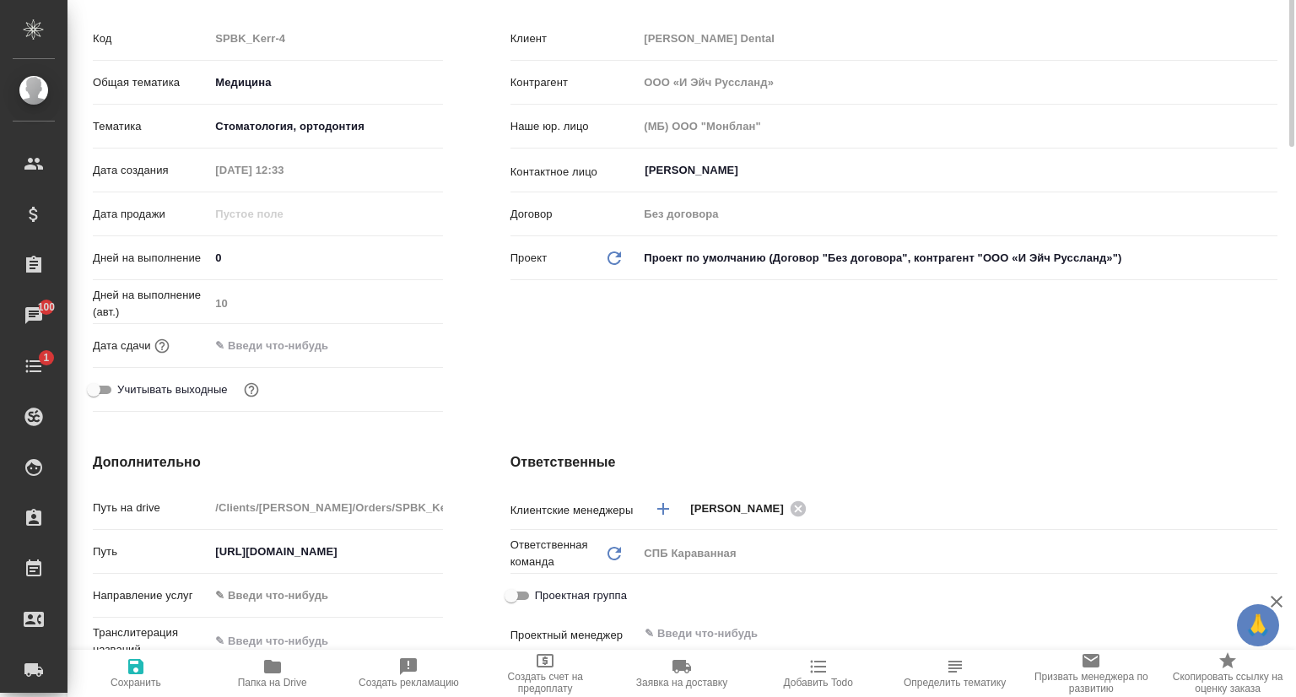
scroll to position [0, 0]
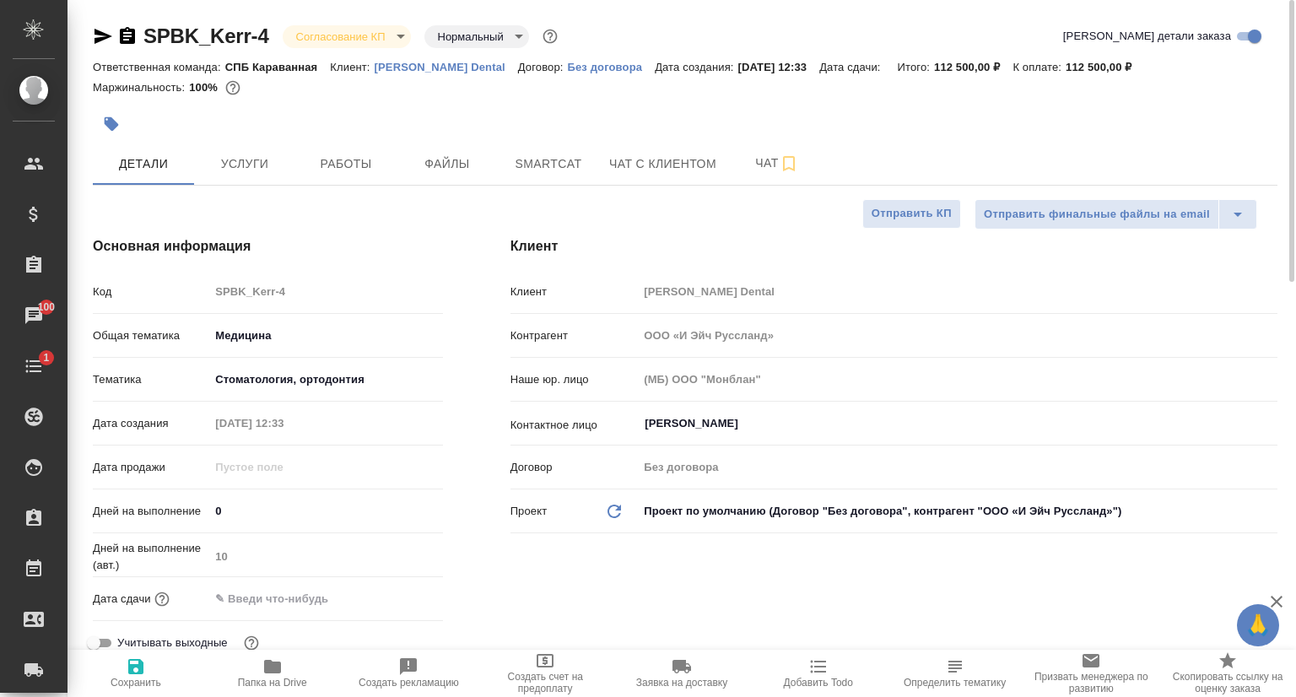
type textarea "x"
click at [418, 65] on p "[PERSON_NAME] Dental" at bounding box center [446, 67] width 143 height 13
type textarea "x"
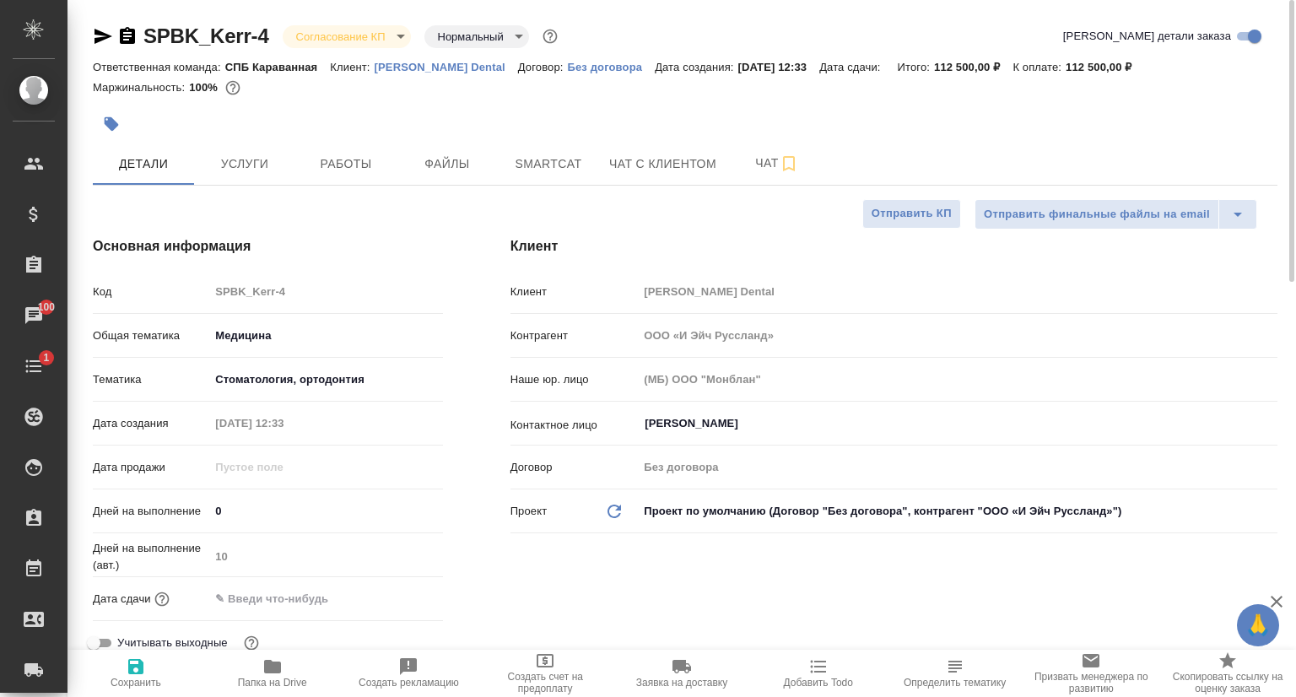
type textarea "x"
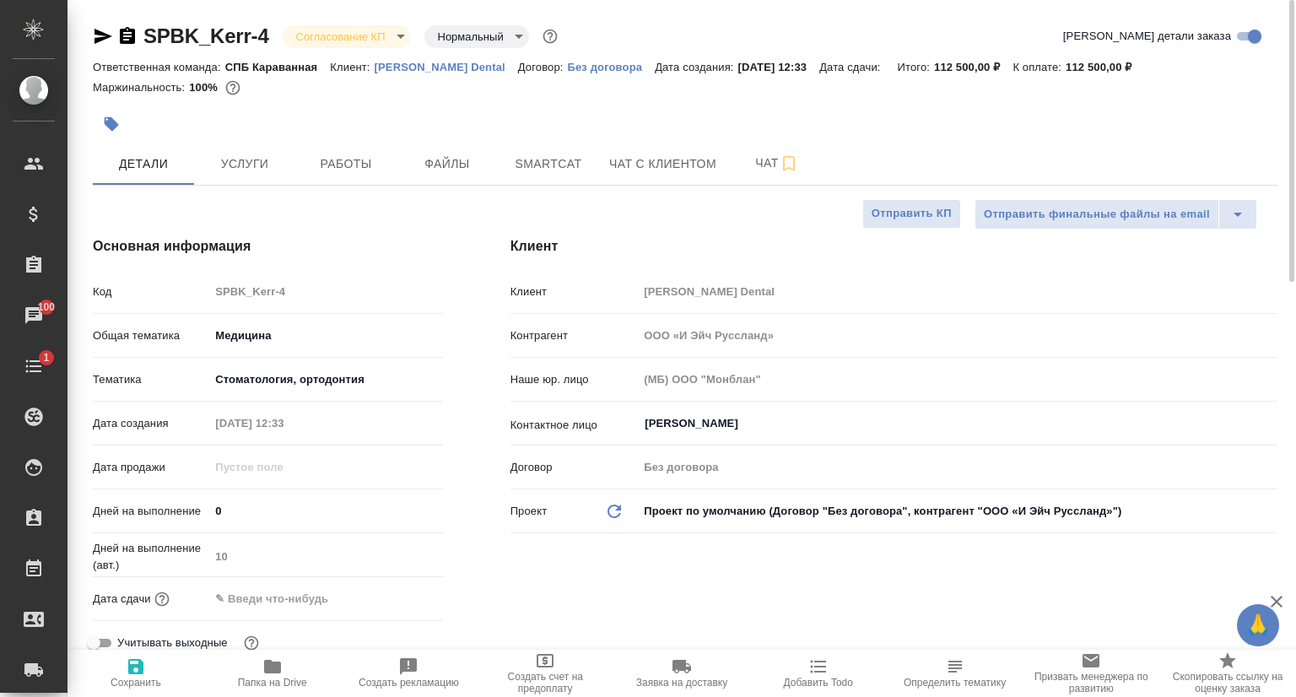
type textarea "x"
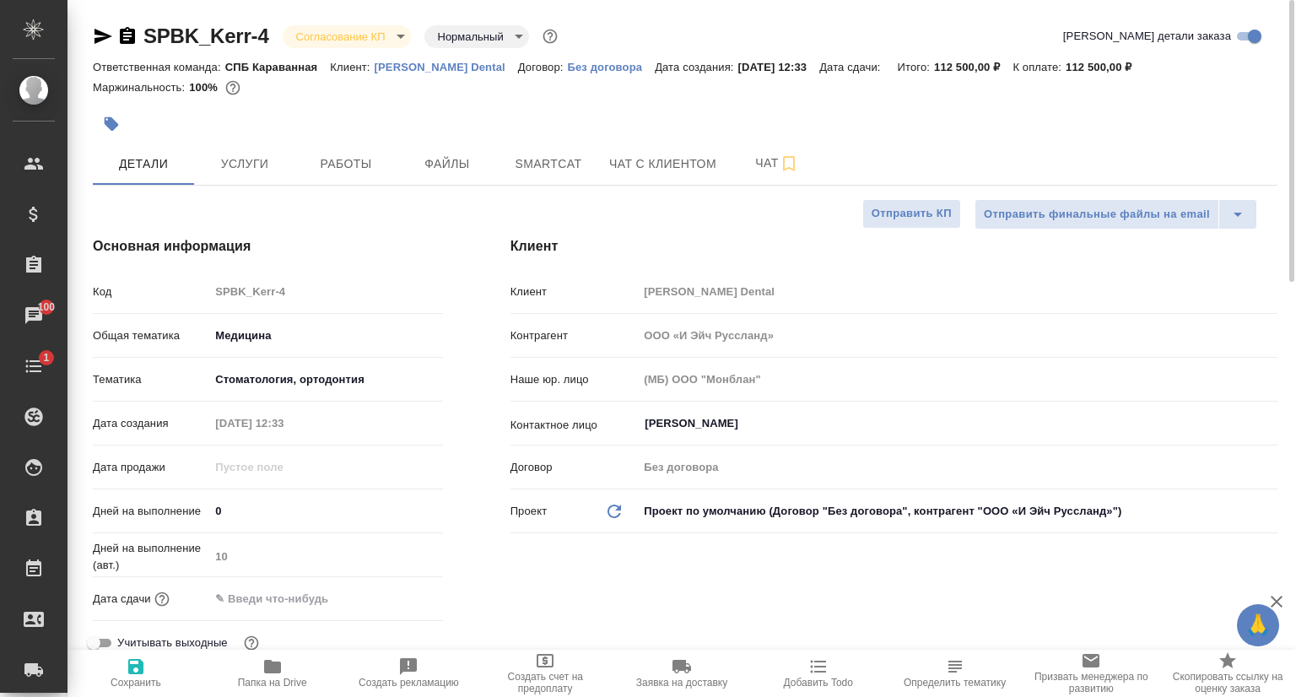
type textarea "x"
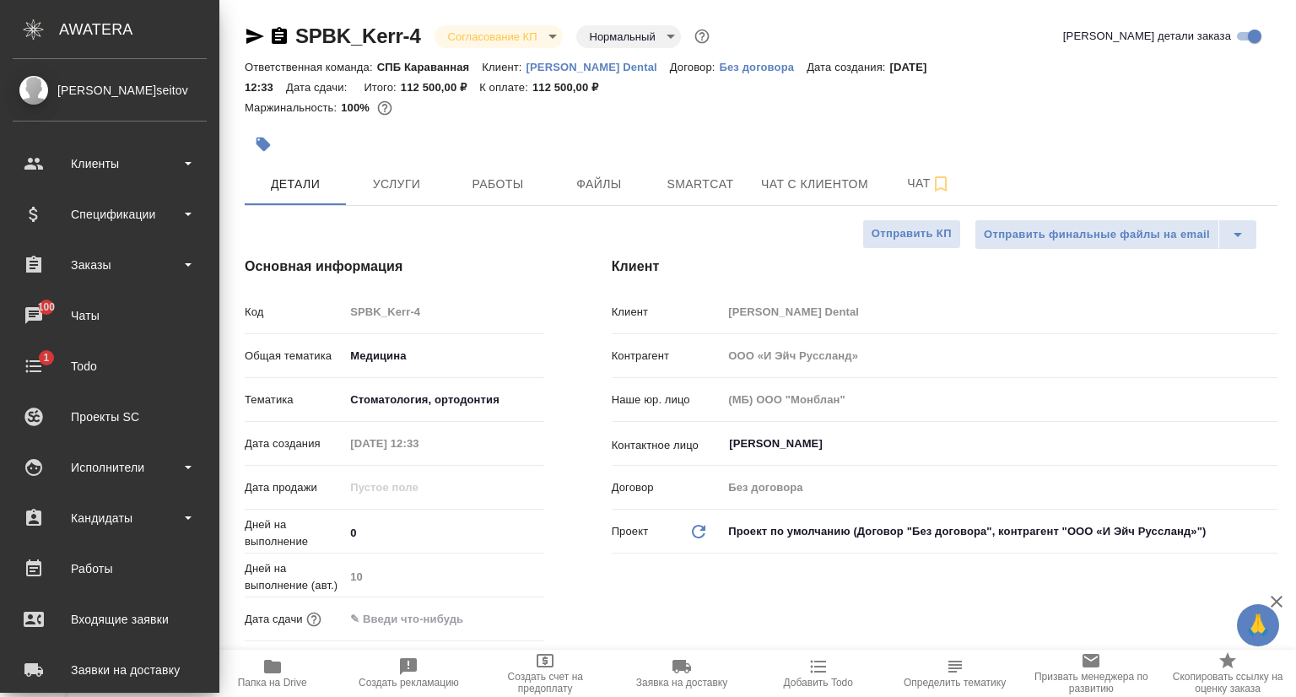
type textarea "x"
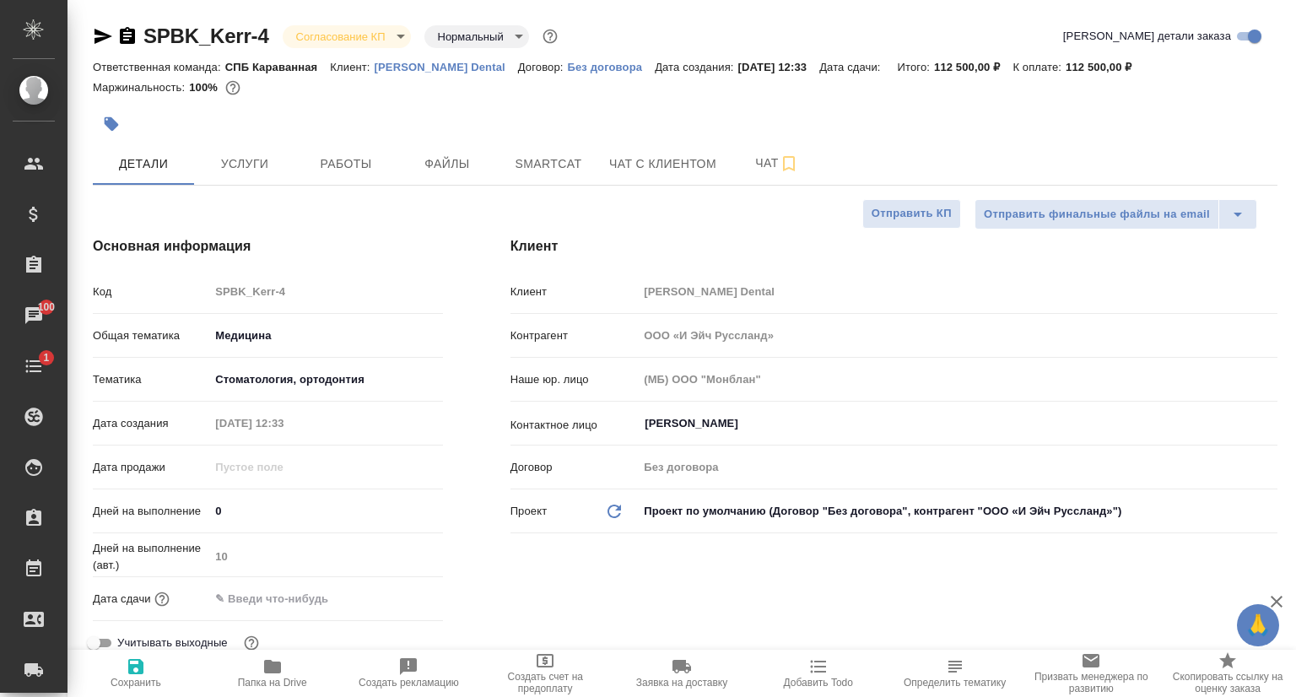
type textarea "x"
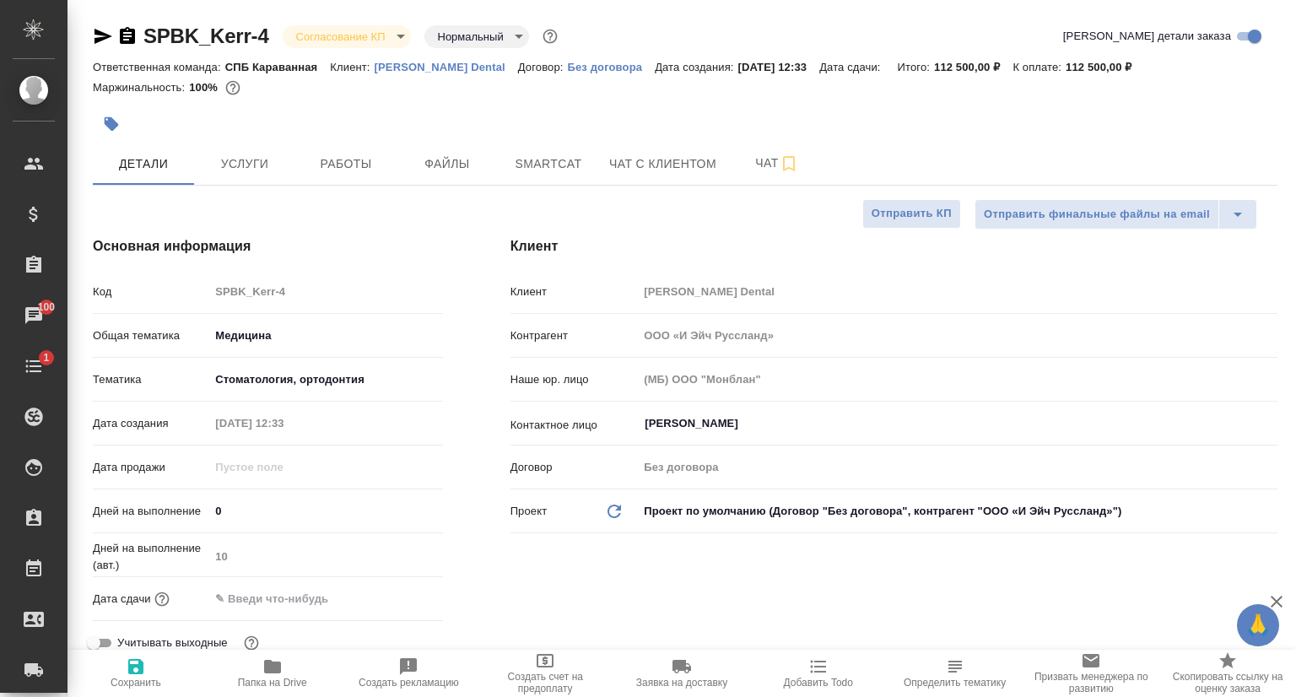
type textarea "x"
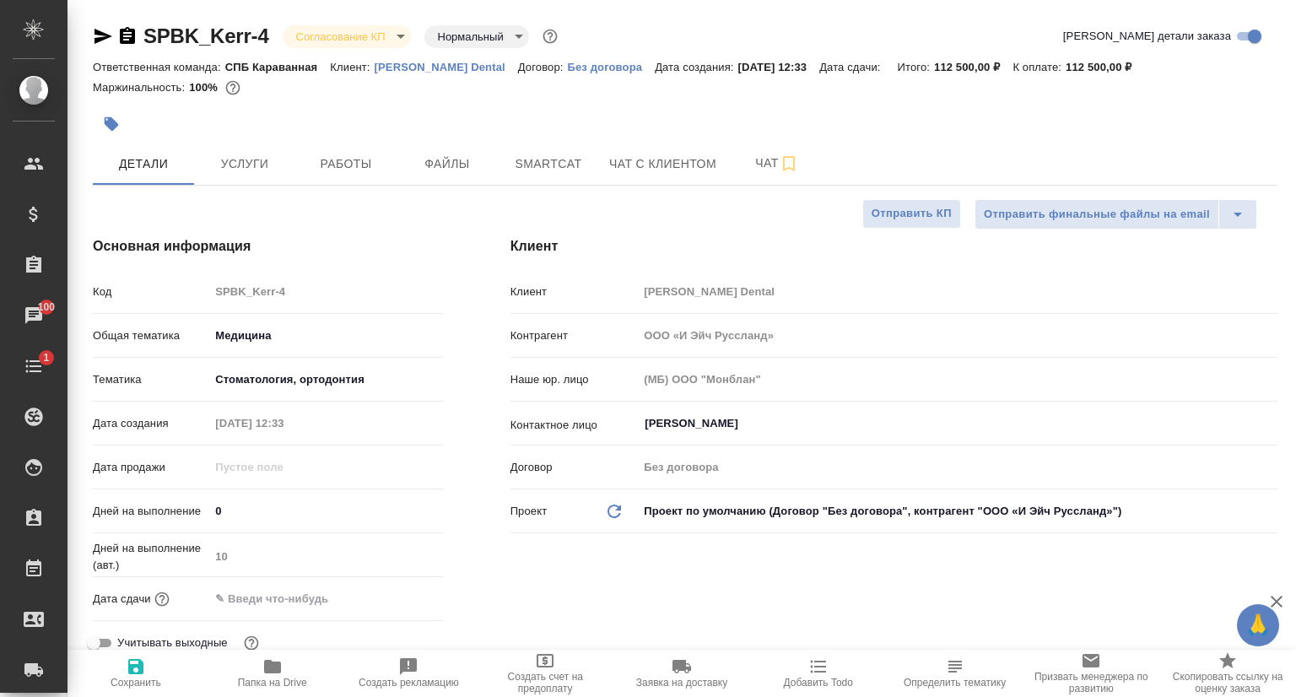
type textarea "x"
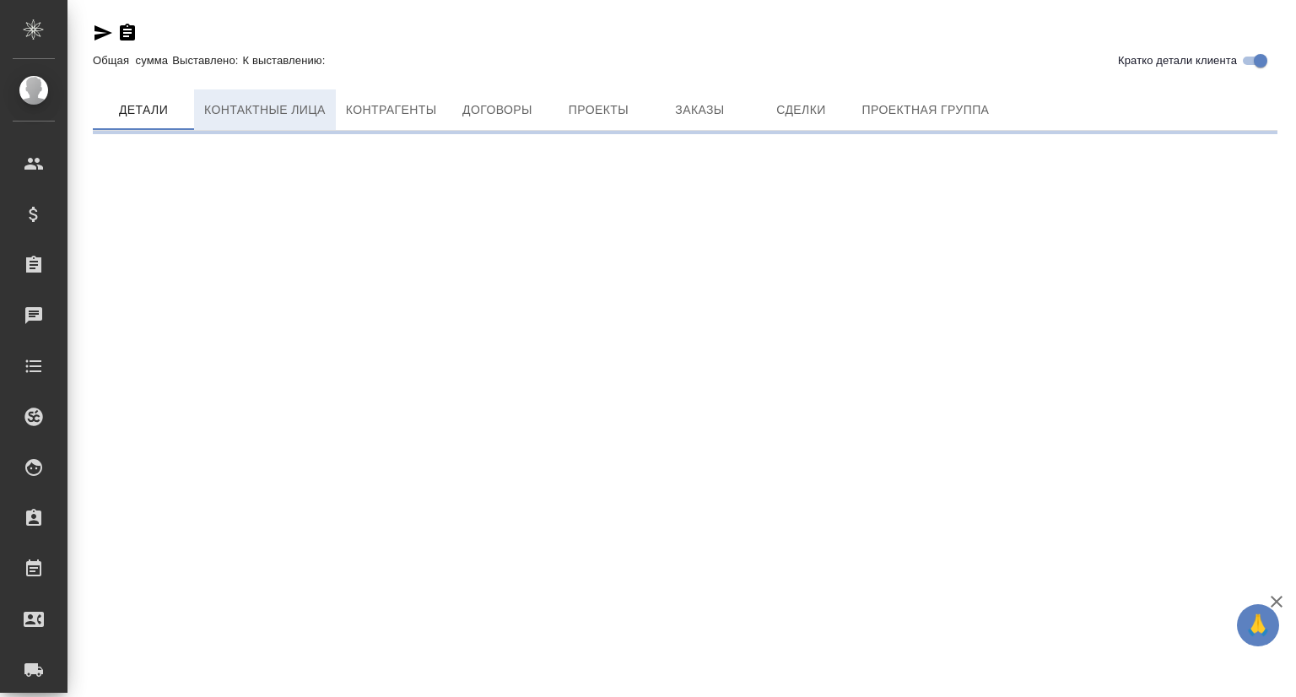
click at [241, 102] on span "Контактные лица" at bounding box center [264, 110] width 121 height 21
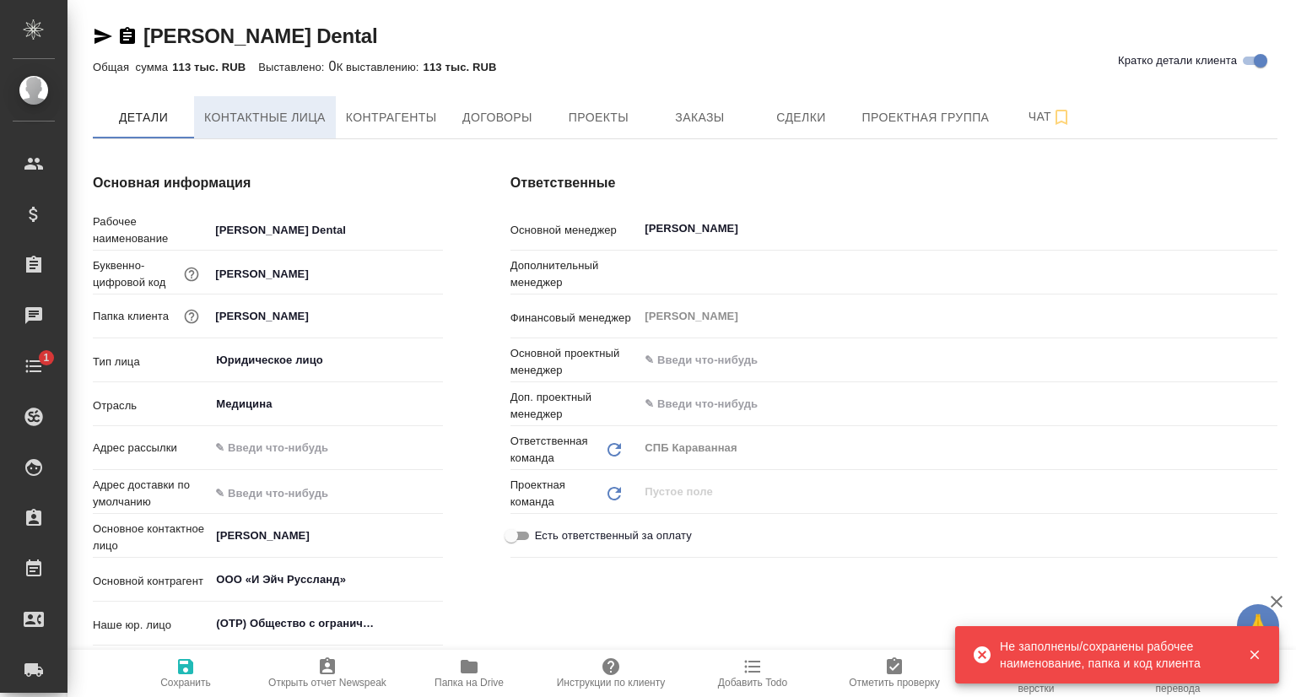
type textarea "x"
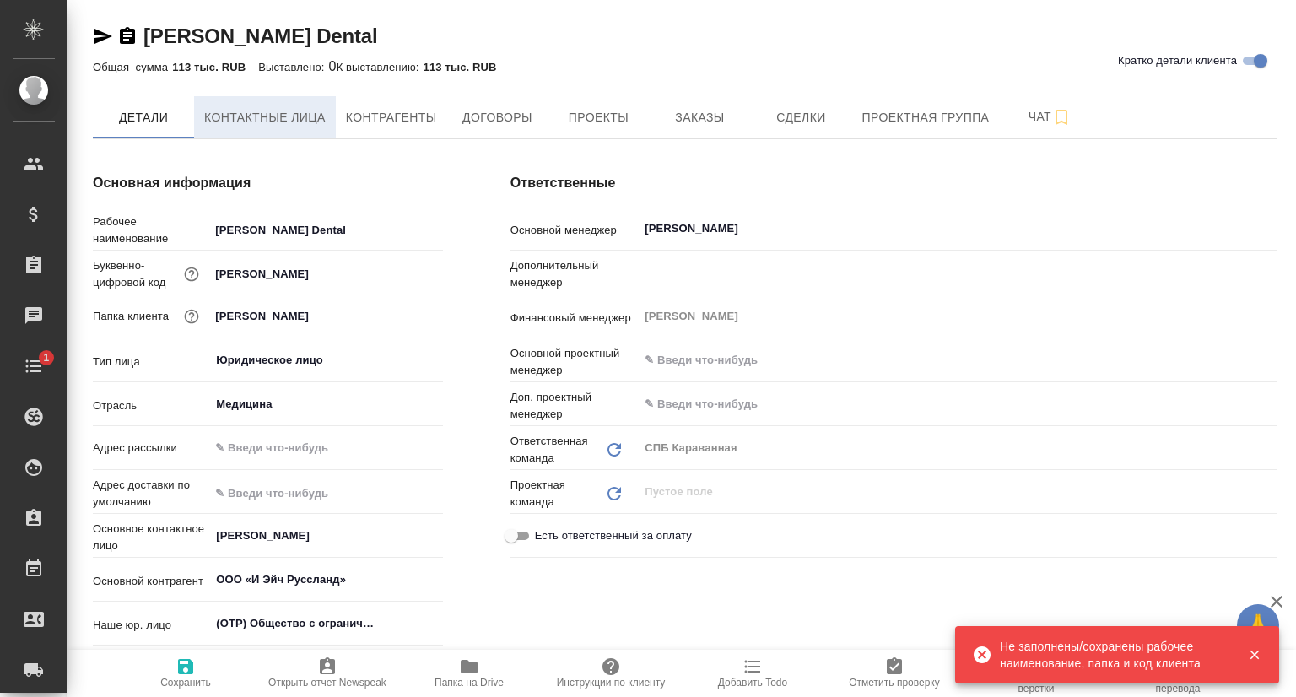
type textarea "x"
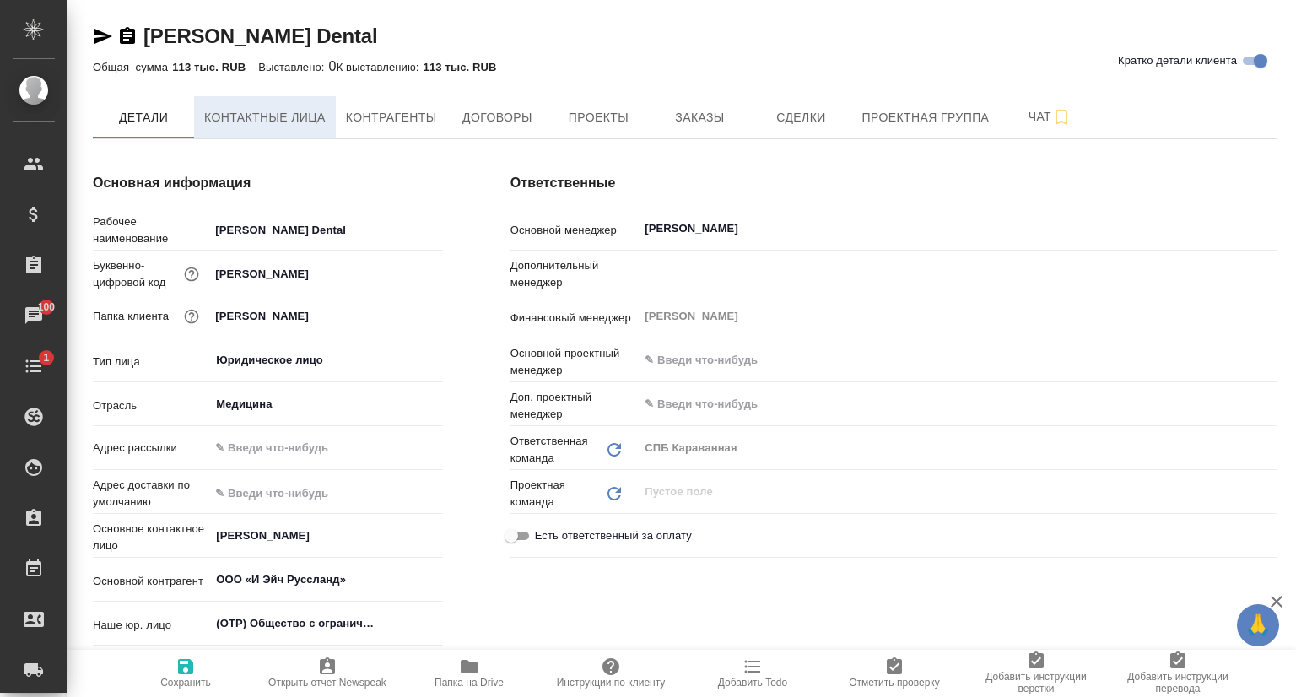
click at [270, 103] on button "Контактные лица" at bounding box center [265, 117] width 142 height 42
select select "RU"
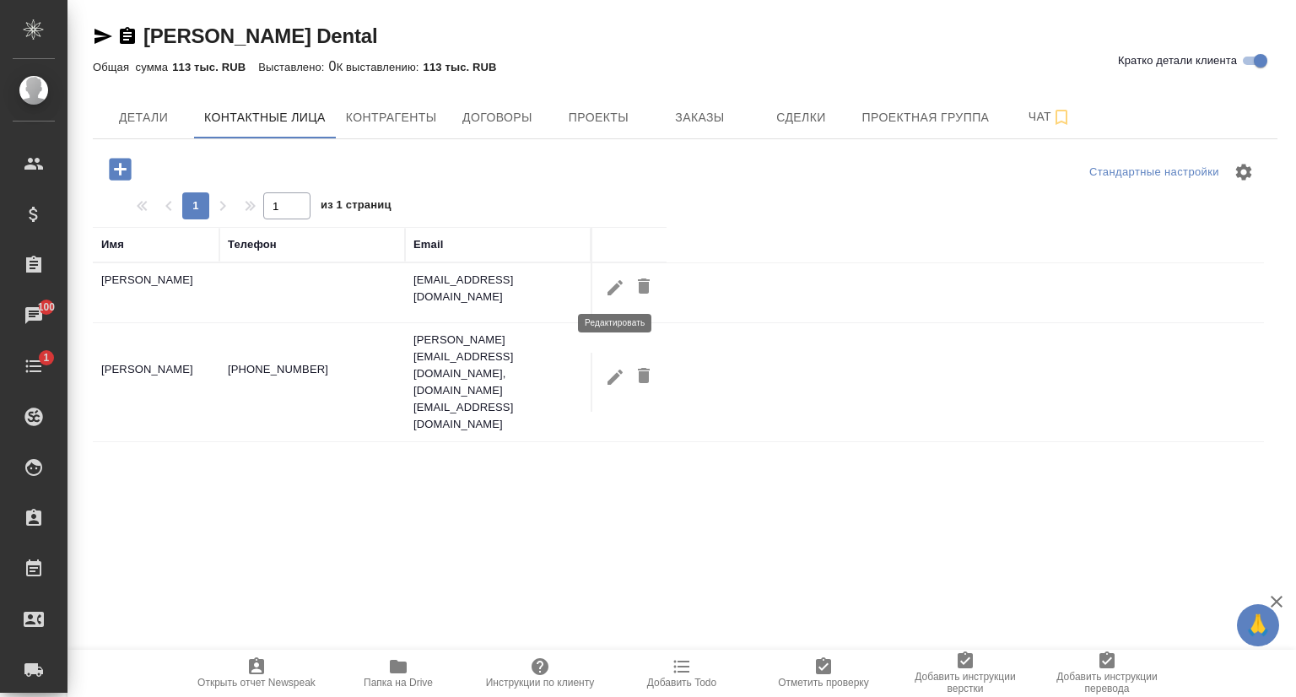
click at [618, 290] on icon "button" at bounding box center [615, 288] width 20 height 20
type input "Полина"
type input "Мельникова"
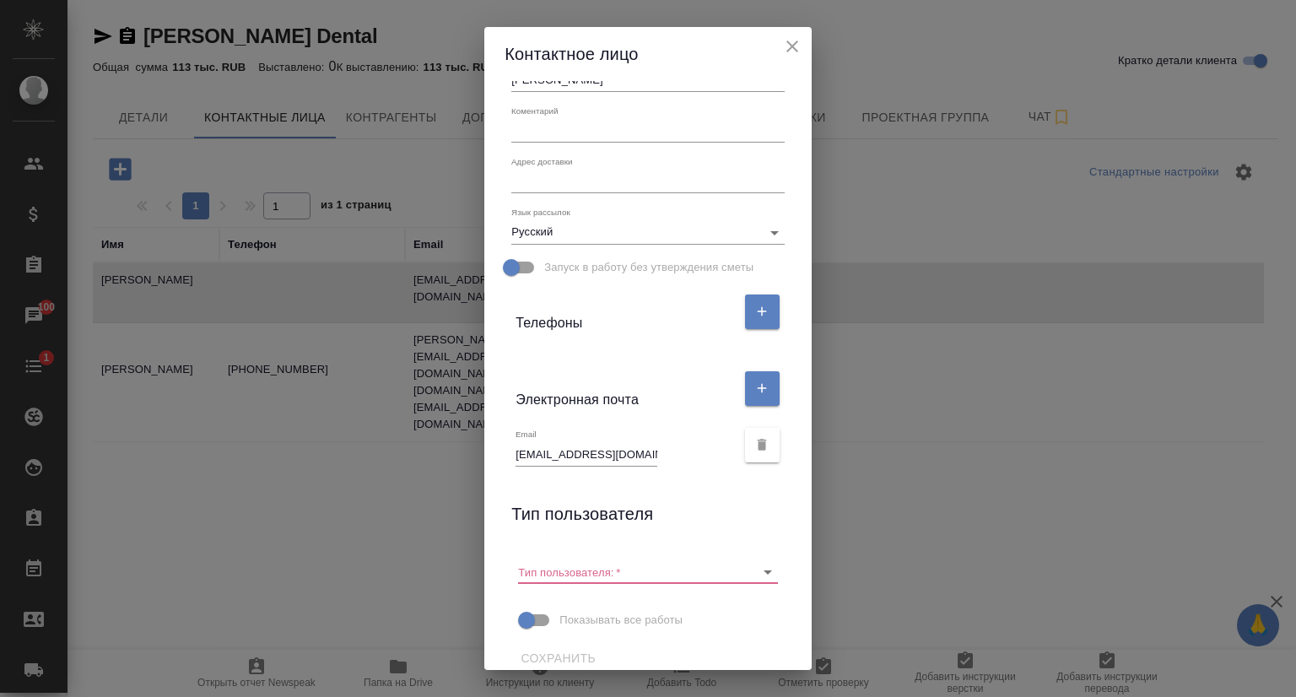
scroll to position [159, 0]
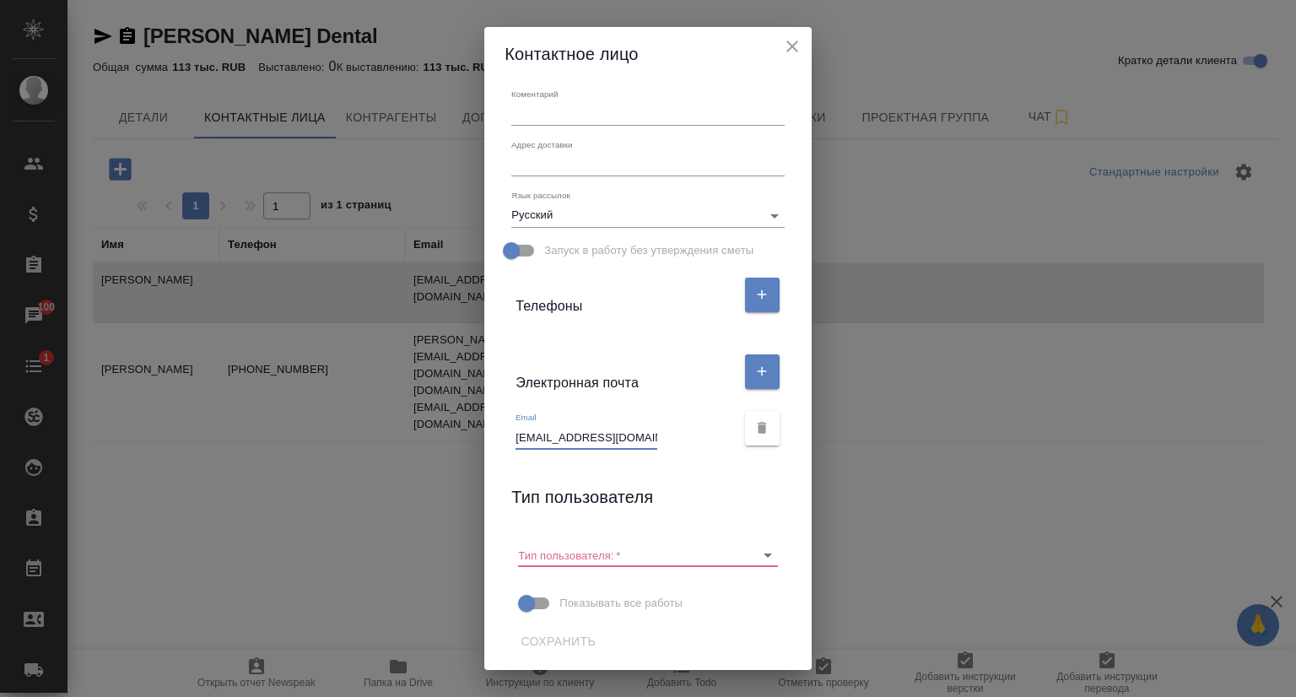
click at [607, 436] on input "polina.melnikova@envistaco.com" at bounding box center [586, 437] width 142 height 24
drag, startPoint x: 602, startPoint y: 436, endPoint x: 657, endPoint y: 436, distance: 55.7
click at [657, 436] on div "Email polina.melnikova@envistaco.com" at bounding box center [624, 430] width 219 height 37
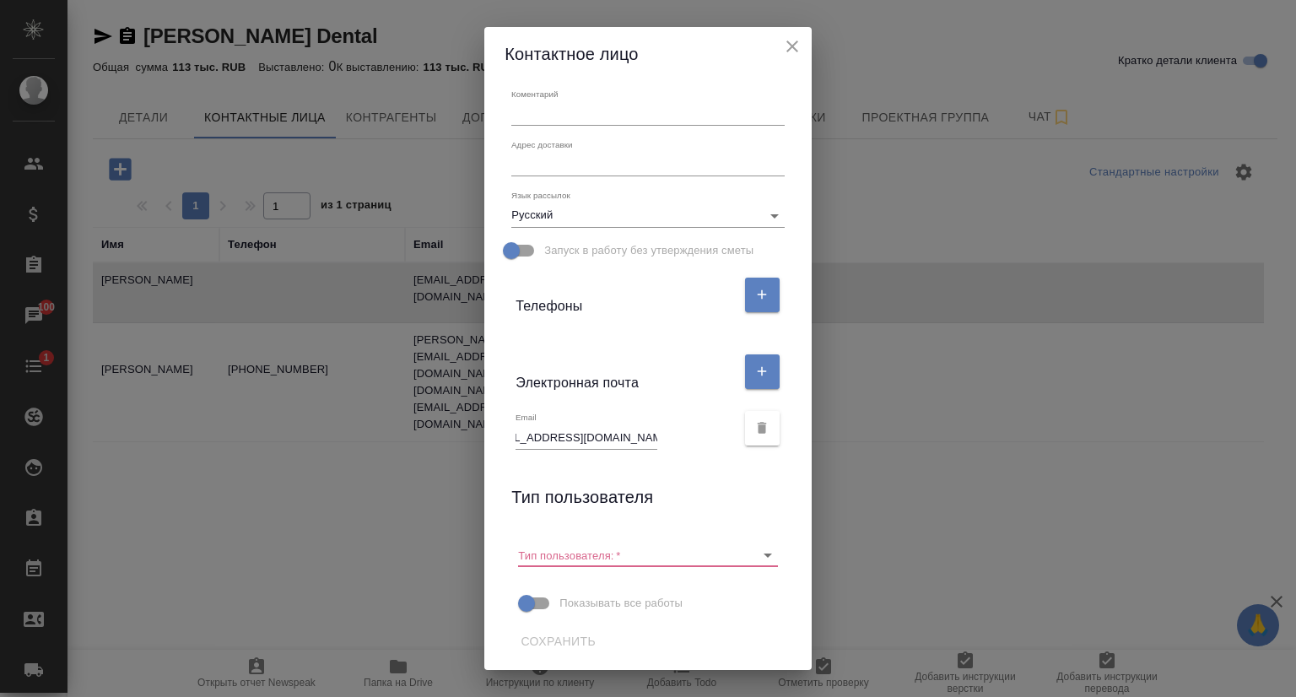
scroll to position [0, 0]
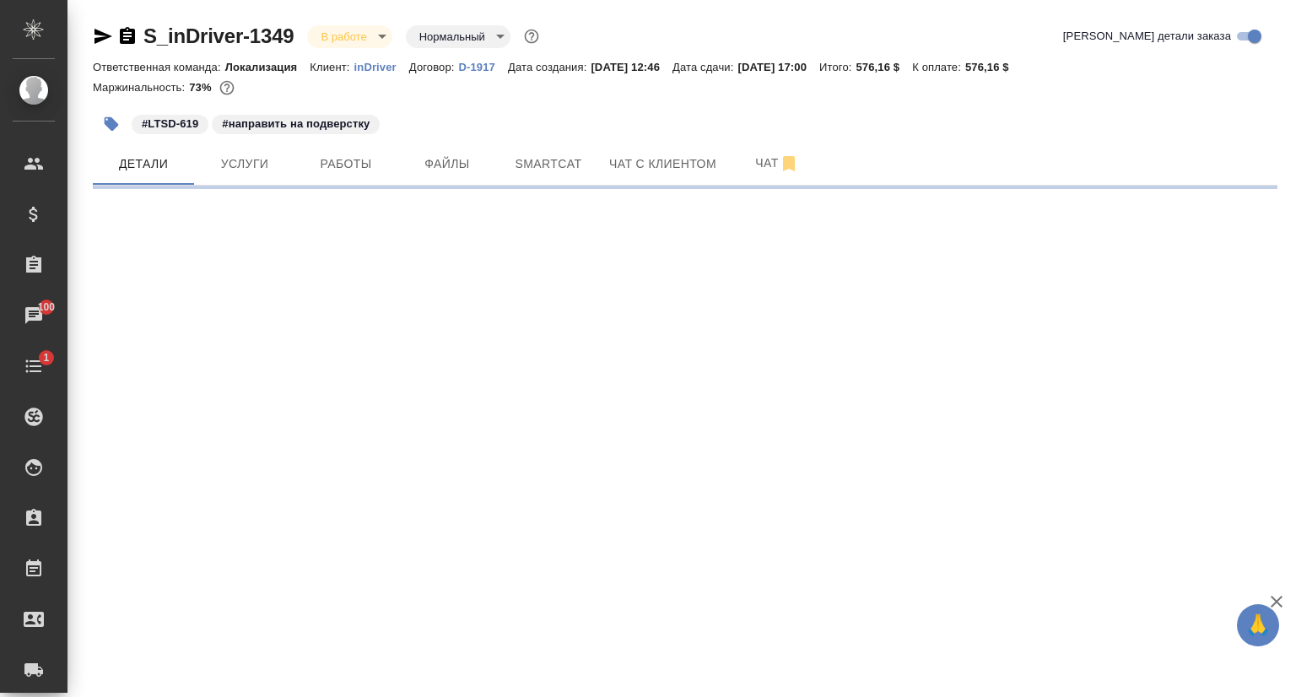
select select "RU"
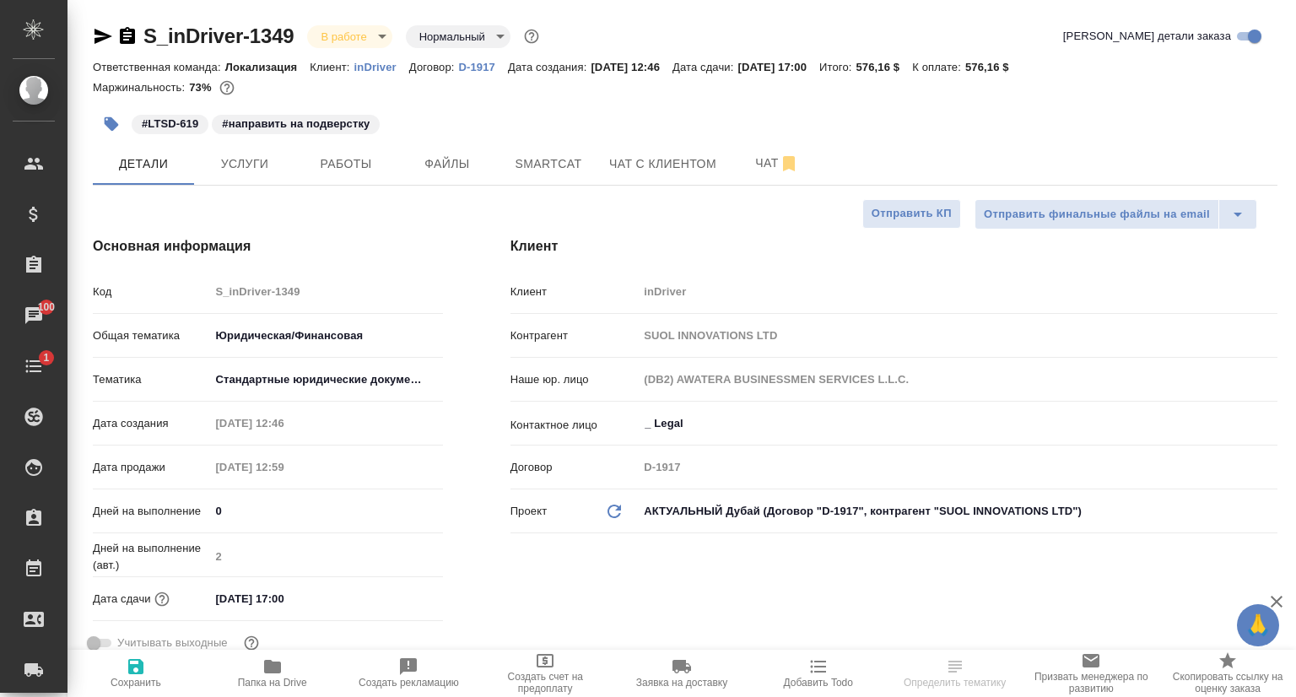
type textarea "x"
type input "Юридический"
type textarea "x"
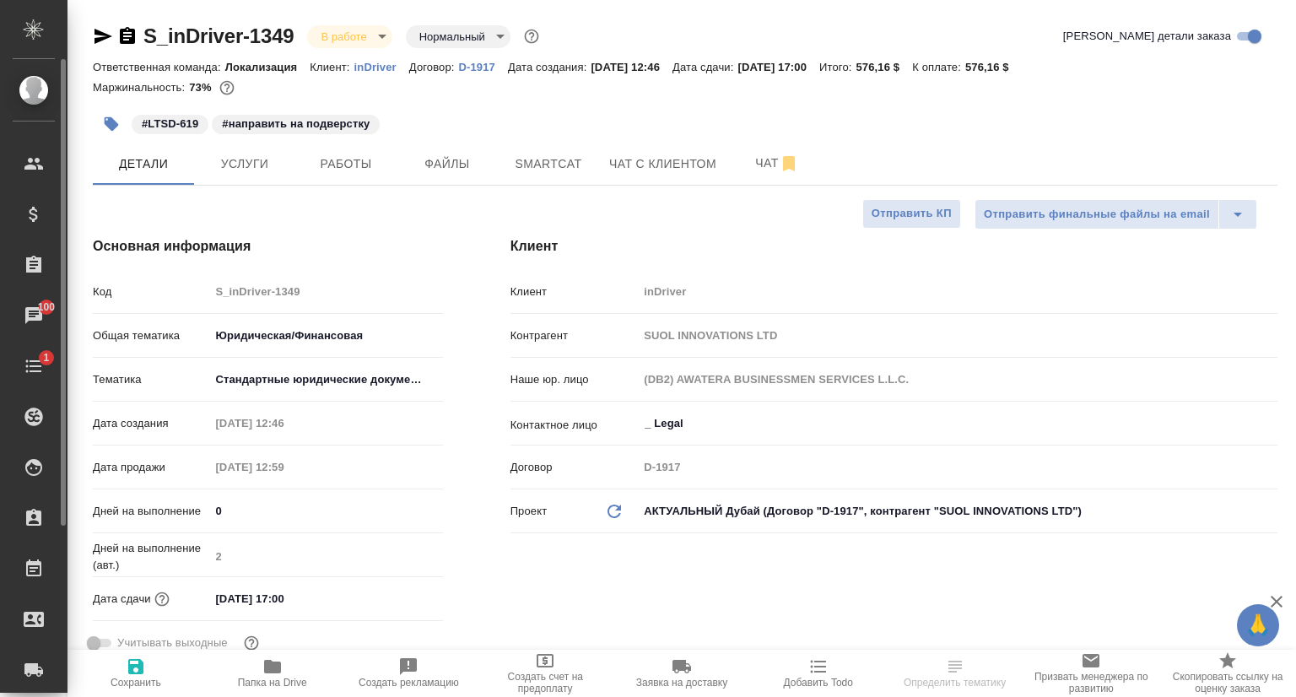
type textarea "x"
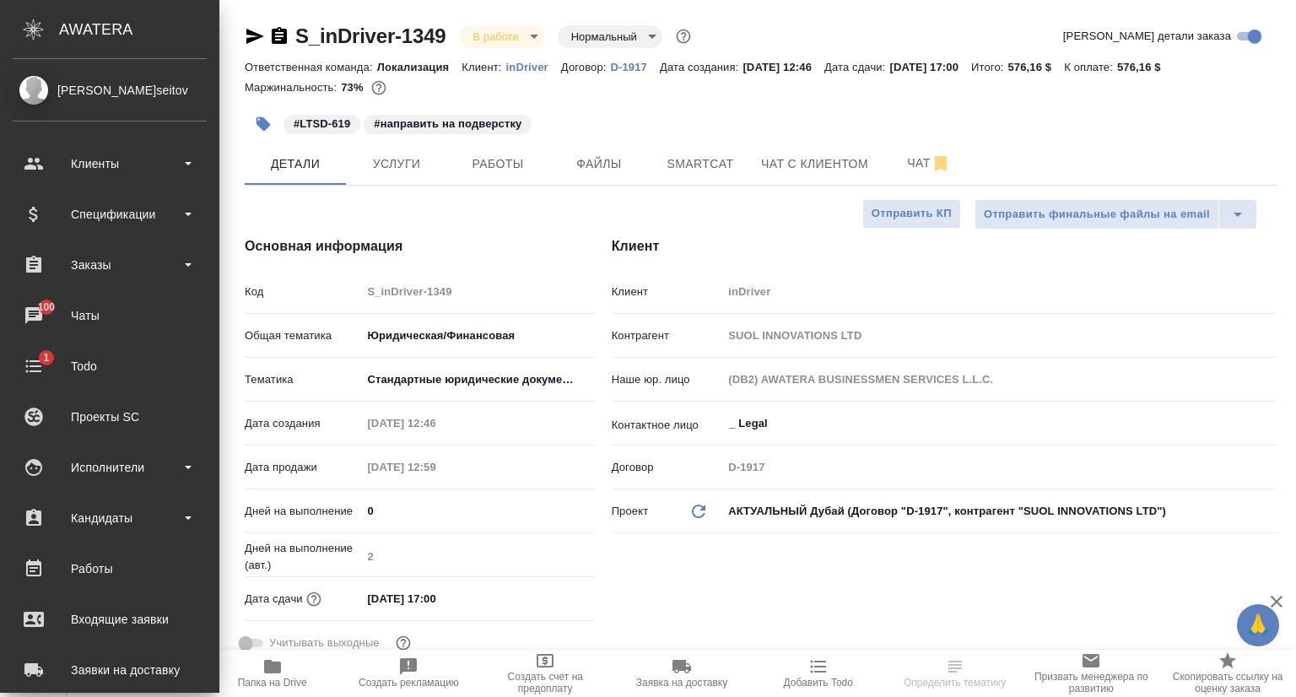
type textarea "x"
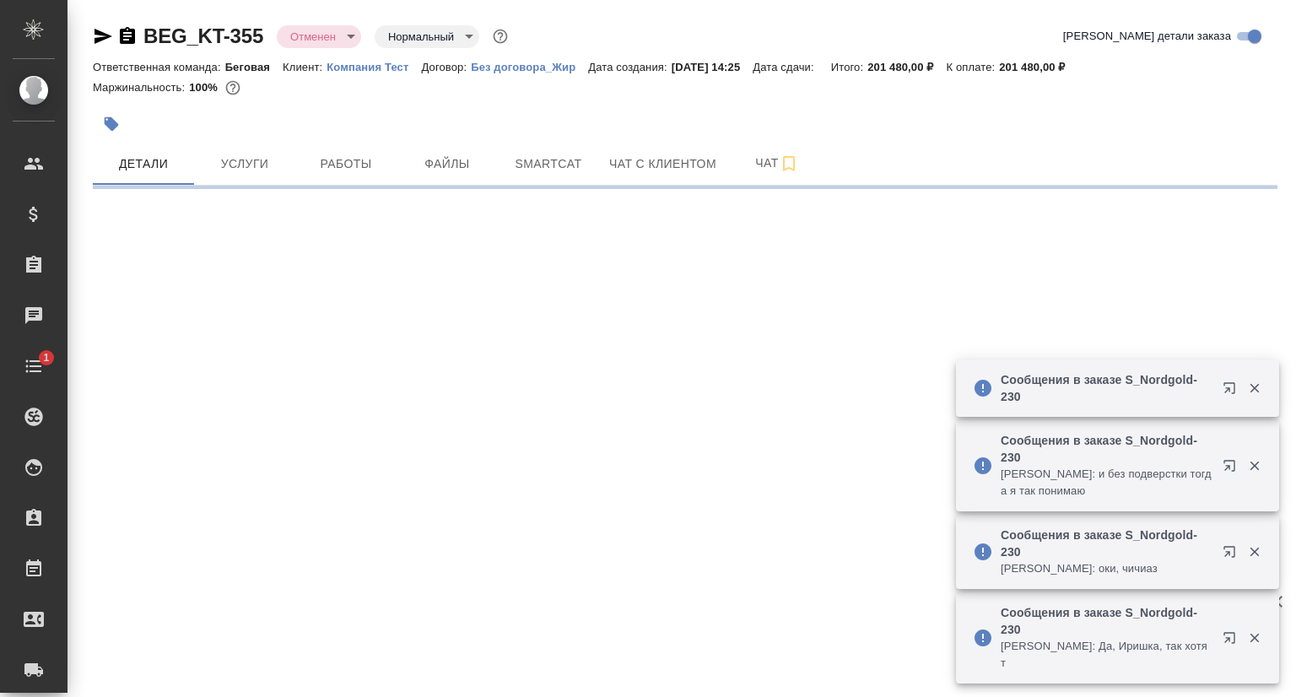
select select "RU"
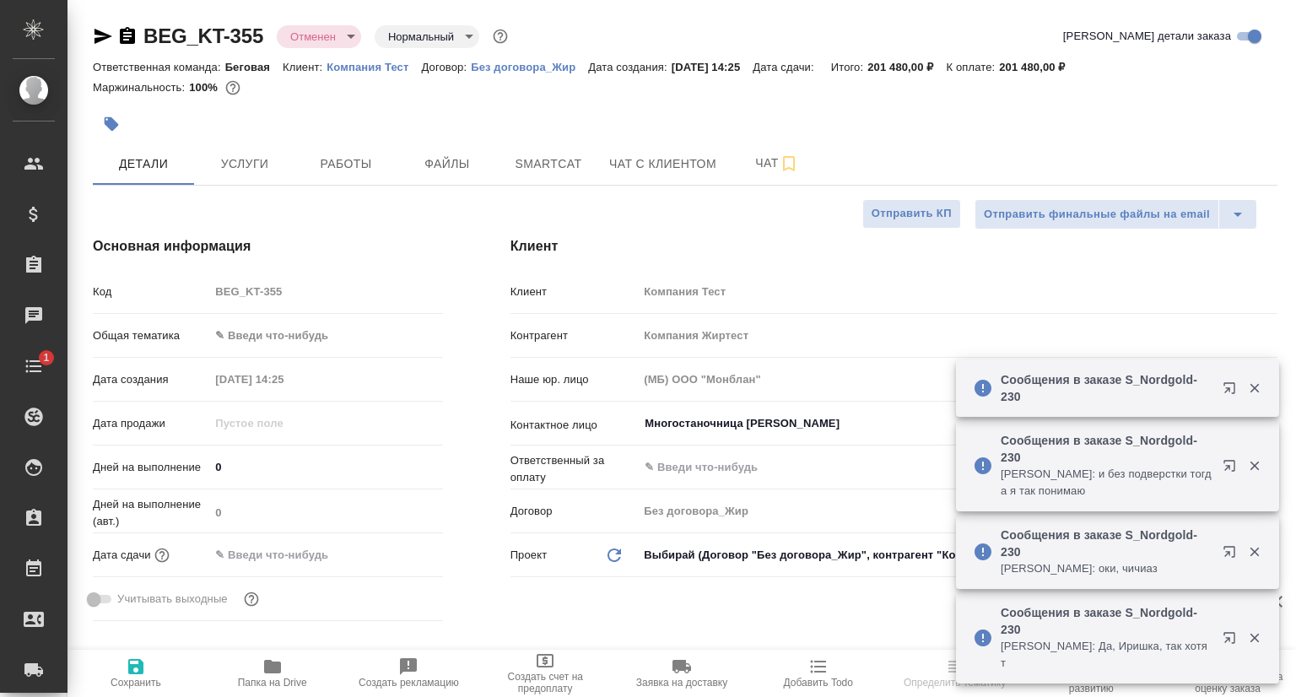
type textarea "x"
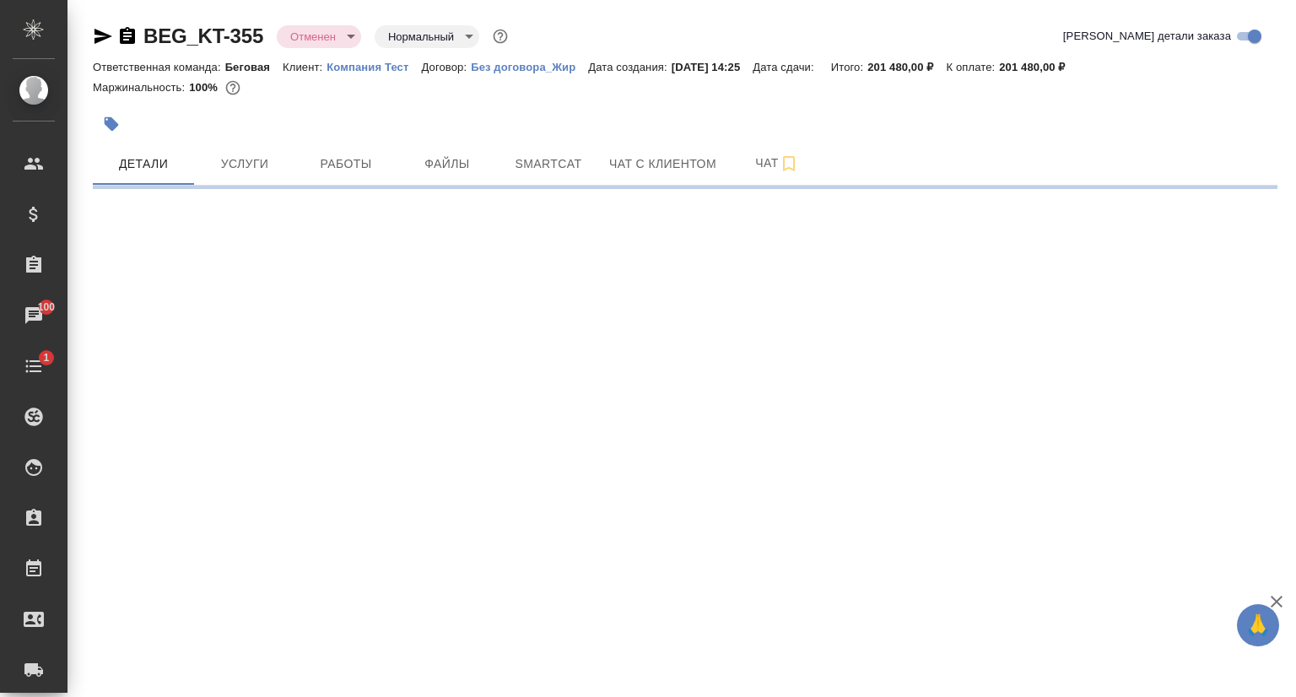
select select "RU"
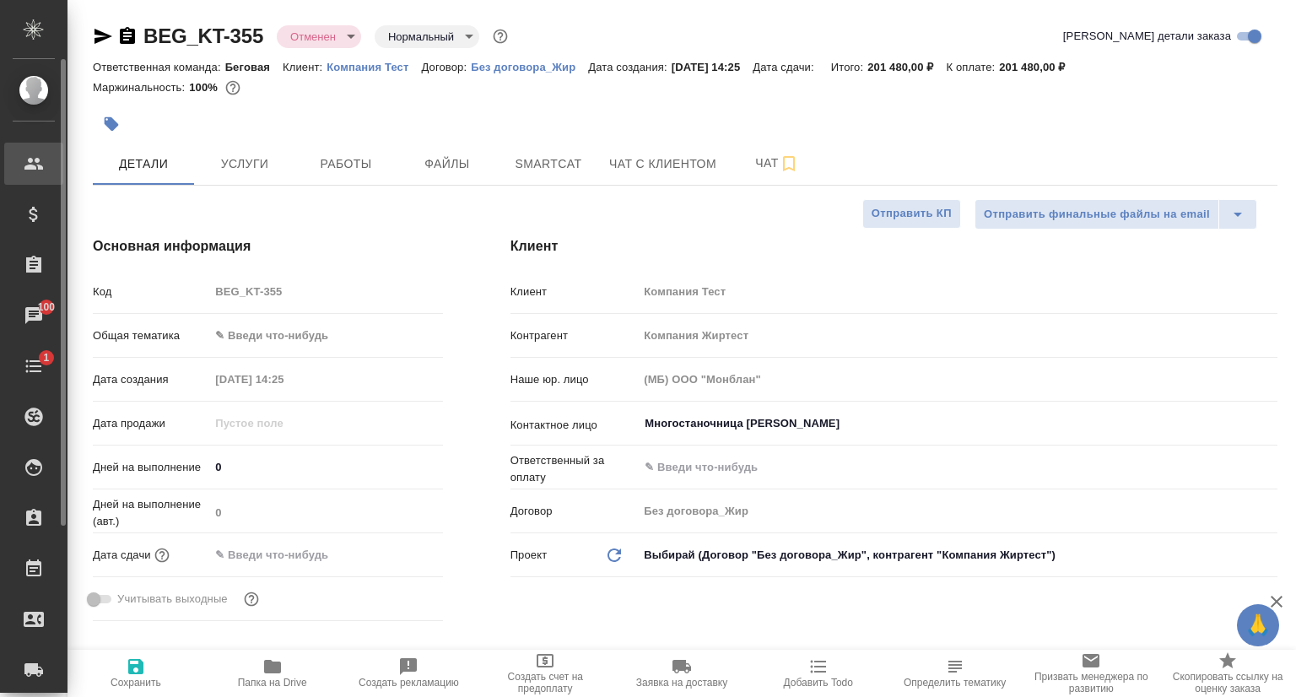
type textarea "x"
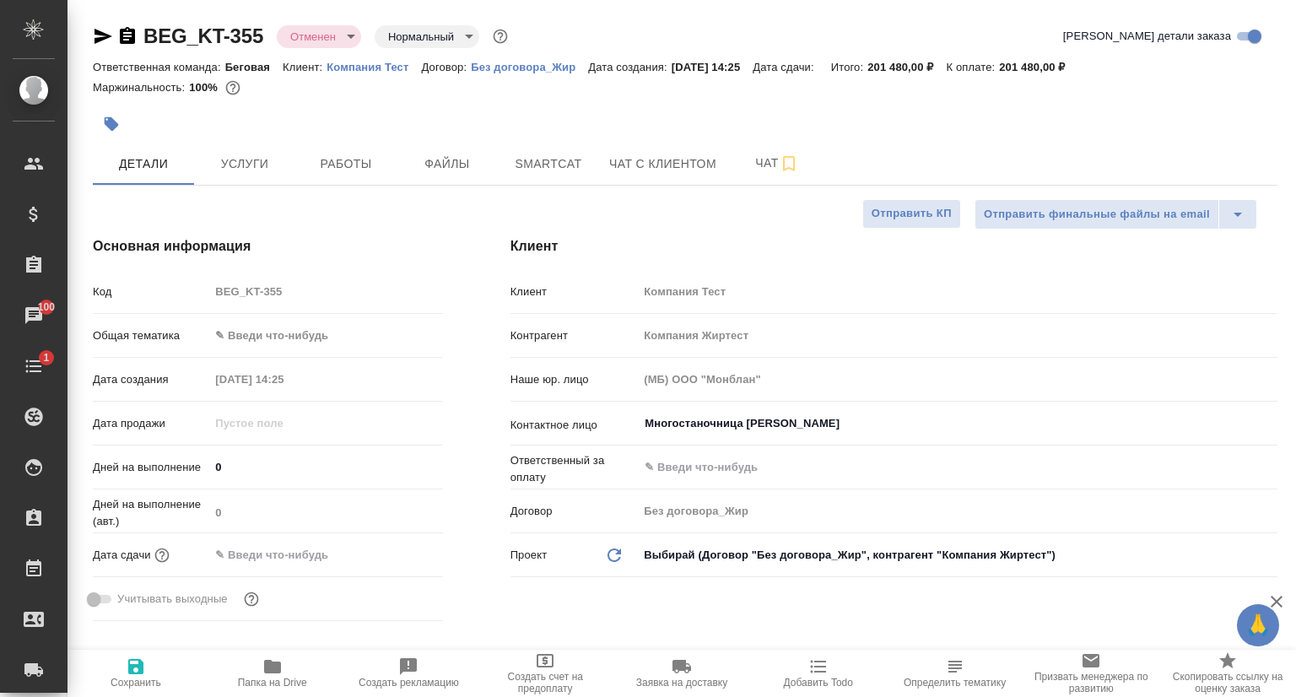
type textarea "x"
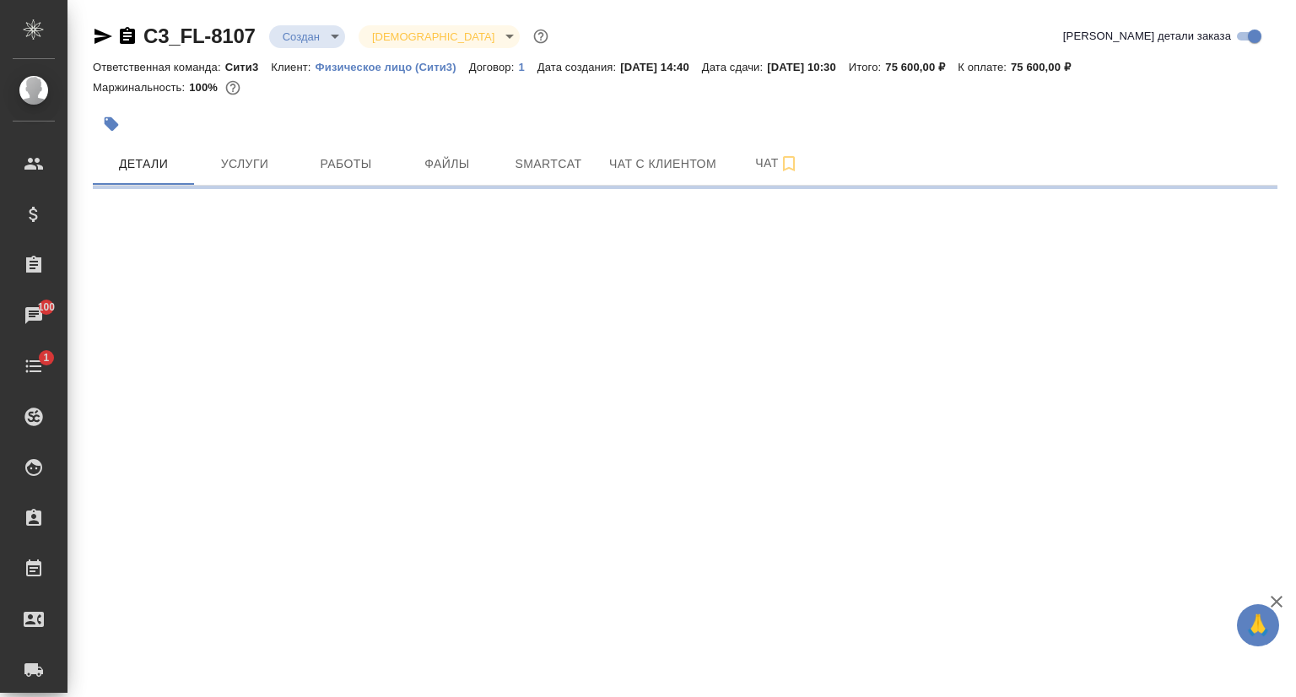
select select "RU"
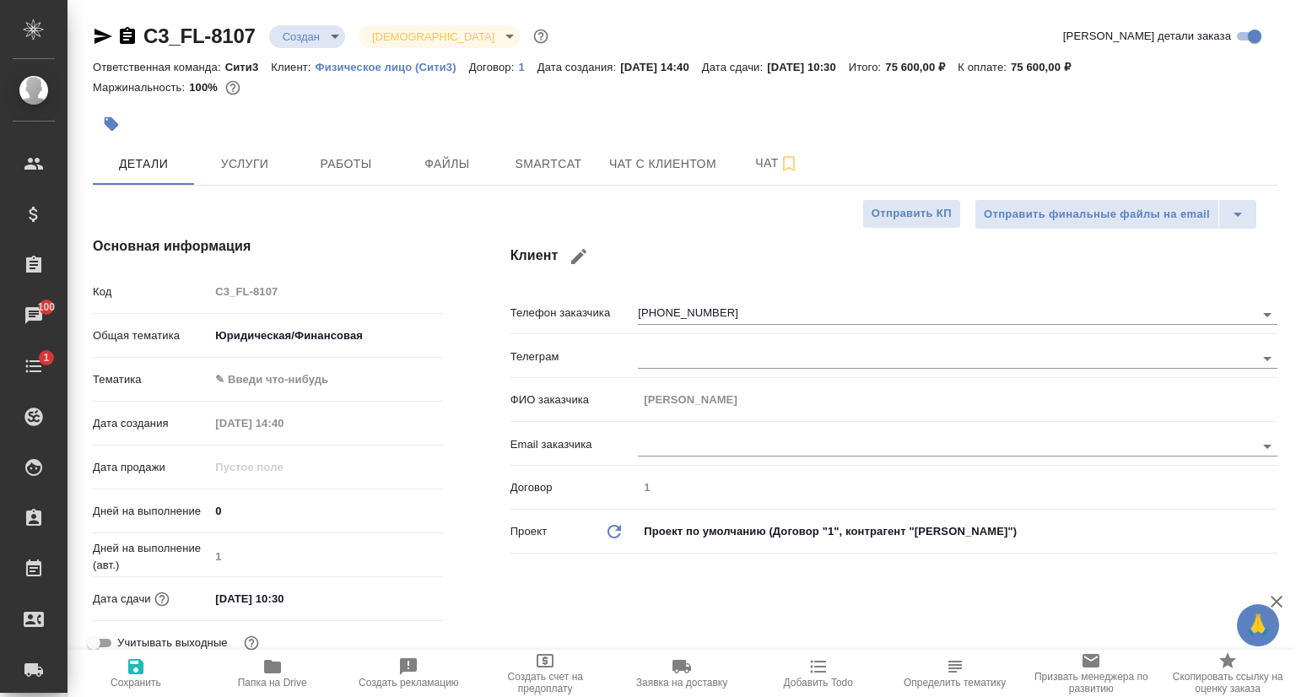
type textarea "x"
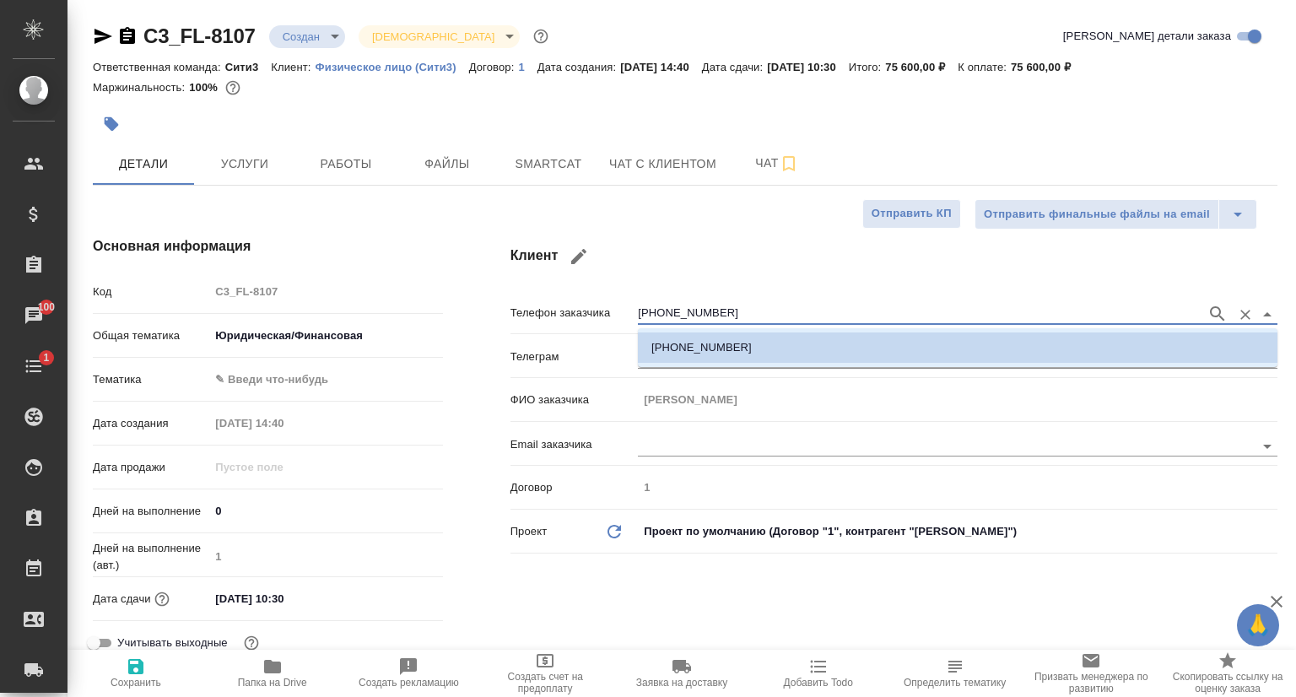
drag, startPoint x: 730, startPoint y: 312, endPoint x: 641, endPoint y: 326, distance: 89.7
click at [641, 326] on body "🙏 .cls-1 fill:#fff; AWATERA Сеитов Павел p.seitov Клиенты Спецификации Заказы 1…" at bounding box center [648, 348] width 1296 height 697
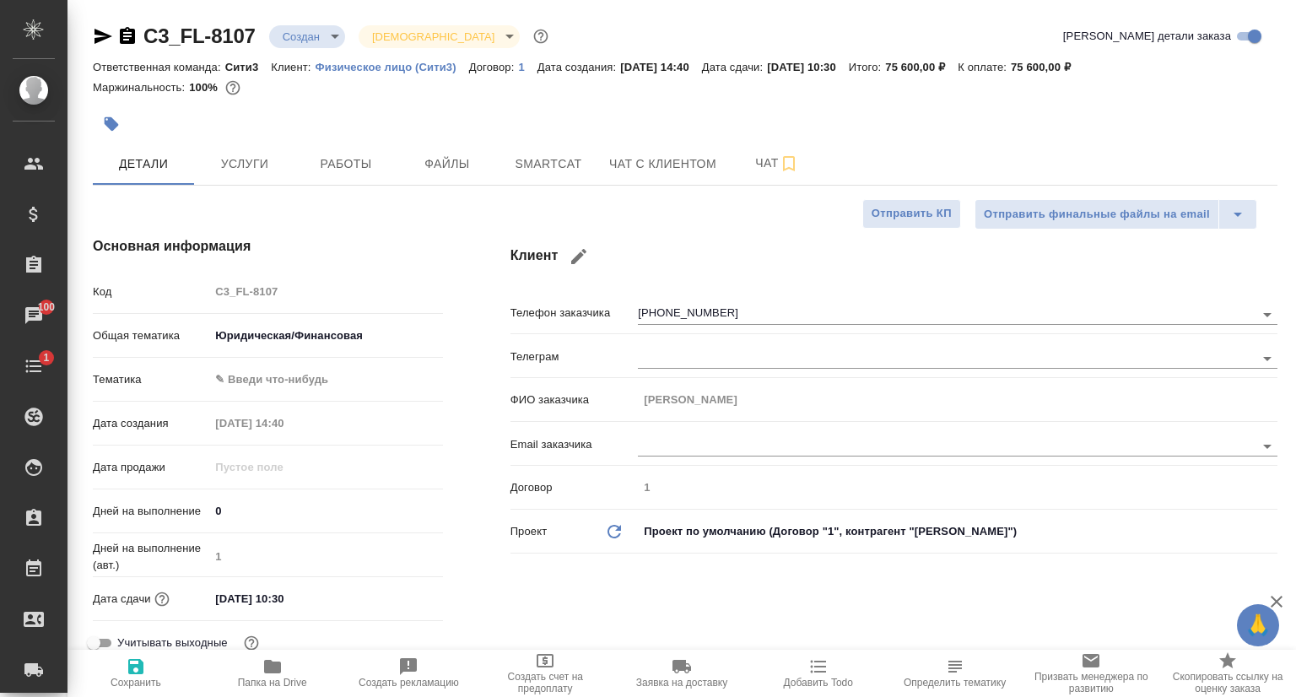
type textarea "x"
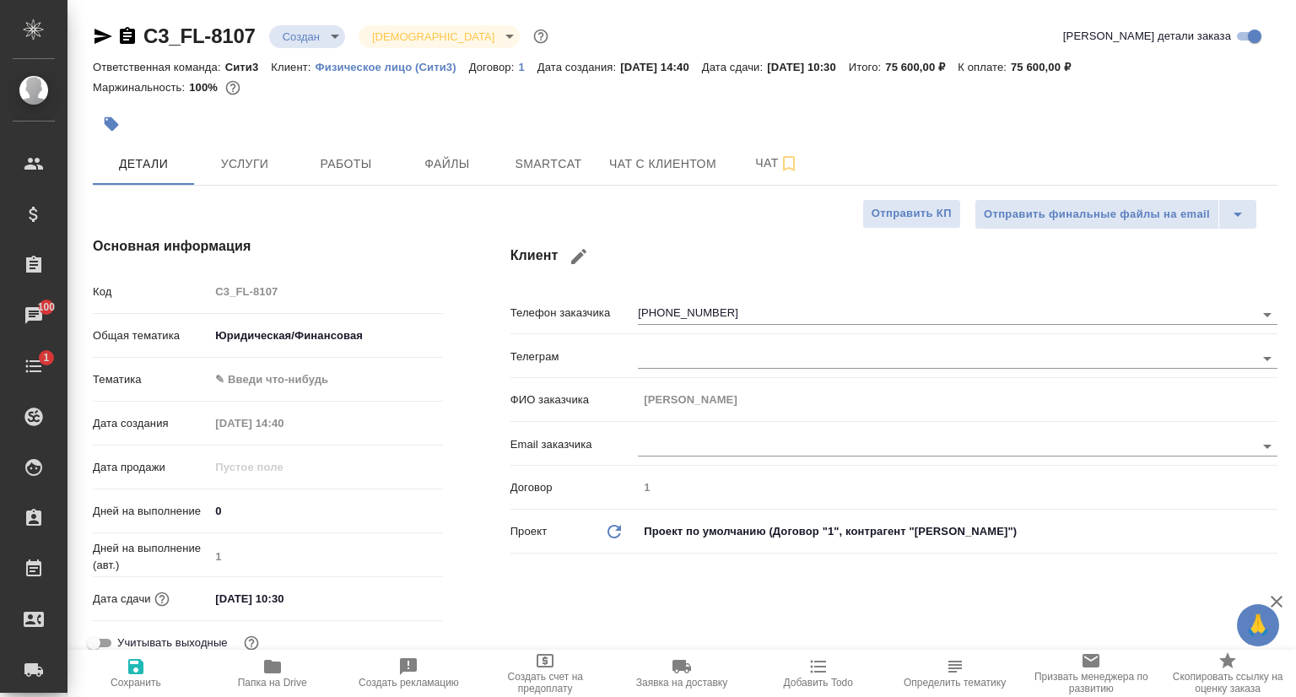
type textarea "x"
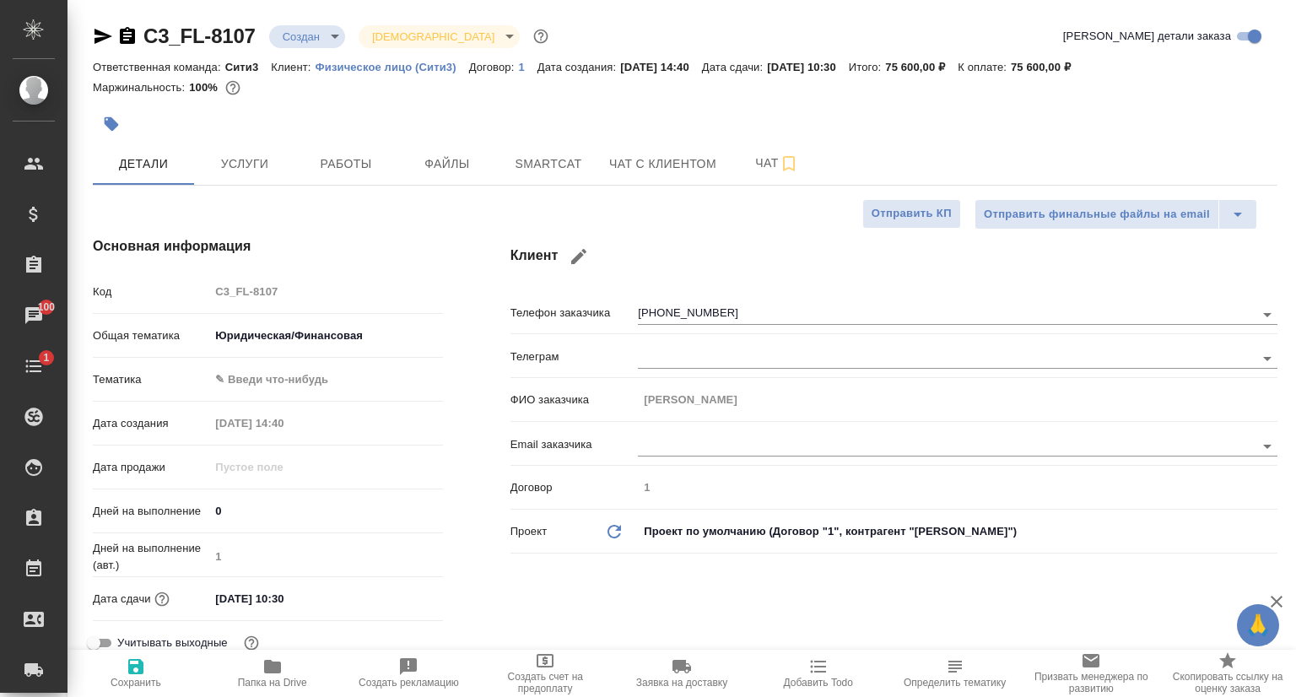
type textarea "x"
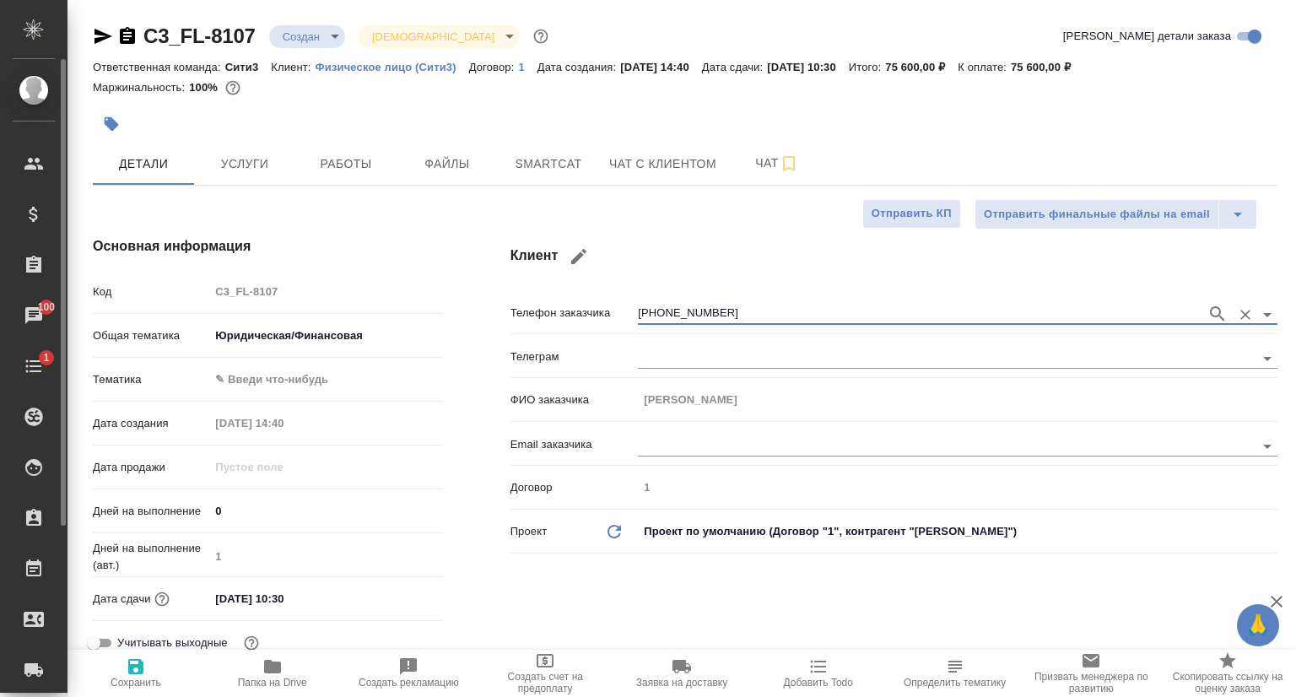
type textarea "x"
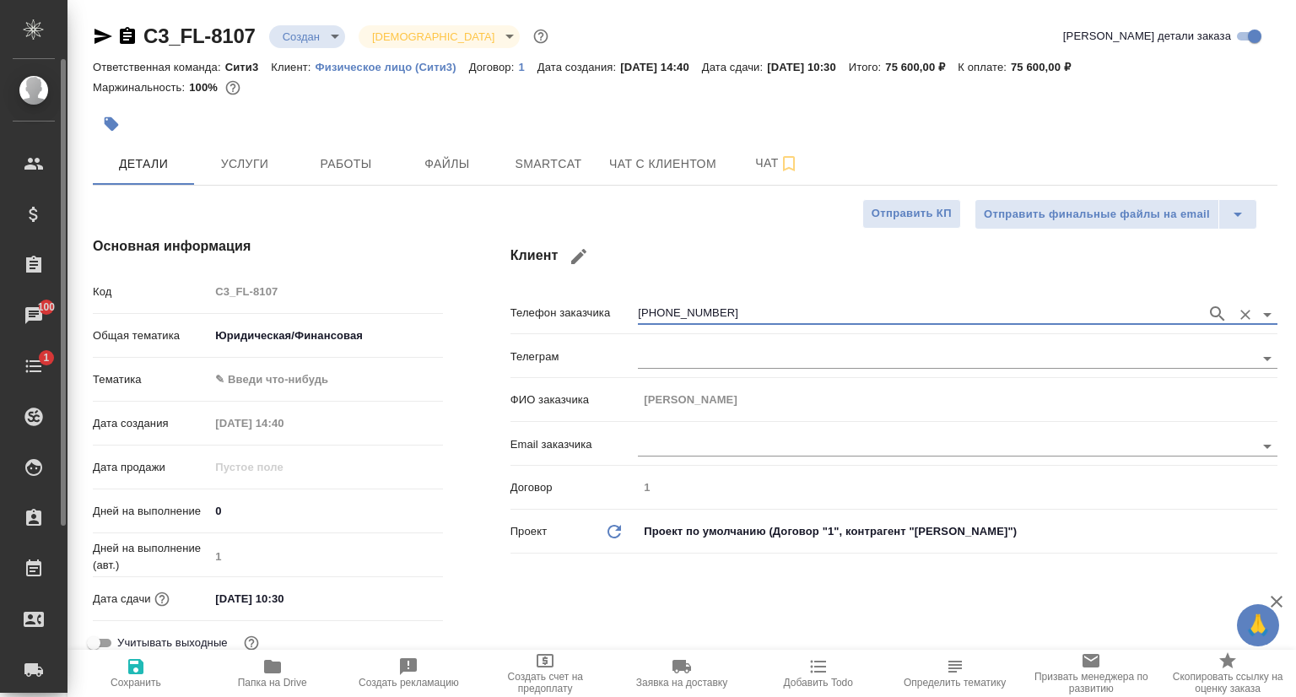
type textarea "x"
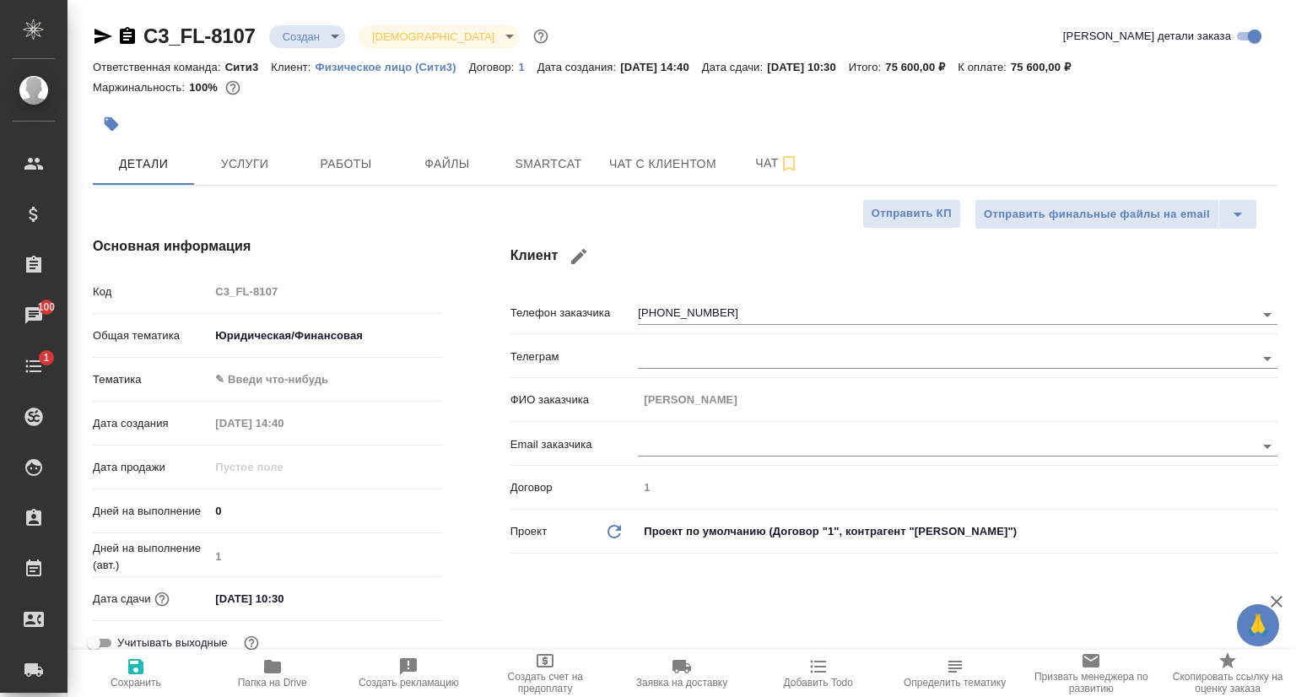
type textarea "x"
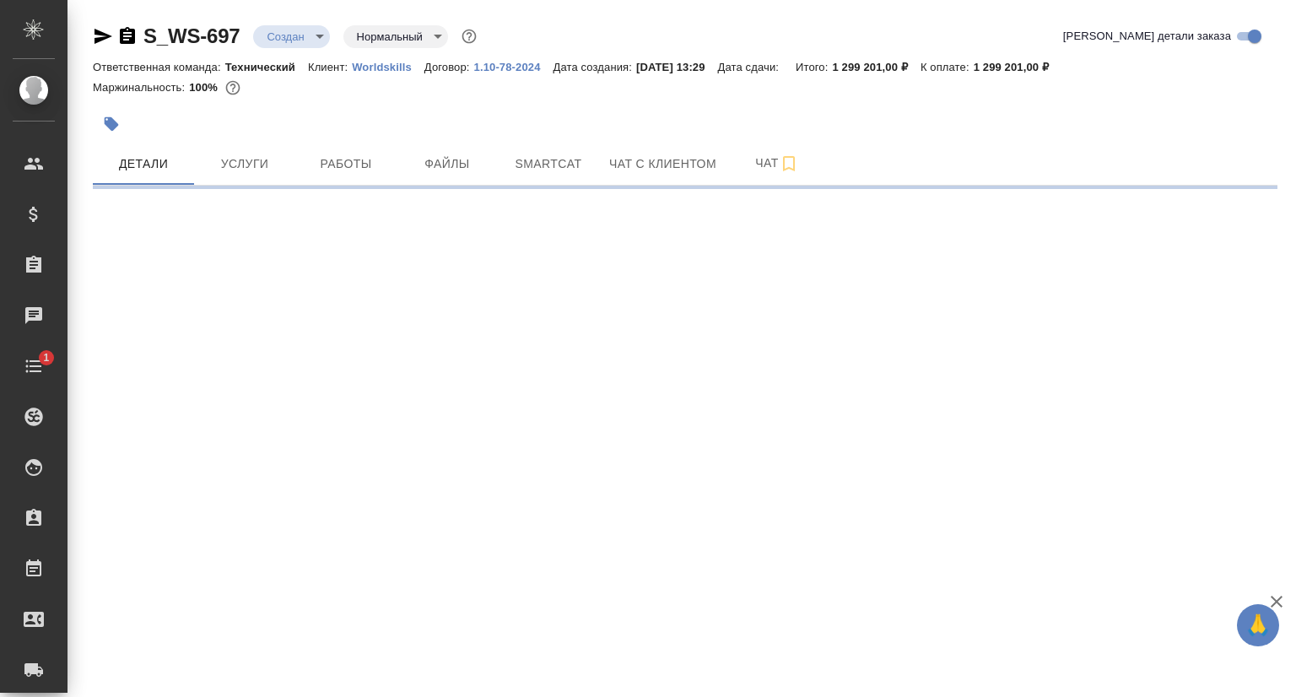
select select "RU"
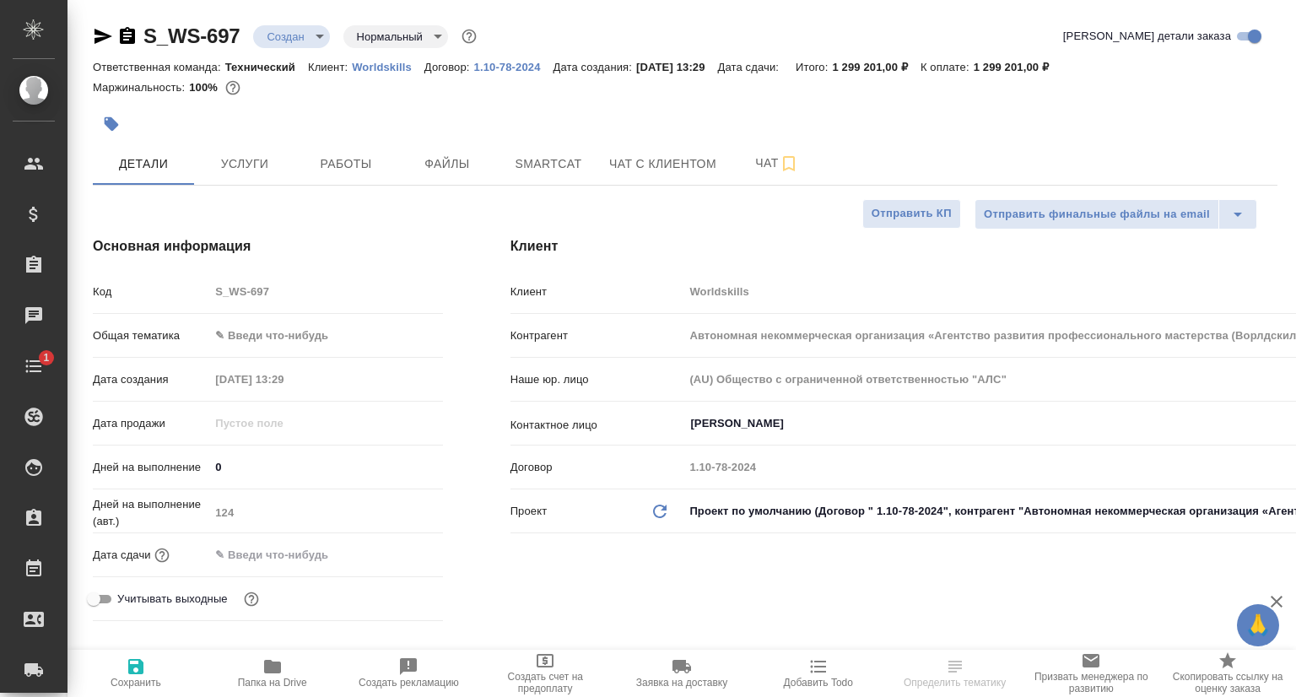
type textarea "x"
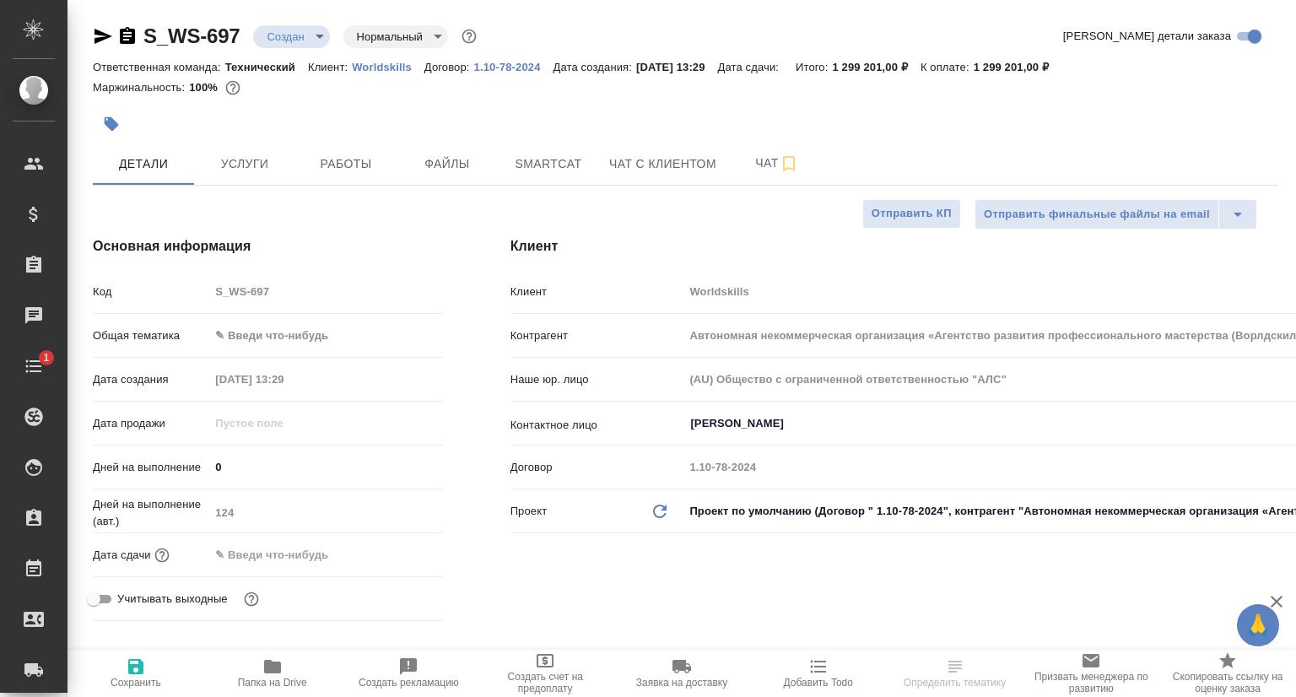
type textarea "x"
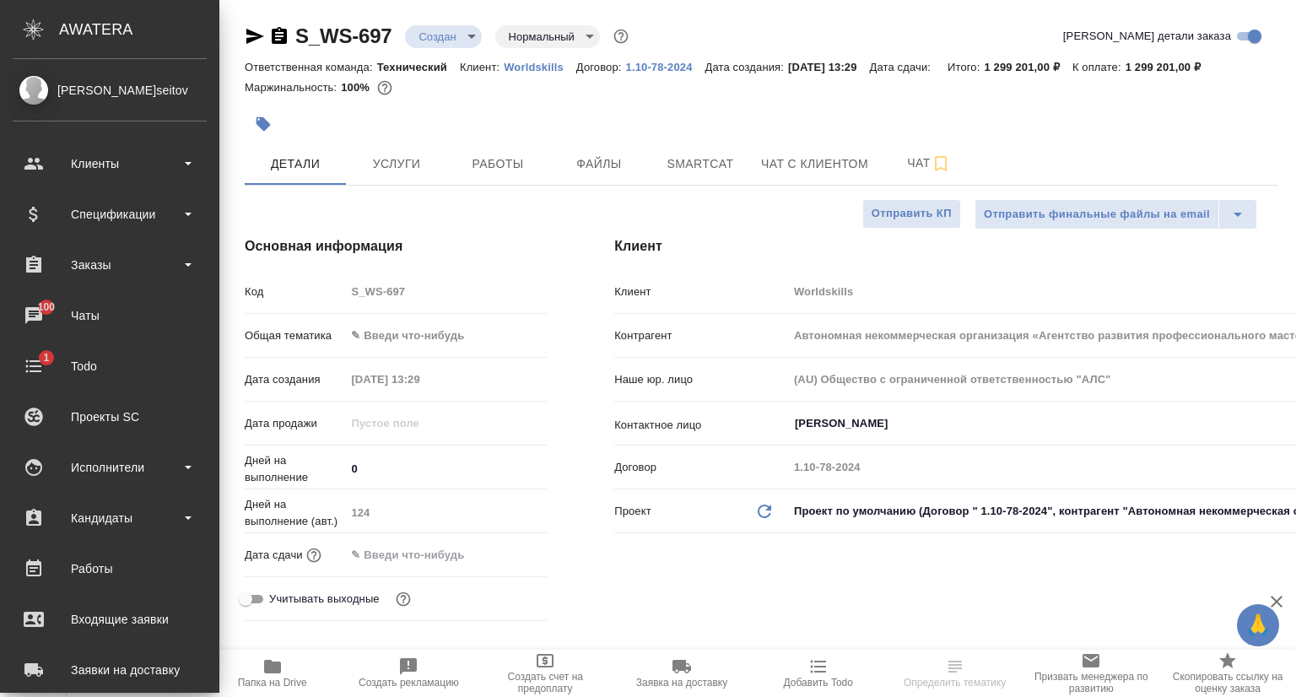
type textarea "x"
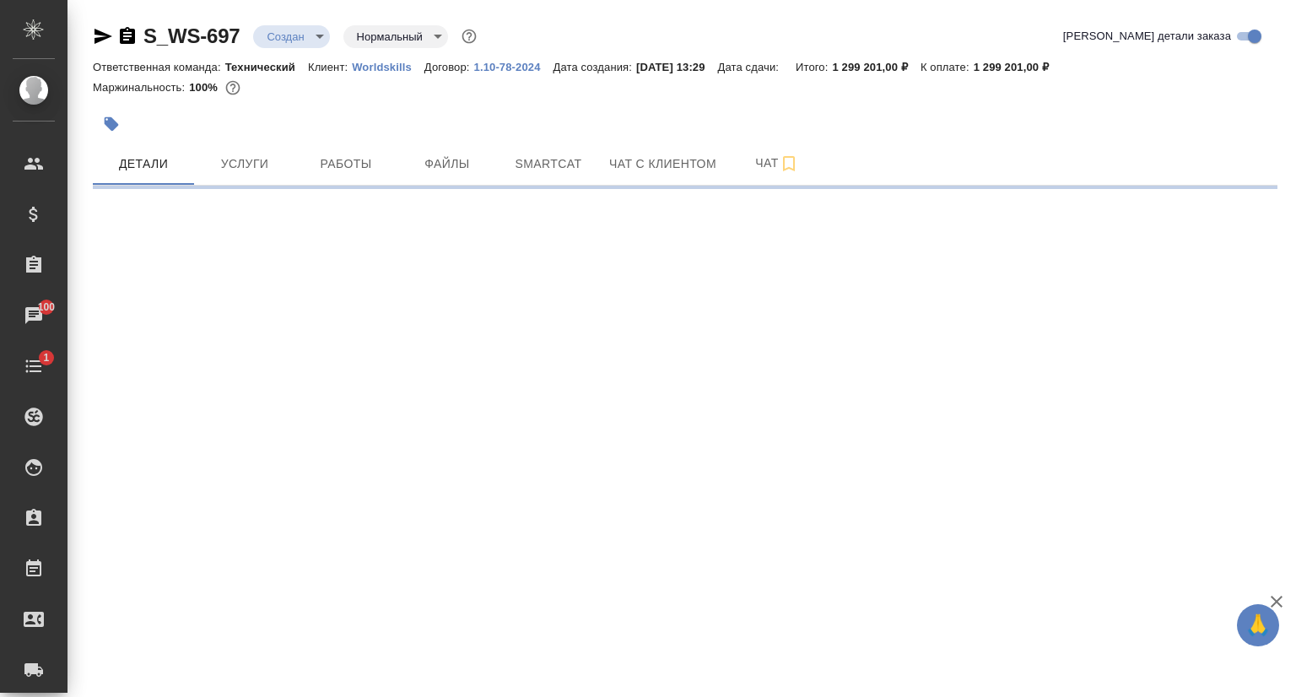
select select "RU"
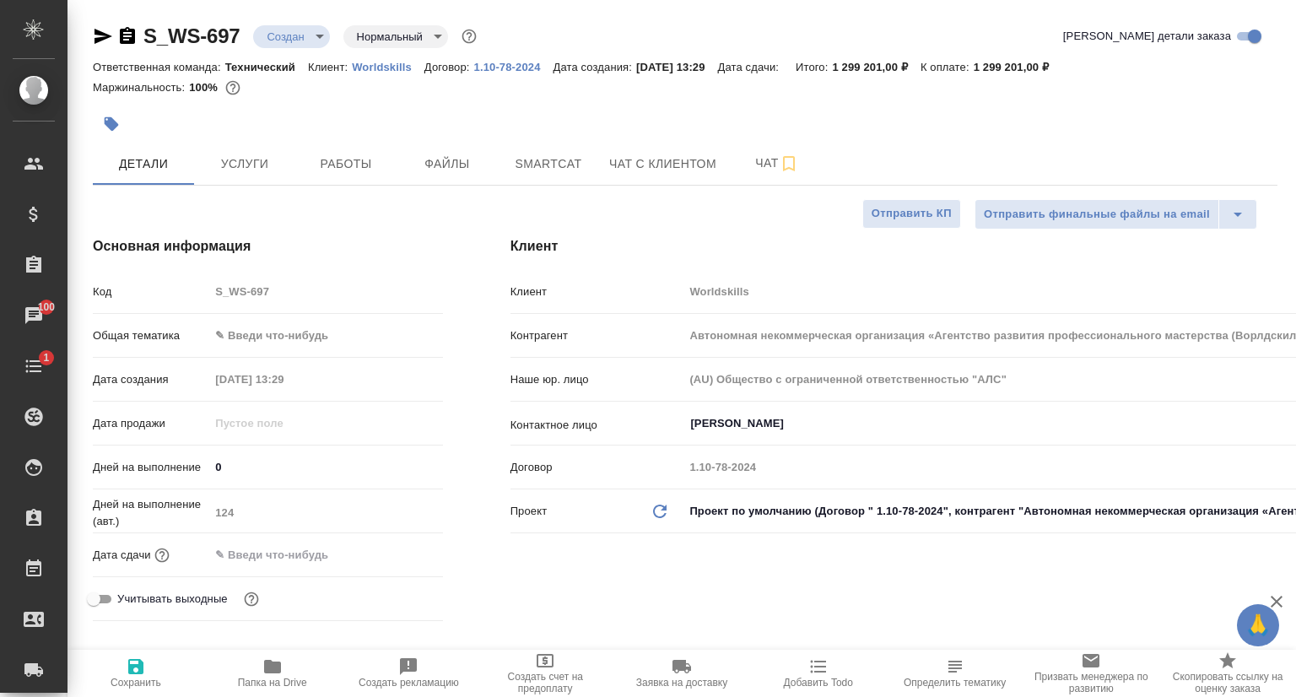
type textarea "x"
click at [105, 35] on icon "button" at bounding box center [103, 36] width 20 height 20
type textarea "x"
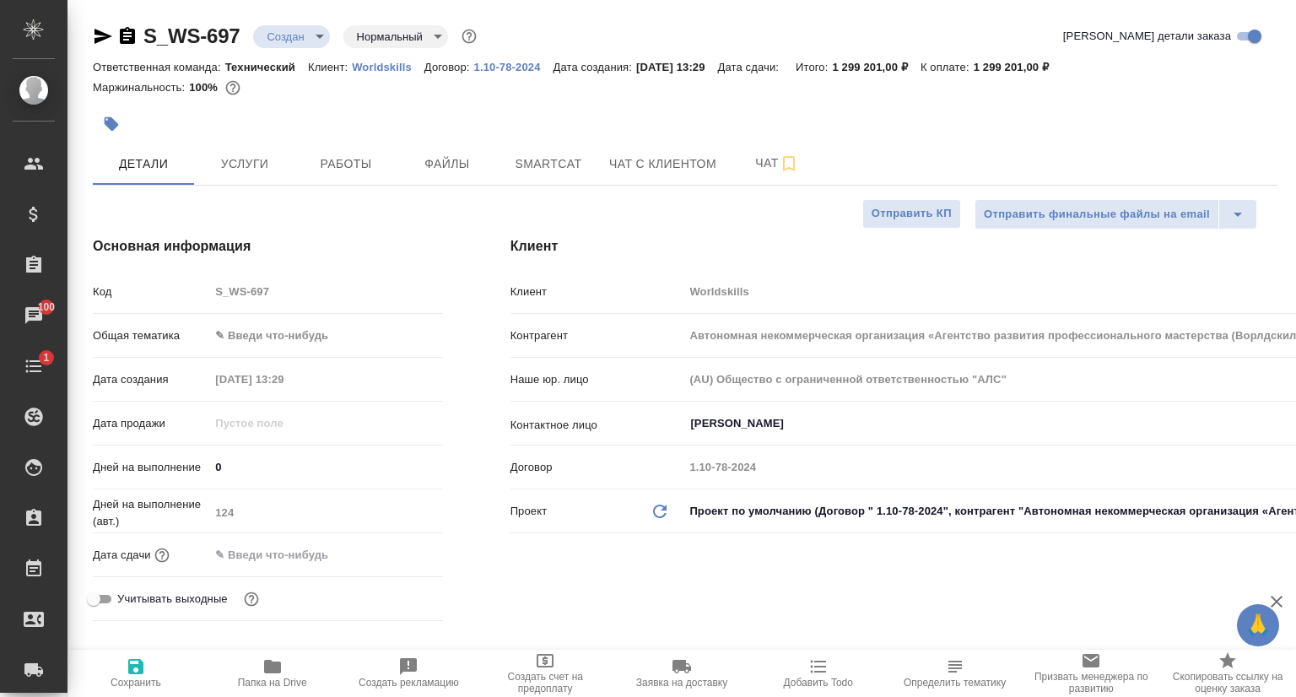
type textarea "x"
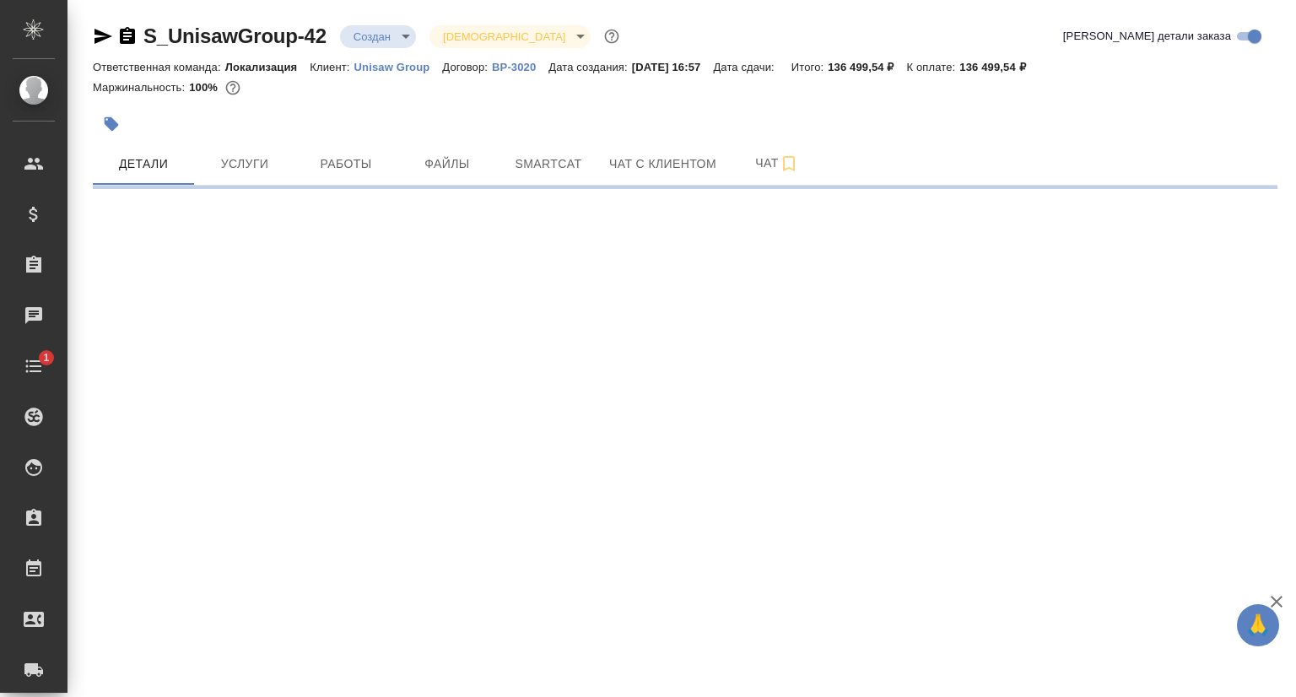
select select "RU"
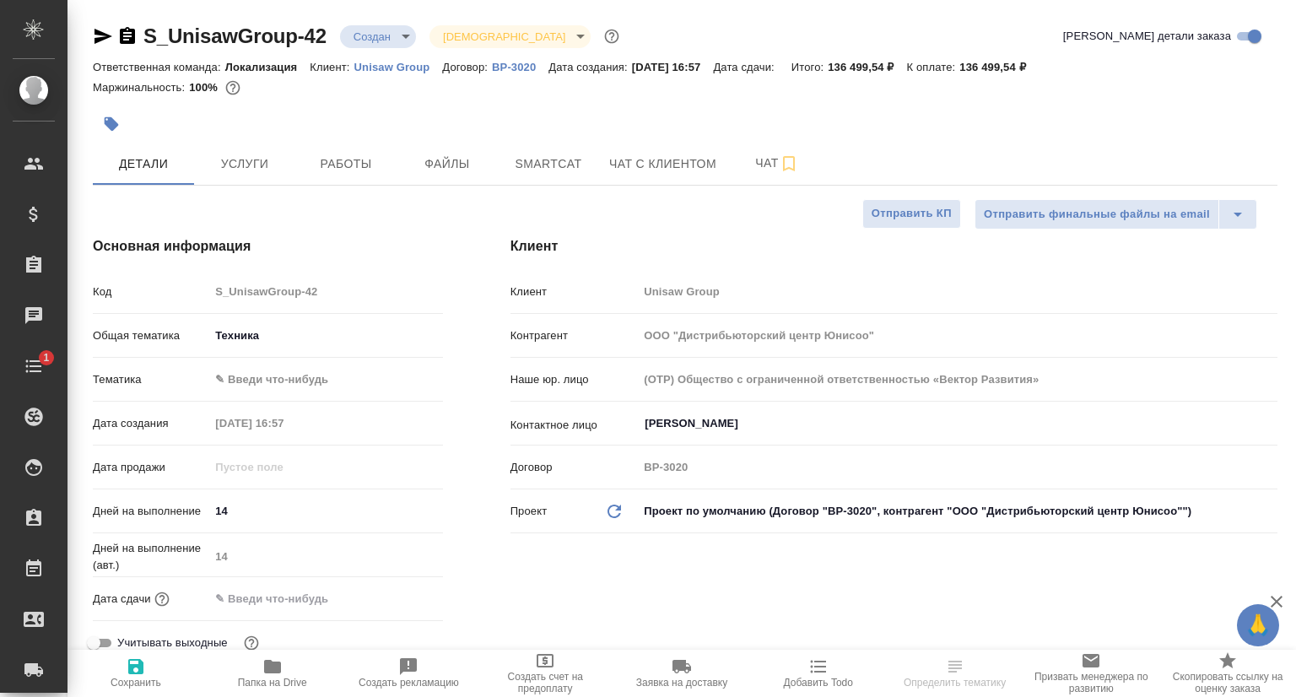
type textarea "x"
click at [105, 37] on icon "button" at bounding box center [103, 36] width 18 height 15
click at [207, 301] on div "Код S_UnisawGroup-42" at bounding box center [268, 292] width 350 height 30
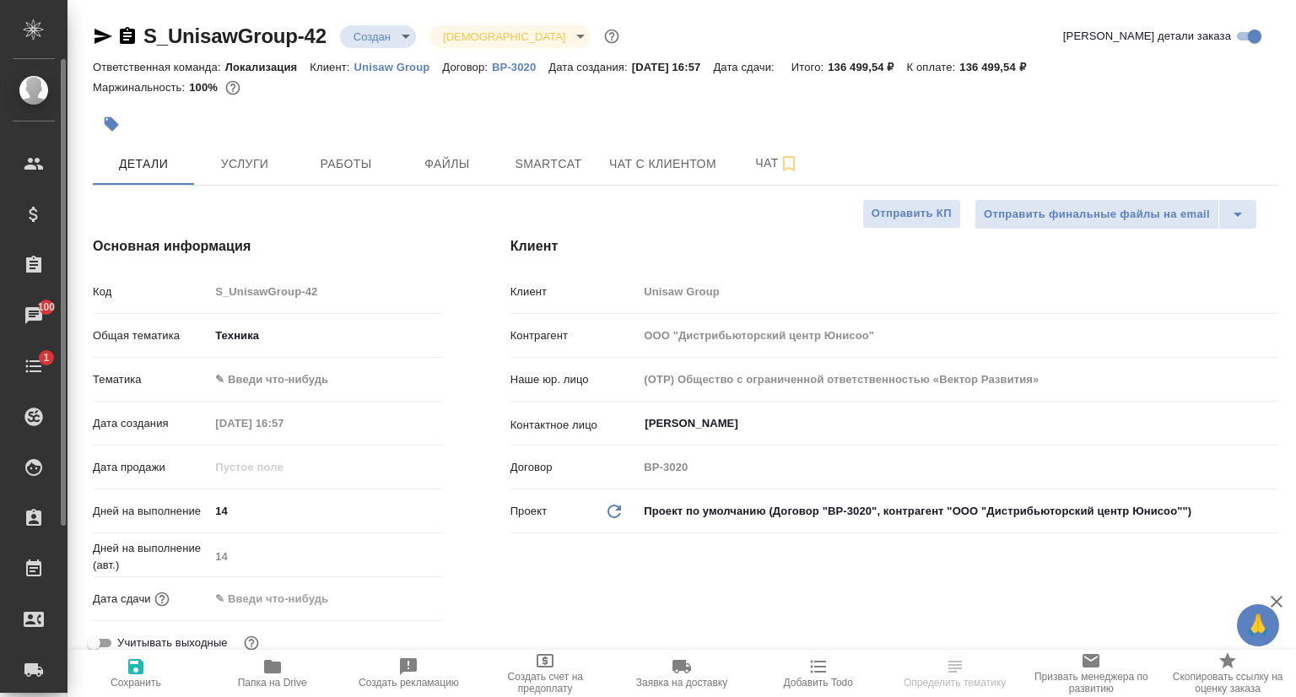
type textarea "x"
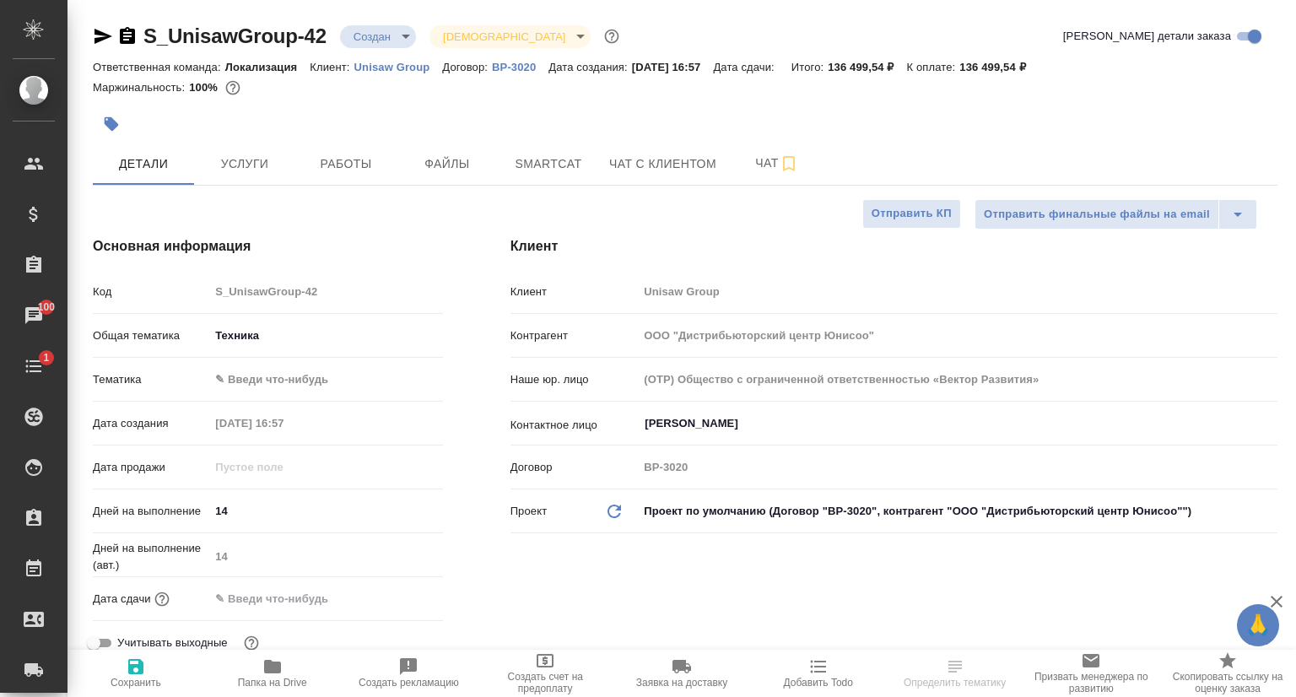
type textarea "x"
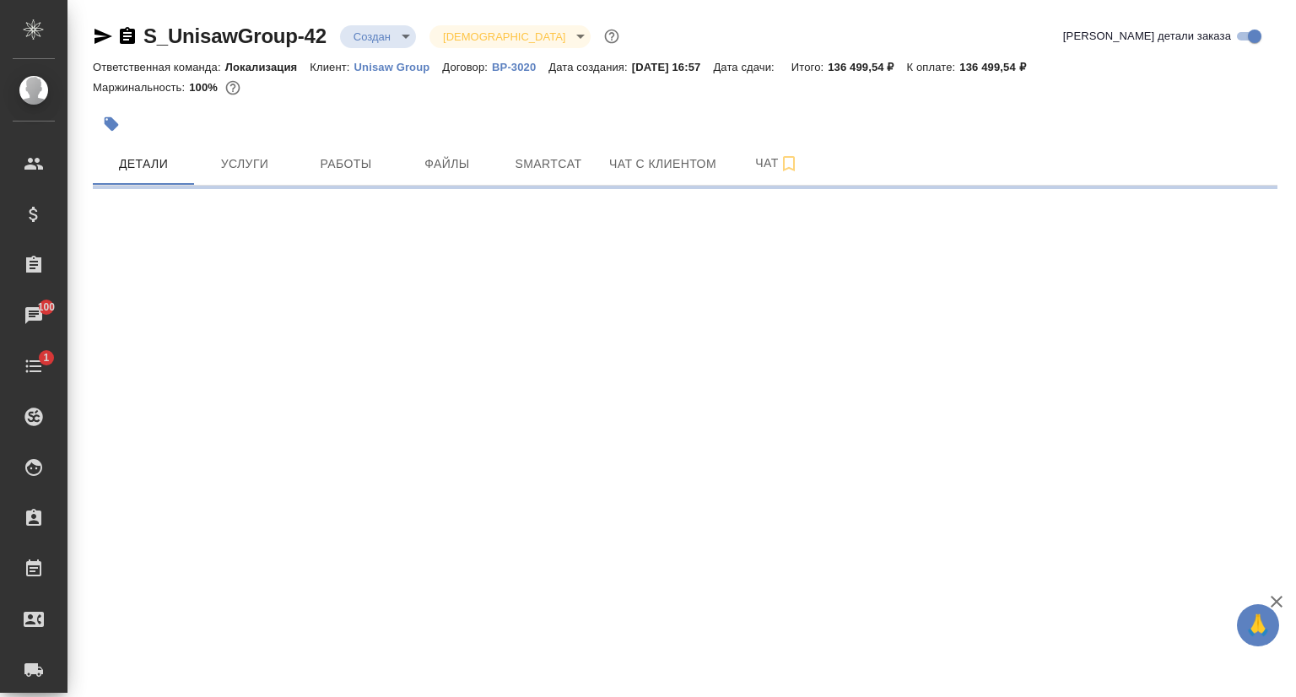
select select "RU"
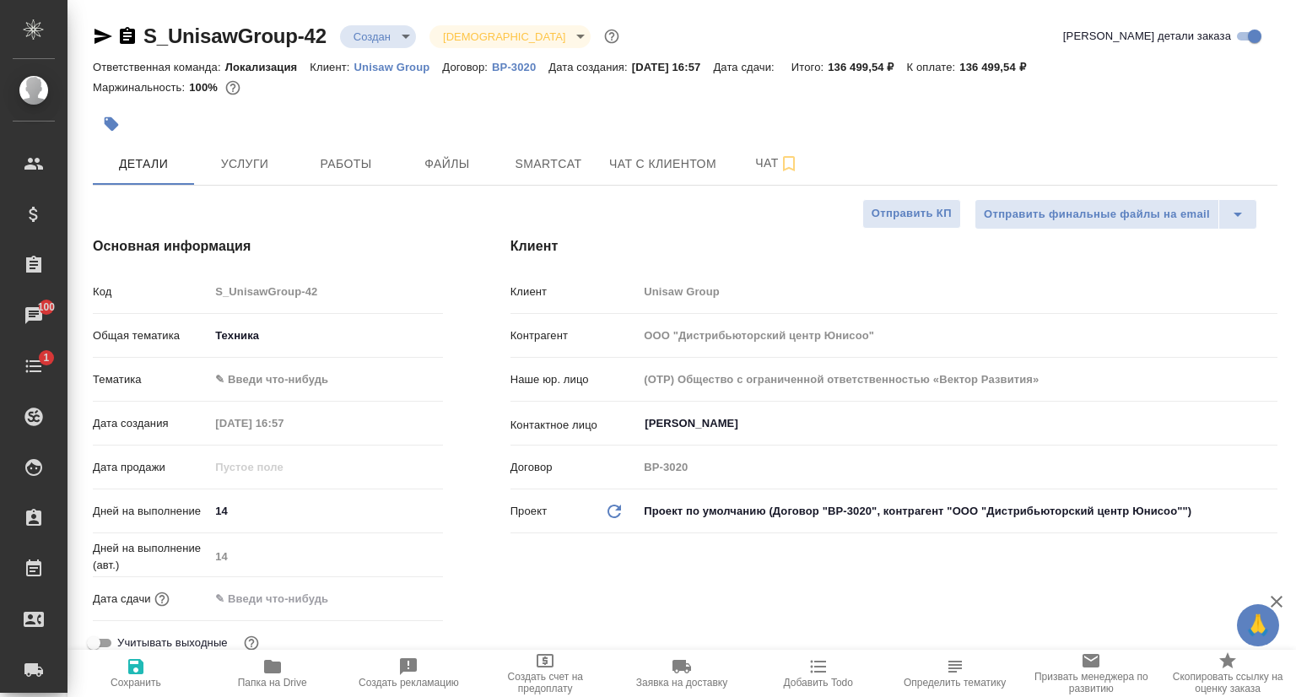
type textarea "x"
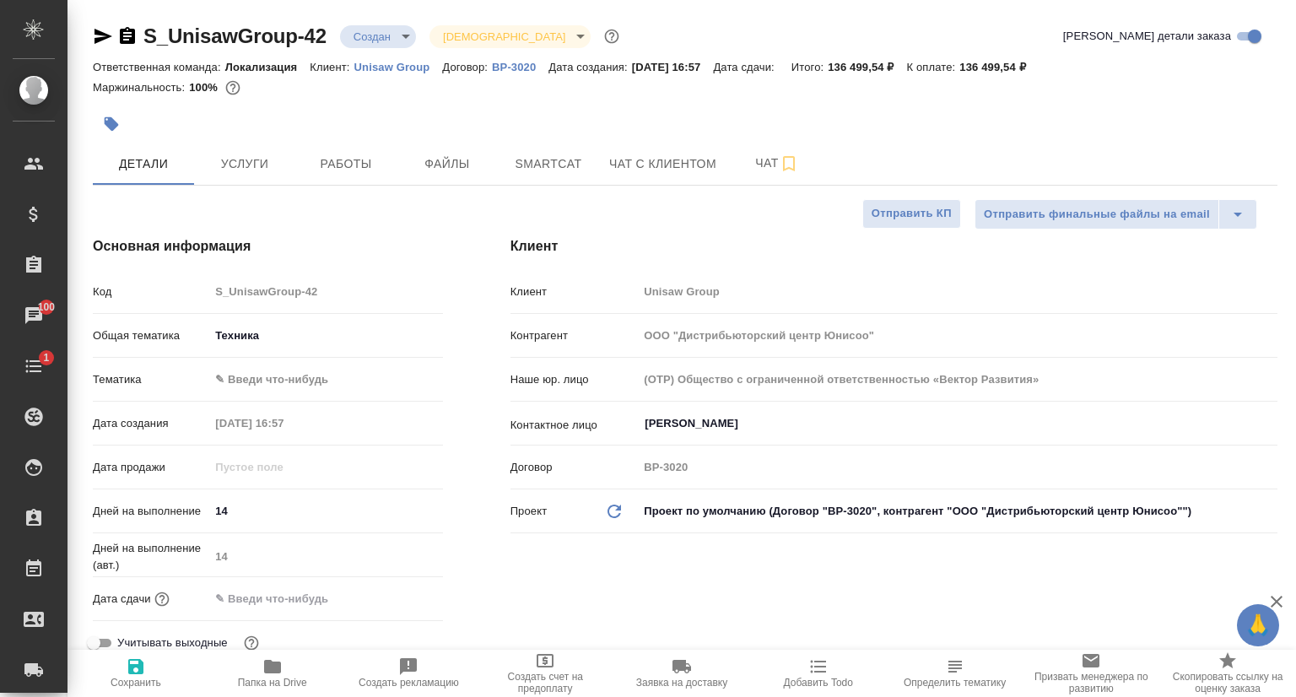
type textarea "x"
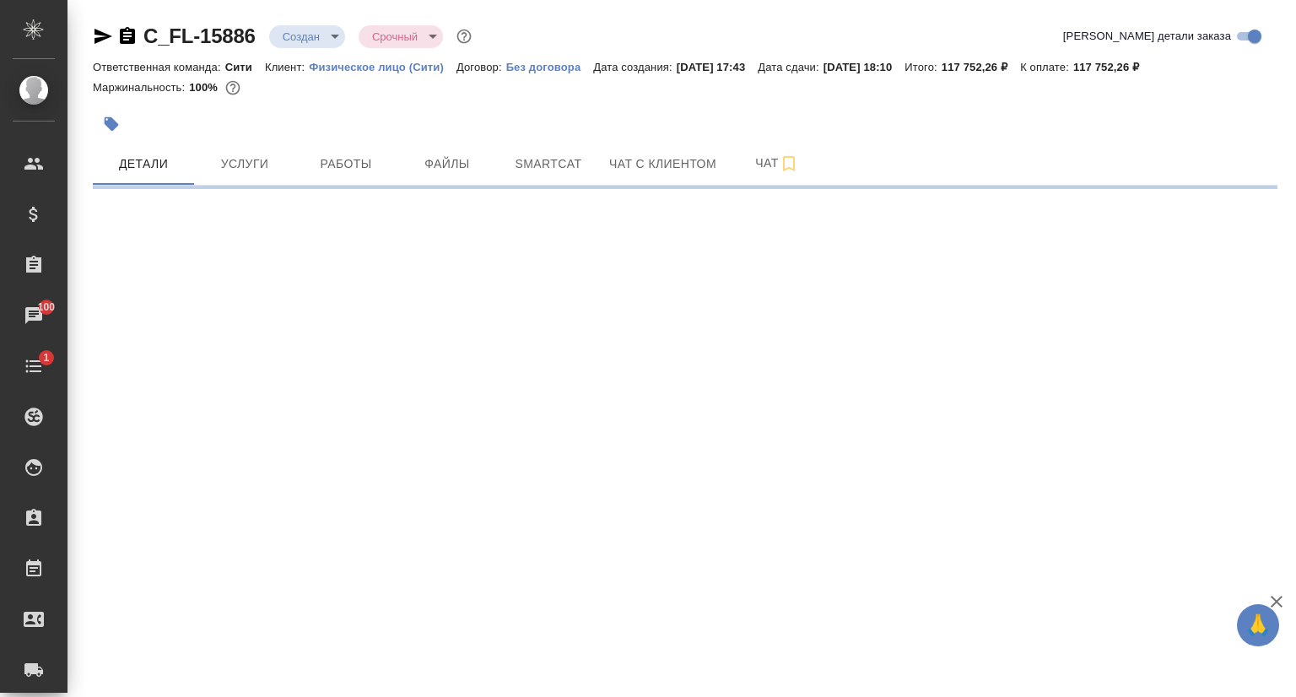
select select "RU"
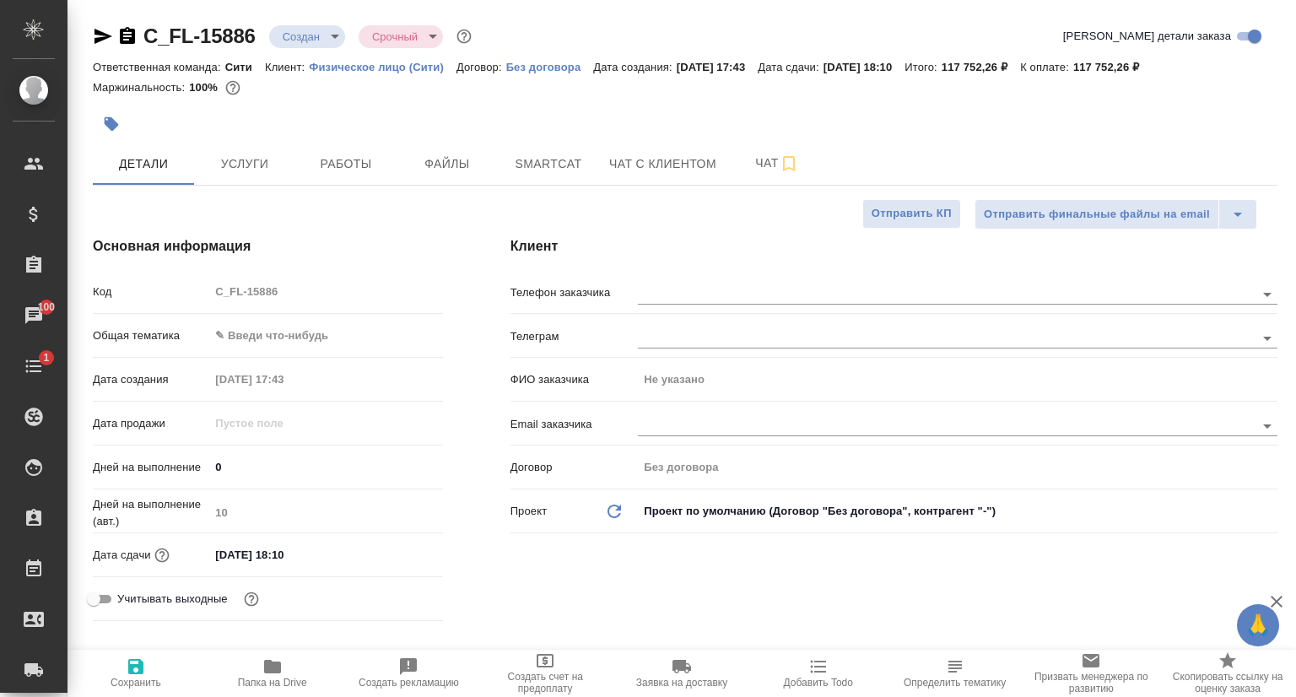
type textarea "x"
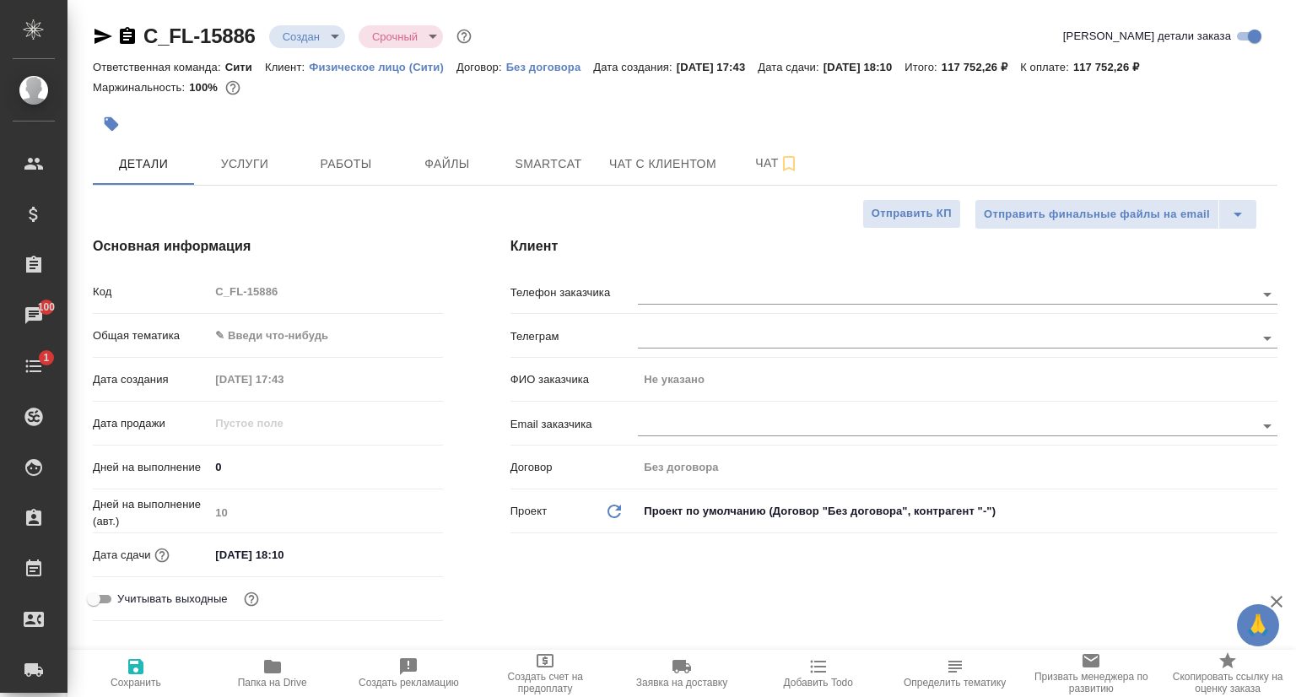
type textarea "x"
click at [214, 307] on div "Код C_FL-15886" at bounding box center [268, 299] width 350 height 44
type textarea "x"
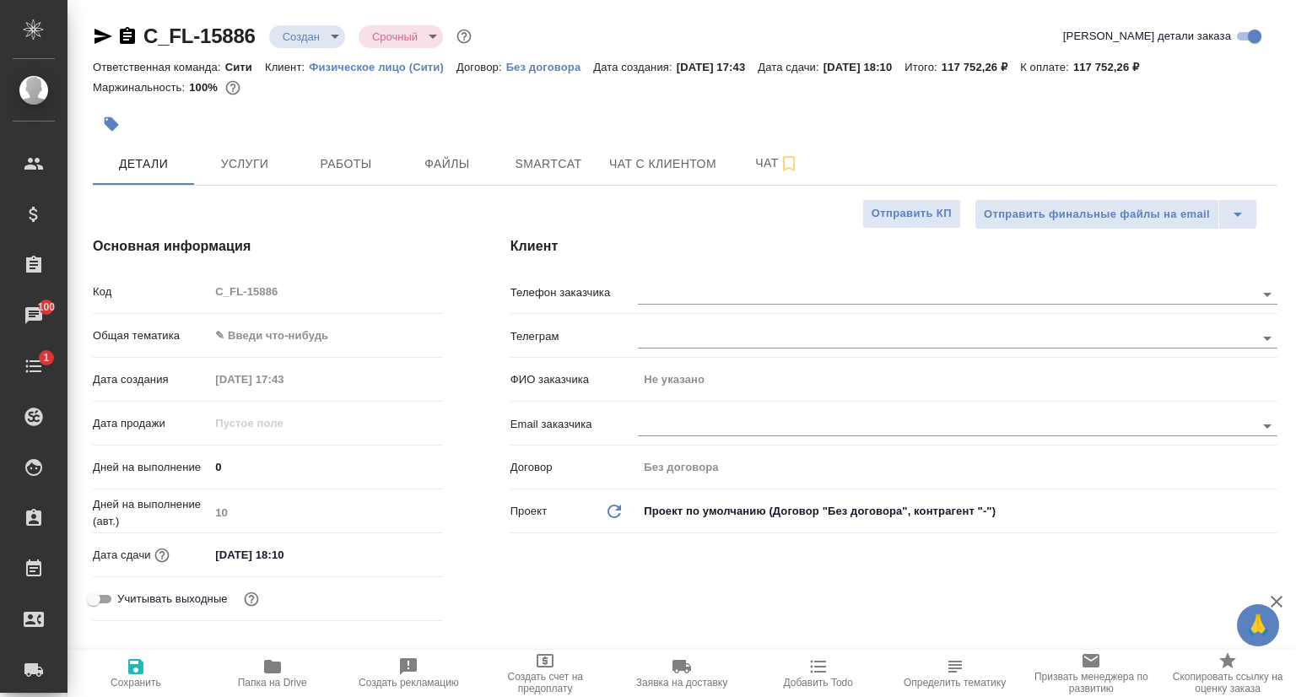
type textarea "x"
